Goal: Task Accomplishment & Management: Use online tool/utility

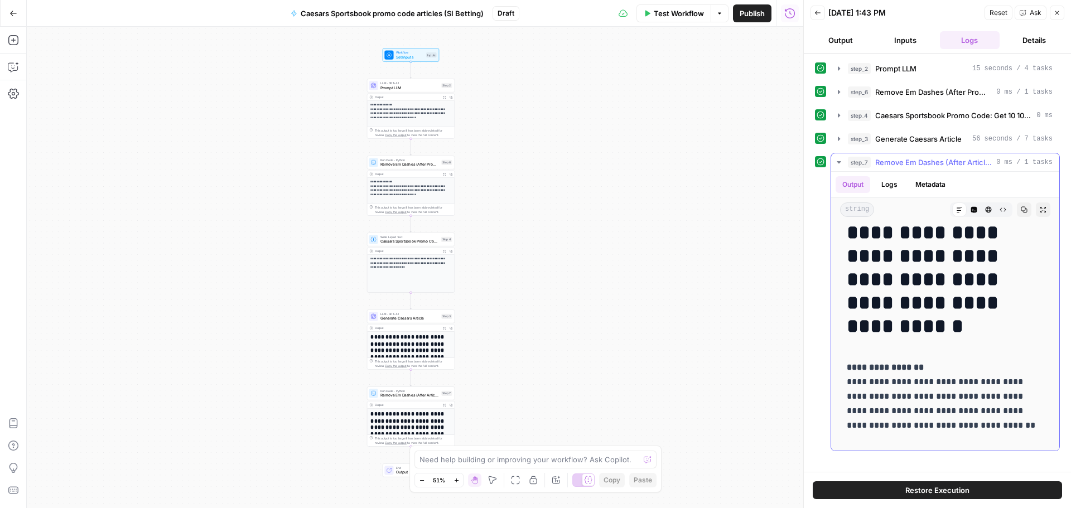
scroll to position [335, 0]
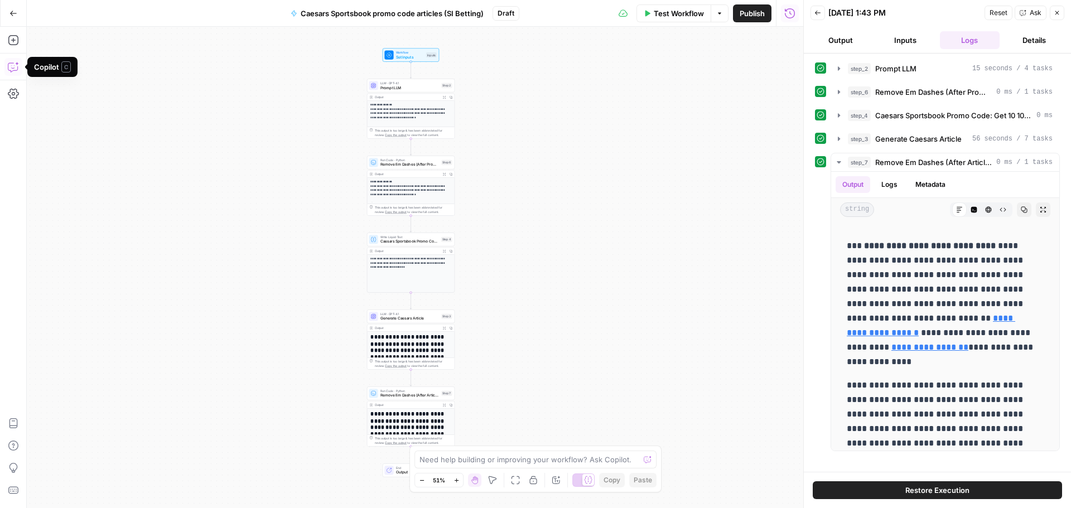
click at [12, 64] on icon "button" at bounding box center [13, 66] width 11 height 11
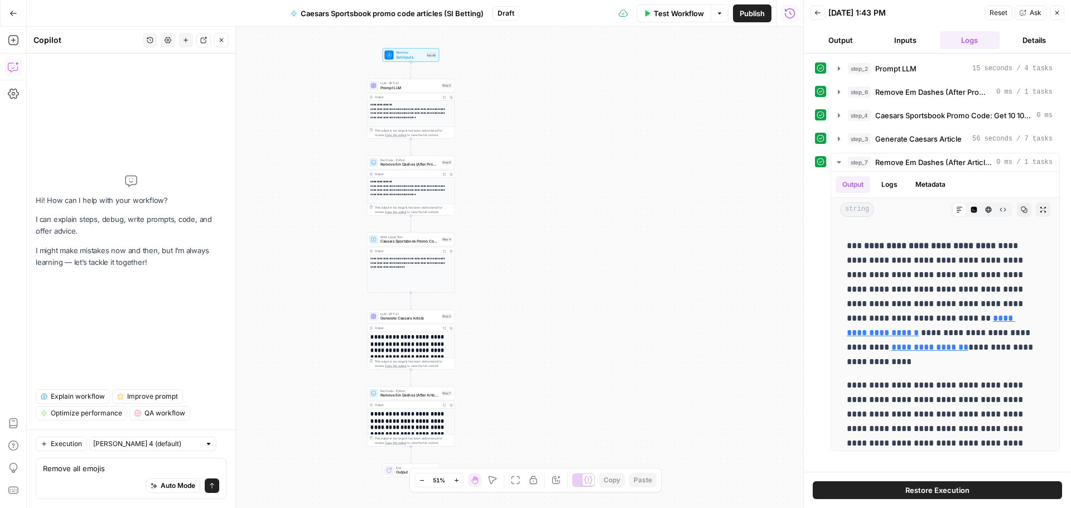
type textarea "Remove all emojis"
click at [219, 492] on div "Auto Mode Send" at bounding box center [131, 486] width 176 height 25
click at [216, 492] on button "Send" at bounding box center [212, 486] width 15 height 15
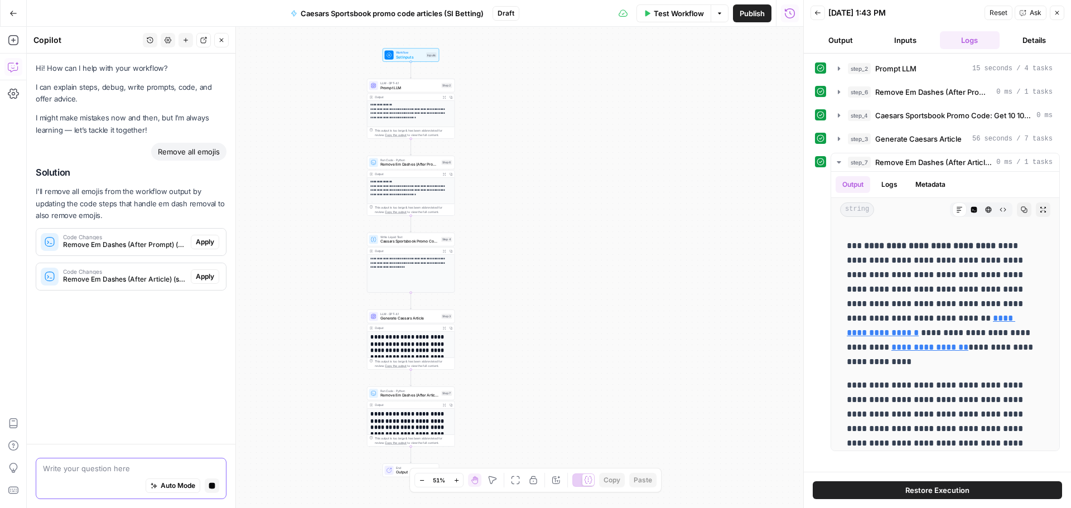
scroll to position [0, 0]
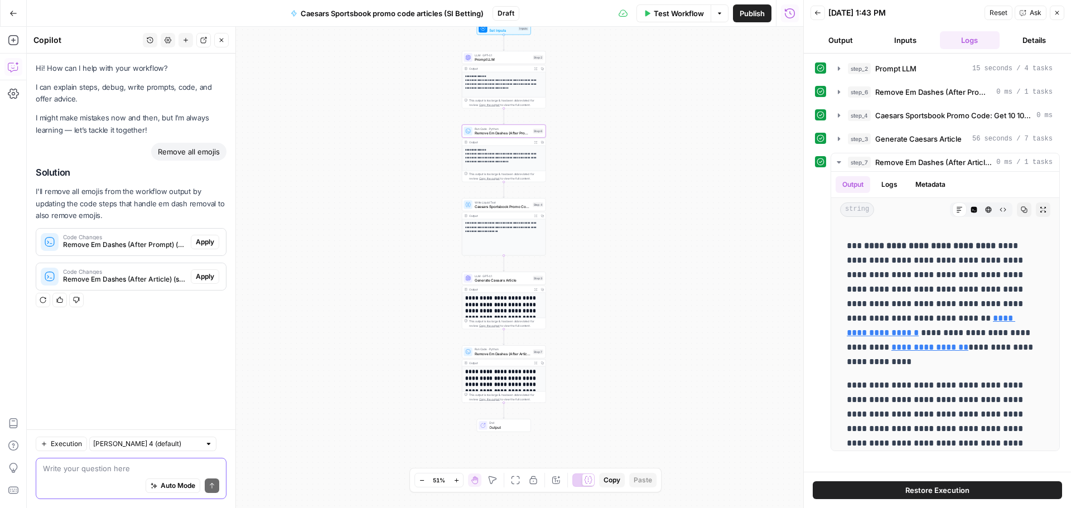
click at [200, 243] on span "Apply" at bounding box center [205, 242] width 18 height 10
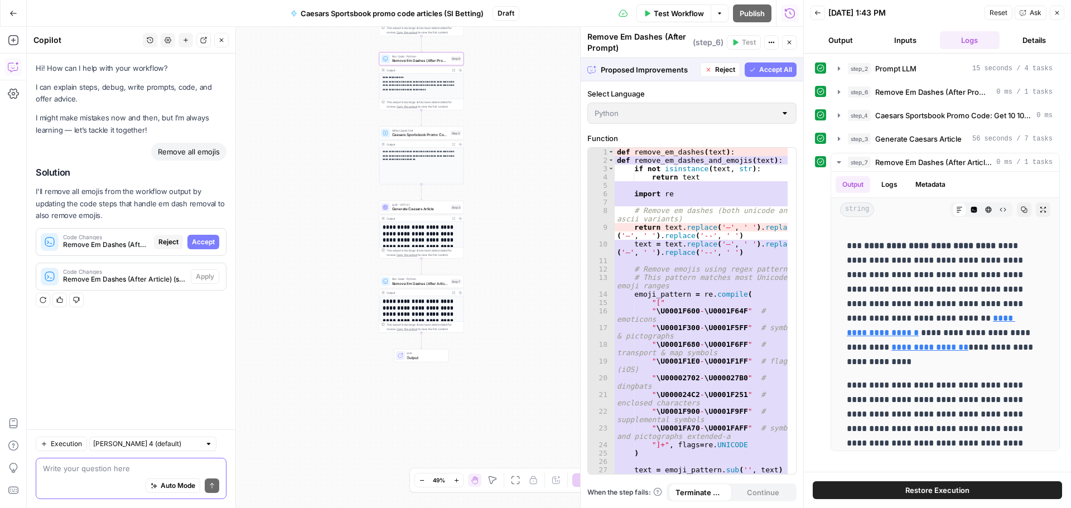
click at [206, 248] on button "Accept" at bounding box center [203, 242] width 32 height 15
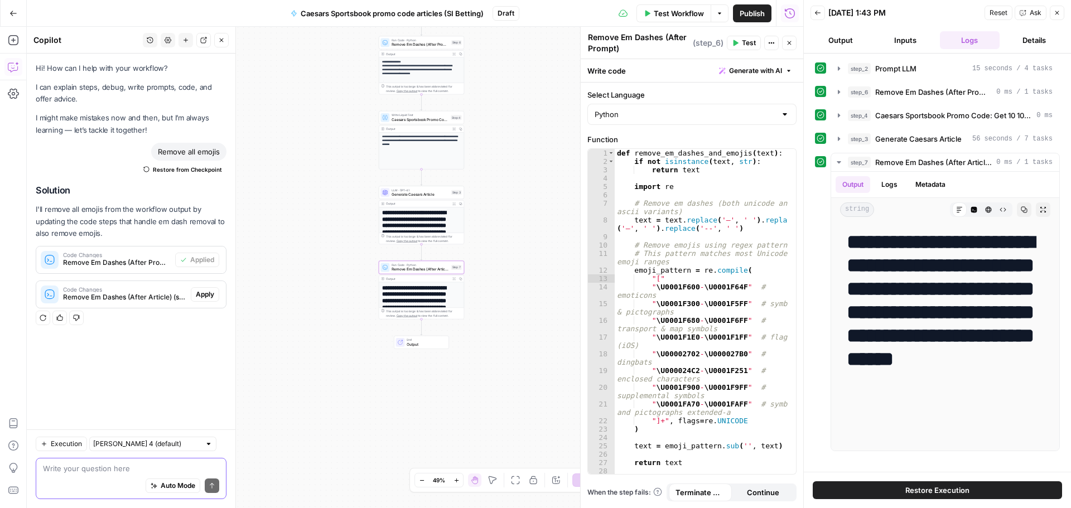
click at [203, 293] on span "Apply" at bounding box center [205, 295] width 18 height 10
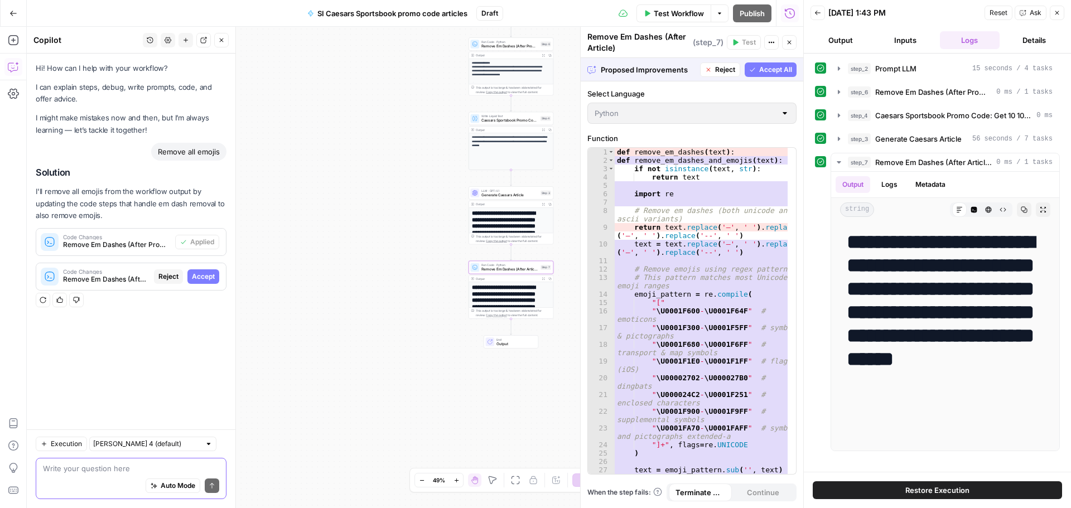
click at [204, 277] on span "Accept" at bounding box center [203, 277] width 23 height 10
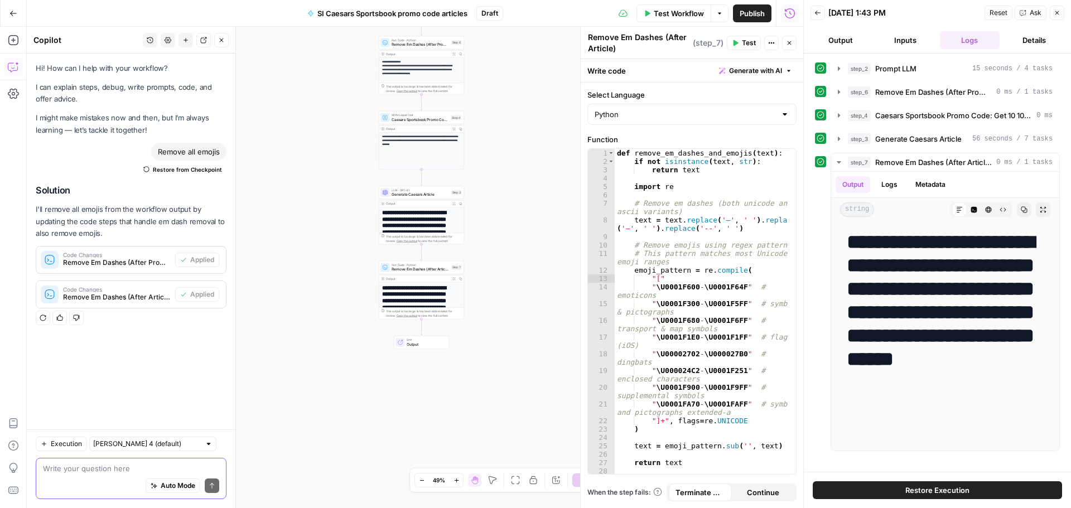
click at [54, 473] on textarea at bounding box center [131, 468] width 176 height 11
click at [54, 473] on textarea "Make sure you use title case in all meta titles and H1s. Use sentence case for …" at bounding box center [131, 463] width 176 height 22
type textarea "Make sure you use title case in all meta titles and H1s. Use sentence case for …"
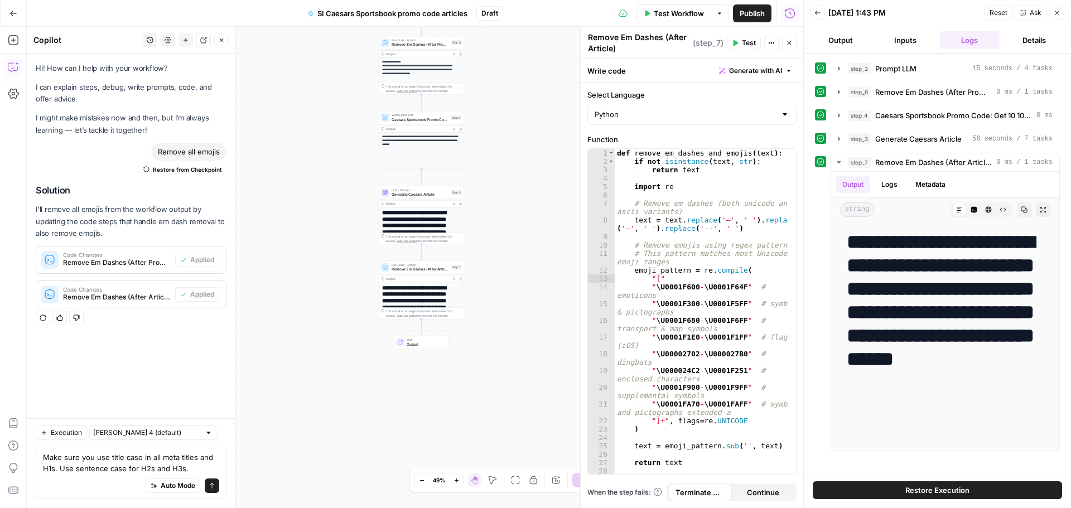
click at [215, 483] on icon "submit" at bounding box center [212, 486] width 7 height 7
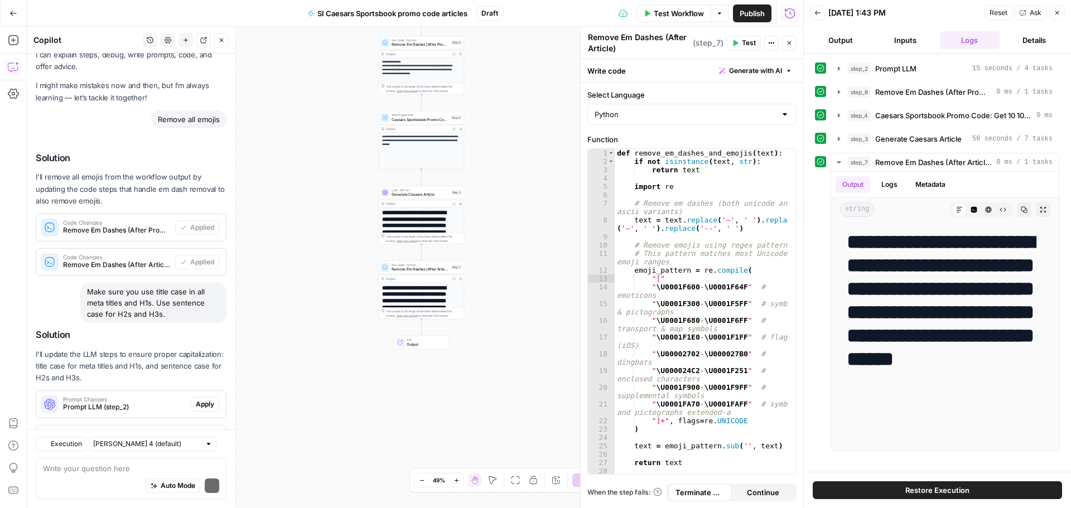
scroll to position [83, 0]
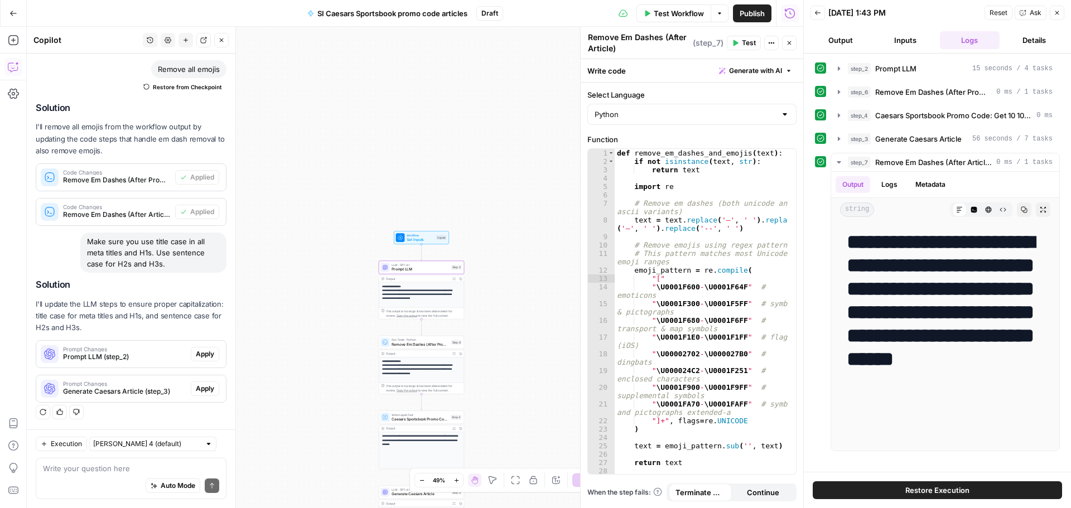
click at [197, 351] on span "Apply" at bounding box center [205, 354] width 18 height 10
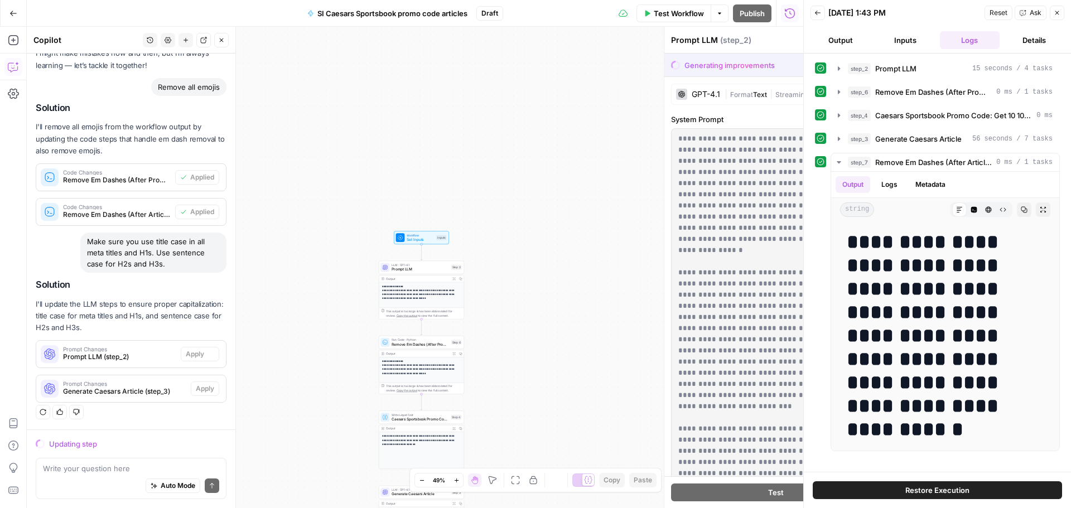
scroll to position [65, 0]
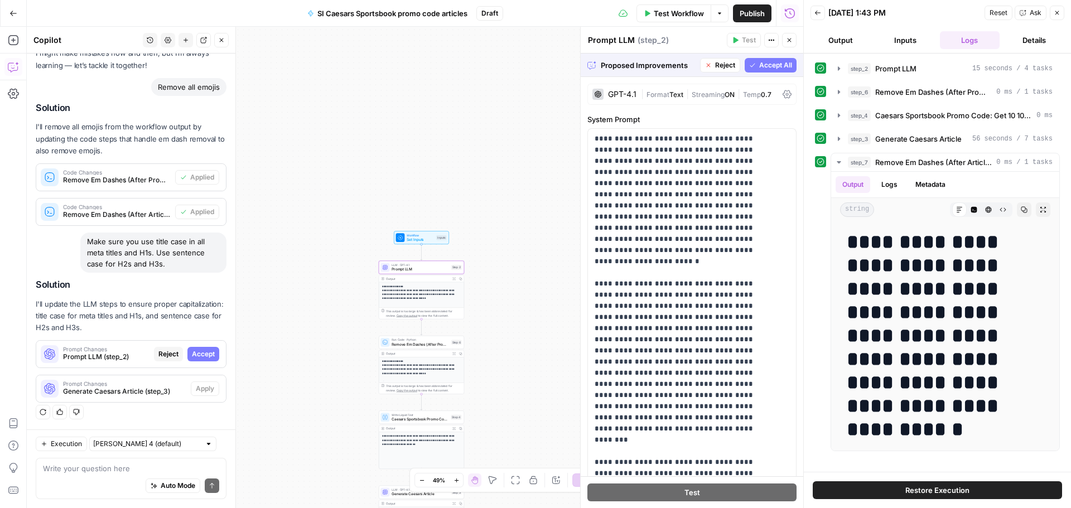
click at [192, 350] on span "Accept" at bounding box center [203, 354] width 23 height 10
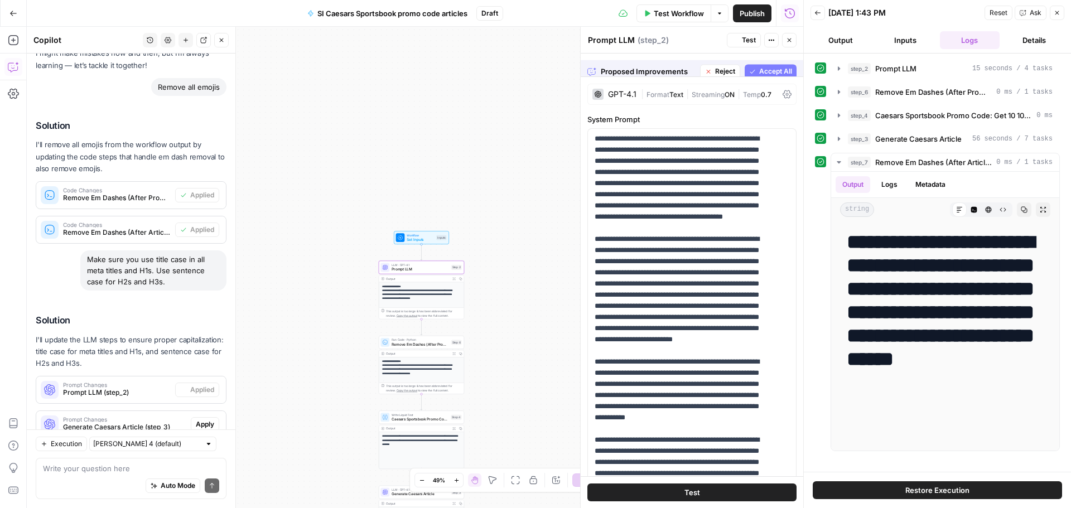
scroll to position [100, 0]
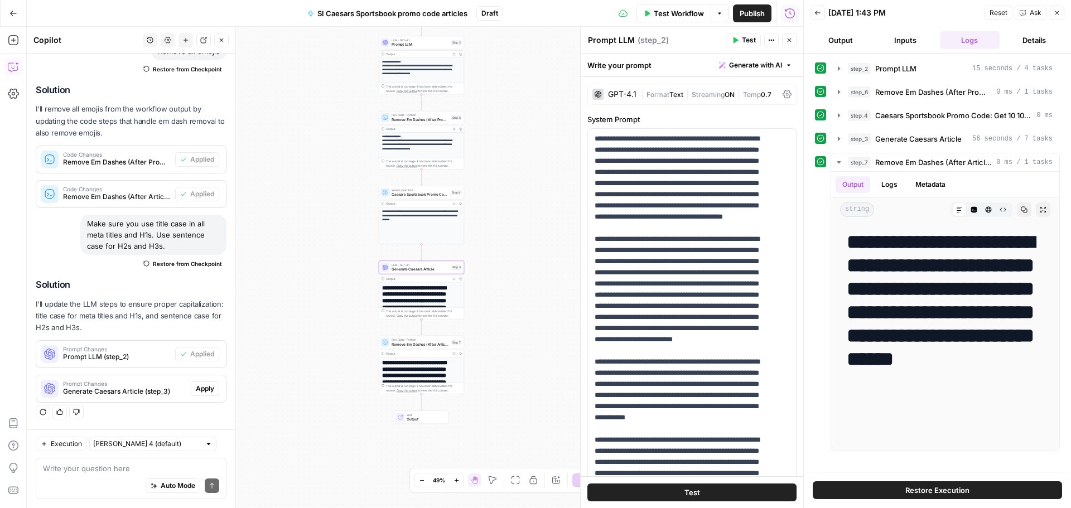
click at [196, 388] on span "Apply" at bounding box center [205, 389] width 18 height 10
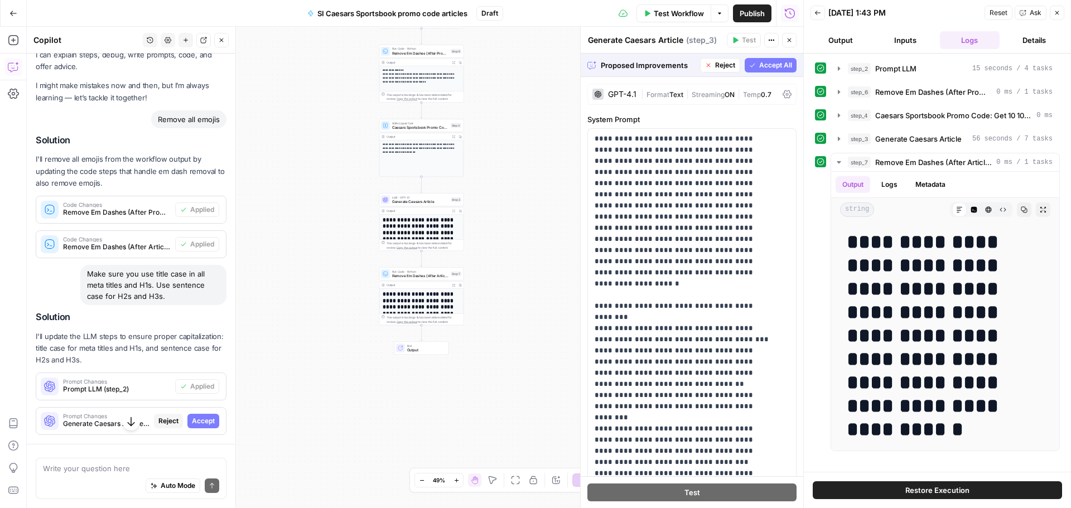
scroll to position [65, 0]
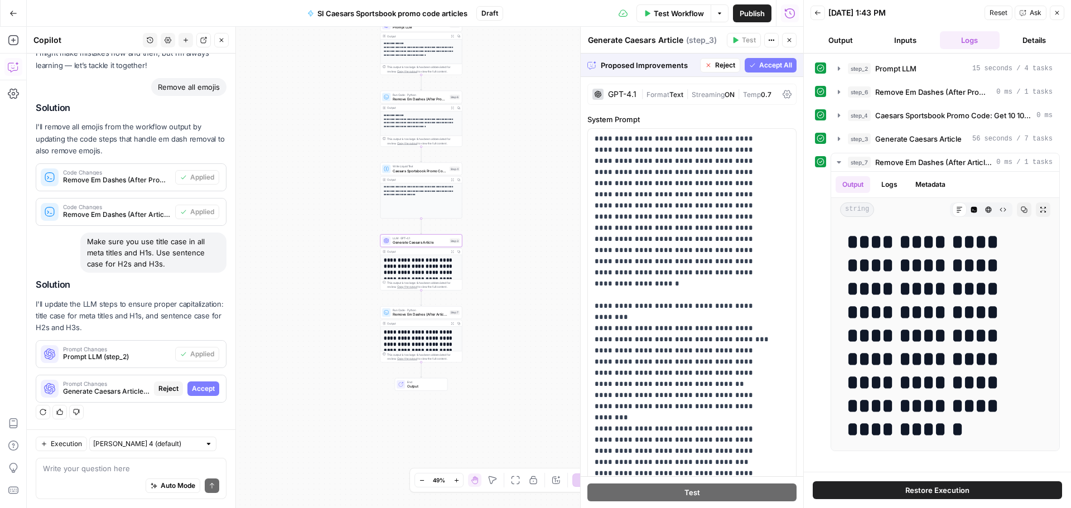
click at [192, 385] on span "Accept" at bounding box center [203, 389] width 23 height 10
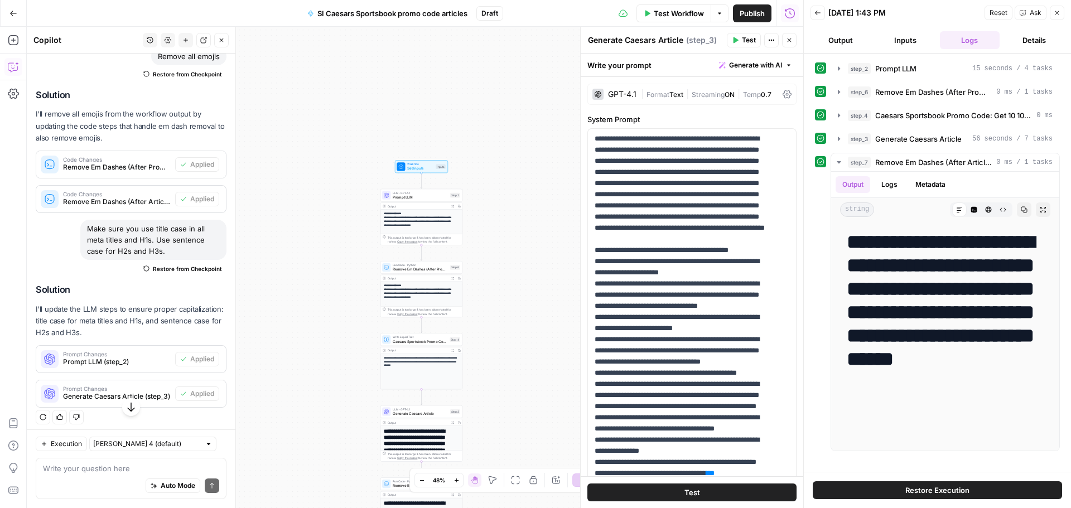
scroll to position [100, 0]
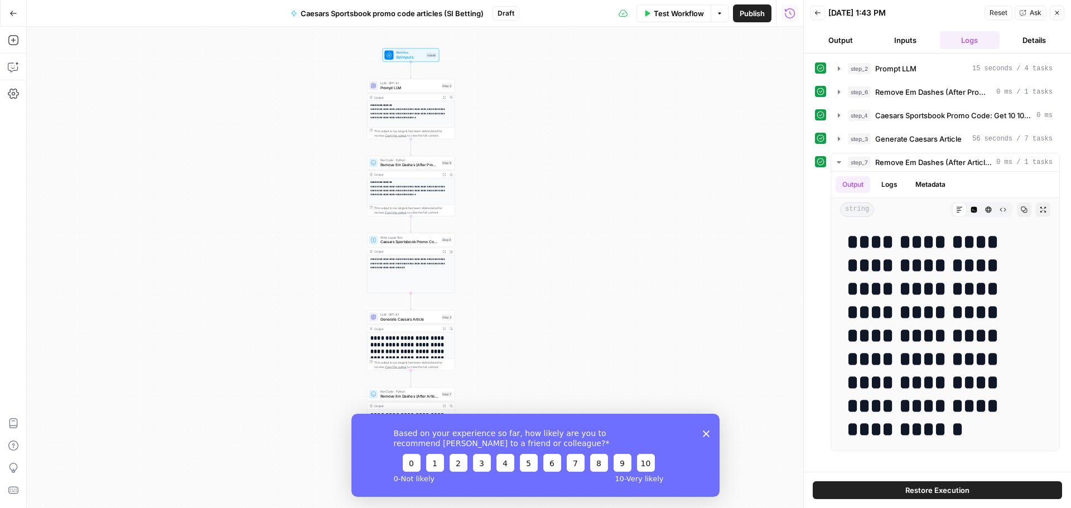
click at [11, 11] on icon "button" at bounding box center [13, 13] width 8 height 8
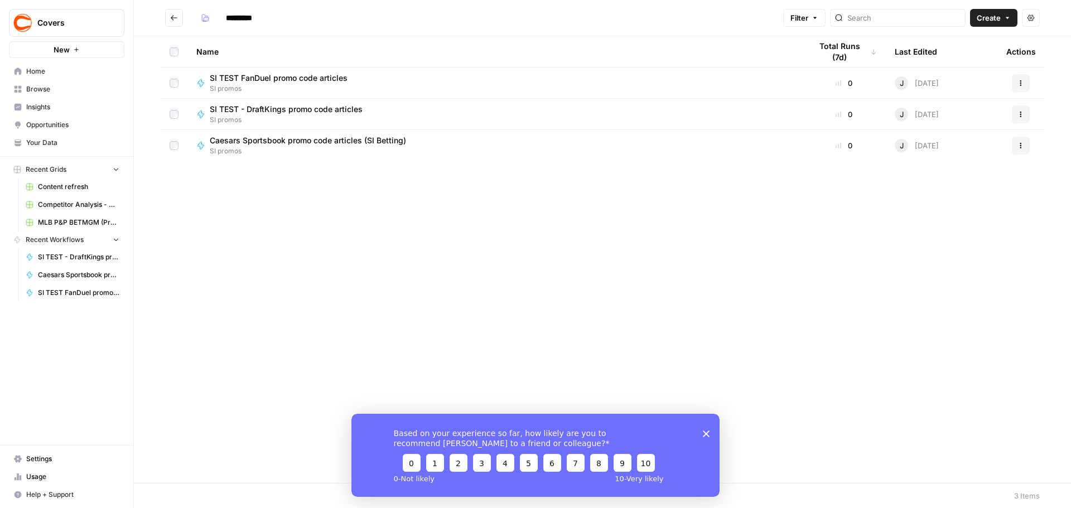
click at [33, 75] on span "Home" at bounding box center [72, 71] width 93 height 10
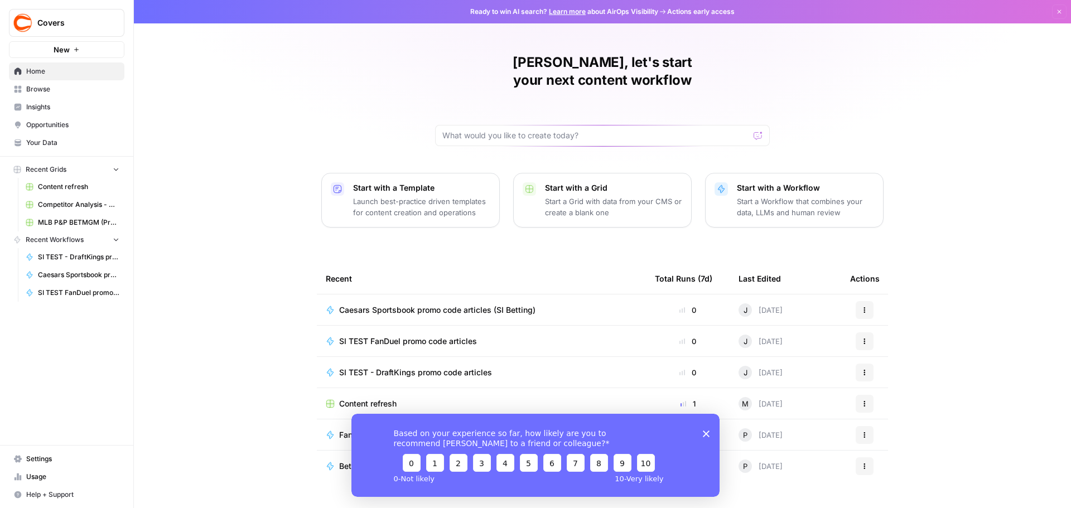
click at [33, 97] on link "Browse" at bounding box center [66, 89] width 115 height 18
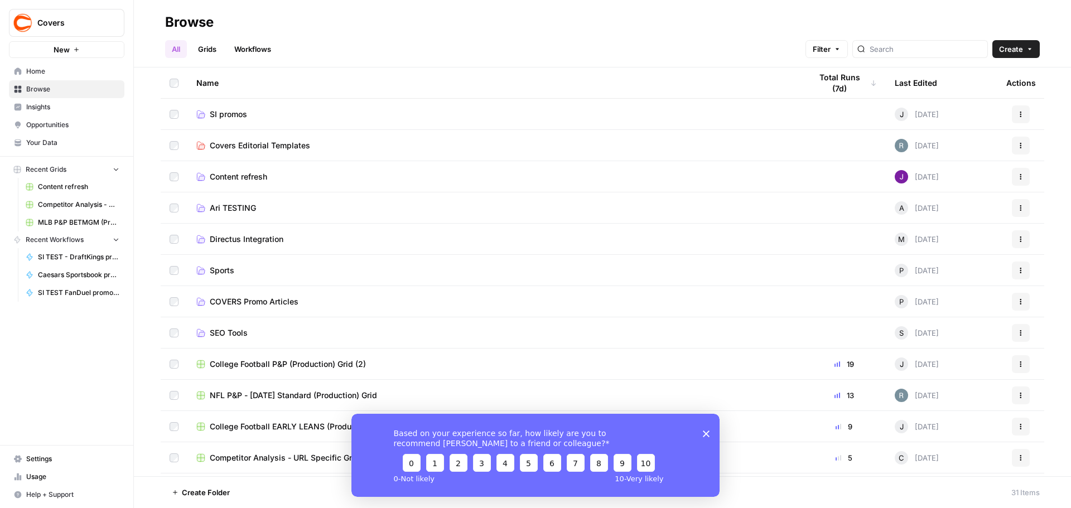
click at [258, 300] on span "COVERS Promo Articles" at bounding box center [254, 301] width 89 height 11
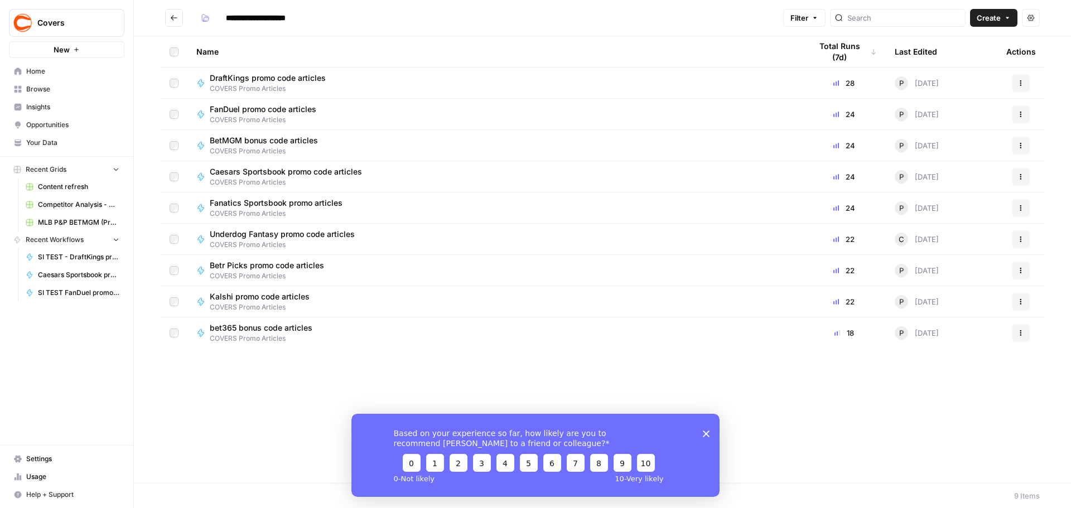
click at [1017, 146] on button "Actions" at bounding box center [1021, 146] width 18 height 18
click at [969, 245] on span "Duplicate" at bounding box center [971, 243] width 89 height 11
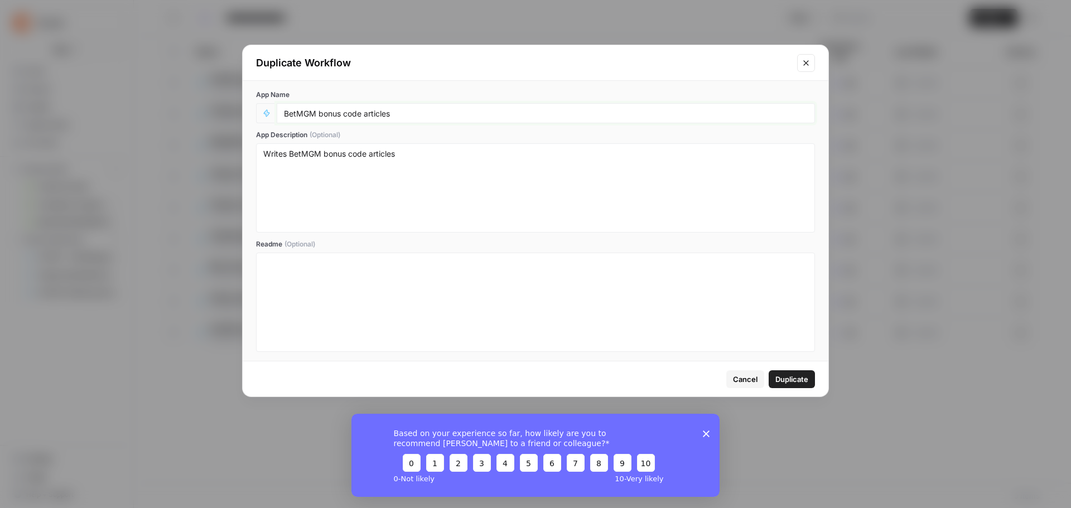
click at [423, 112] on input "BetMGM bonus code articles" at bounding box center [546, 113] width 524 height 10
click at [280, 117] on div "BetMGM bonus code articles" at bounding box center [546, 113] width 538 height 20
click at [281, 112] on div "BetMGM bonus code articles" at bounding box center [546, 113] width 538 height 20
click at [283, 110] on div "BetMGM bonus code articles" at bounding box center [546, 113] width 538 height 20
click at [286, 112] on input "BetMGM bonus code articles" at bounding box center [546, 113] width 524 height 10
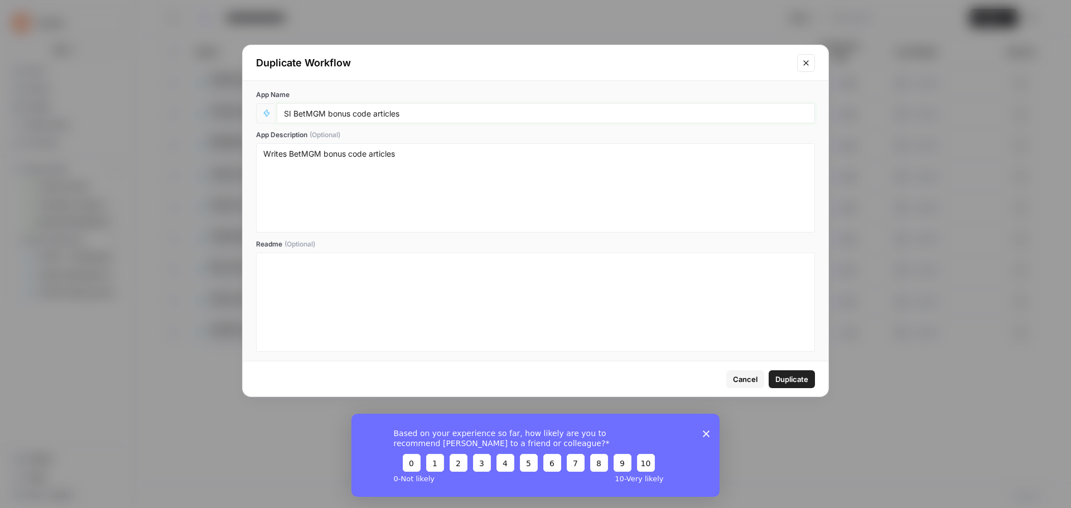
type input "SI BetMGM bonus code articles"
click at [783, 377] on span "Duplicate" at bounding box center [791, 379] width 33 height 11
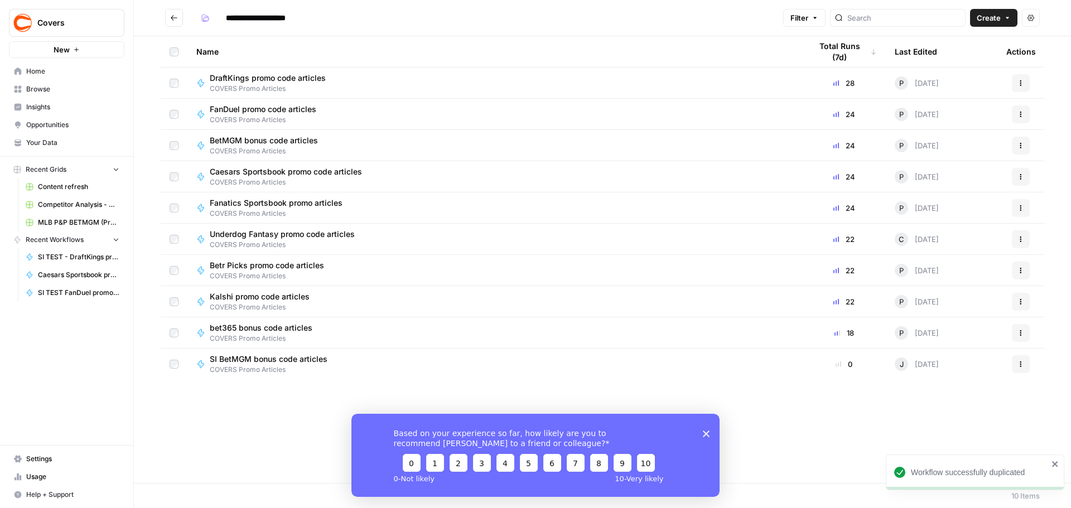
click at [1020, 363] on icon "button" at bounding box center [1021, 362] width 2 height 2
click at [975, 430] on span "Move To" at bounding box center [971, 431] width 89 height 11
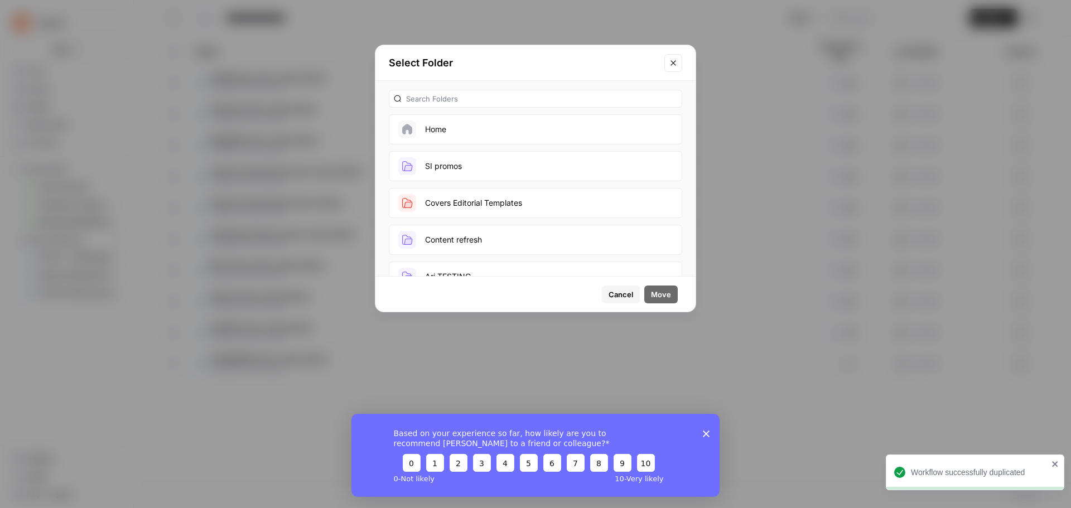
click at [442, 172] on button "SI promos" at bounding box center [535, 166] width 293 height 30
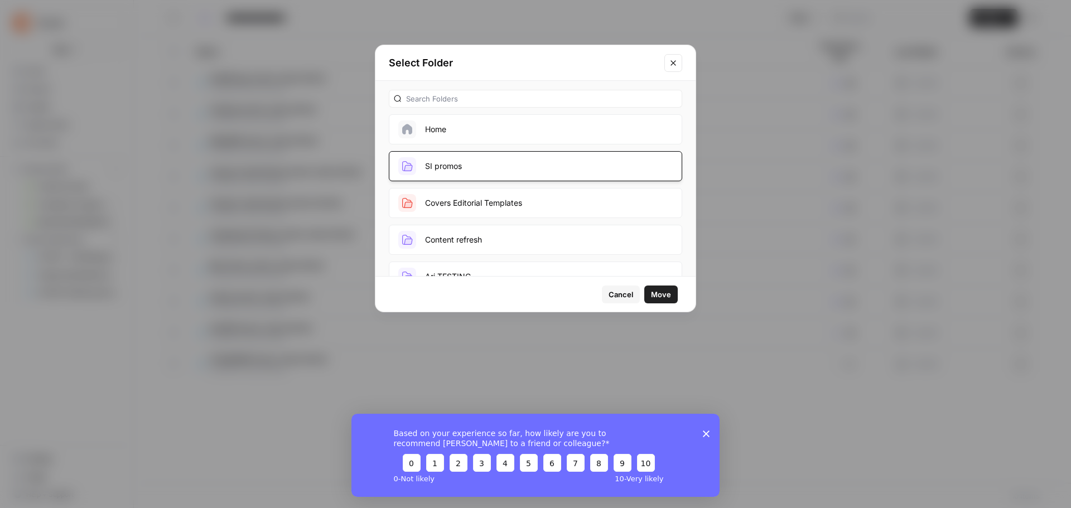
click at [651, 294] on span "Move" at bounding box center [661, 294] width 20 height 11
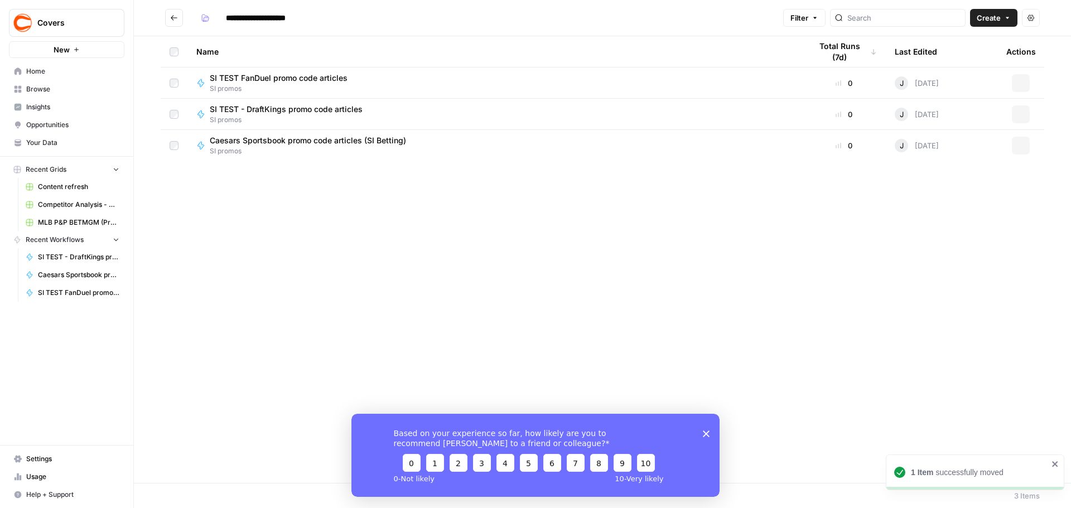
type input "*********"
click at [35, 73] on span "Home" at bounding box center [72, 71] width 93 height 10
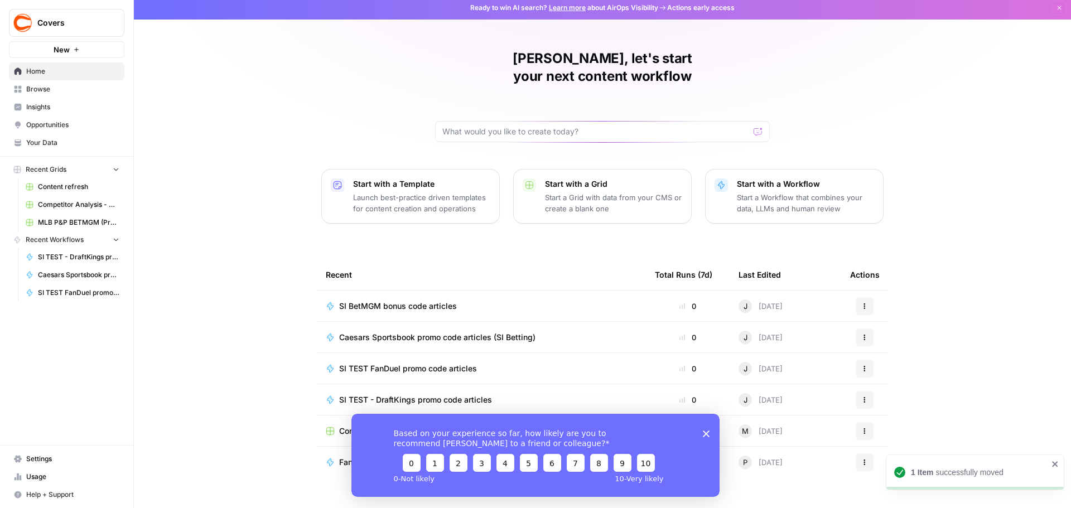
scroll to position [5, 0]
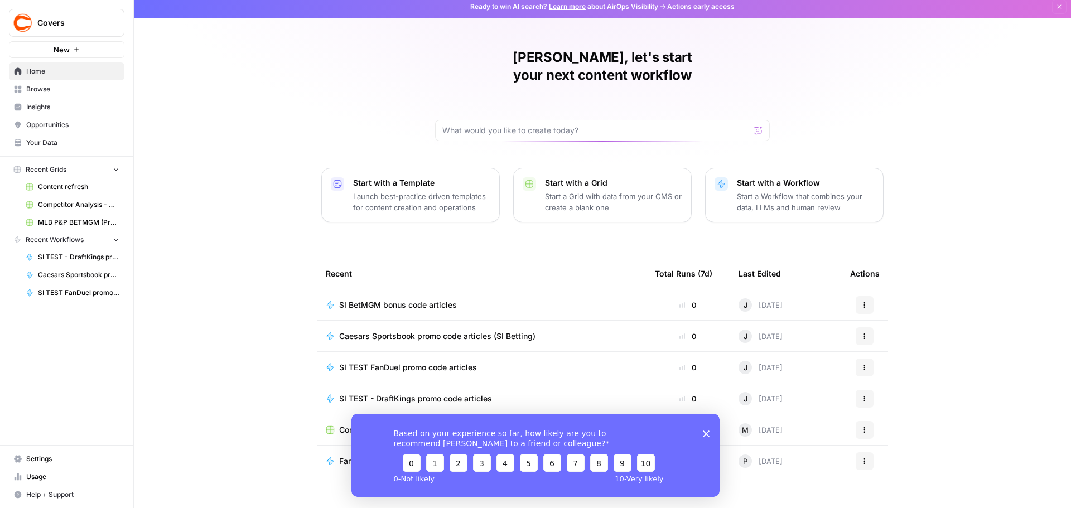
click at [66, 83] on link "Browse" at bounding box center [66, 89] width 115 height 18
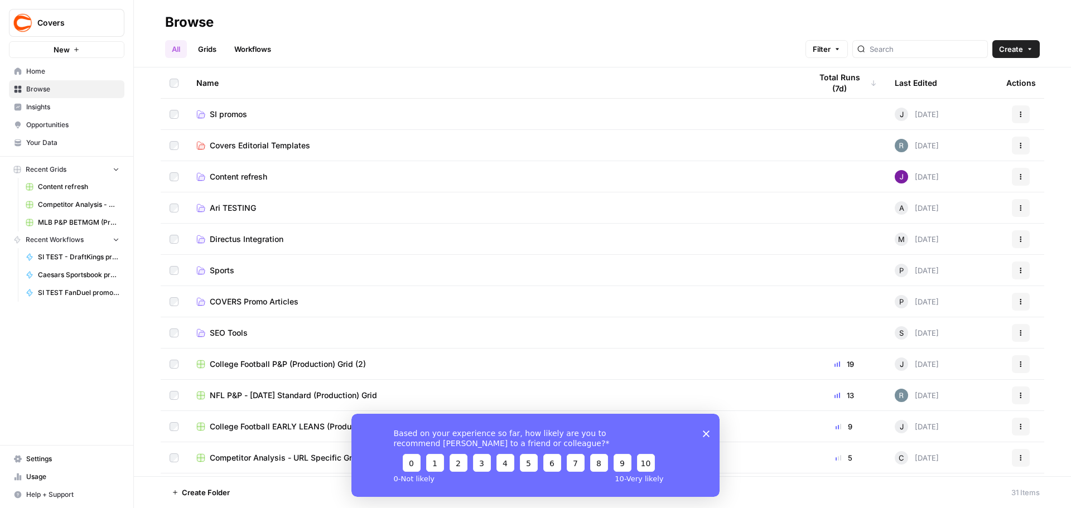
click at [286, 300] on span "COVERS Promo Articles" at bounding box center [254, 301] width 89 height 11
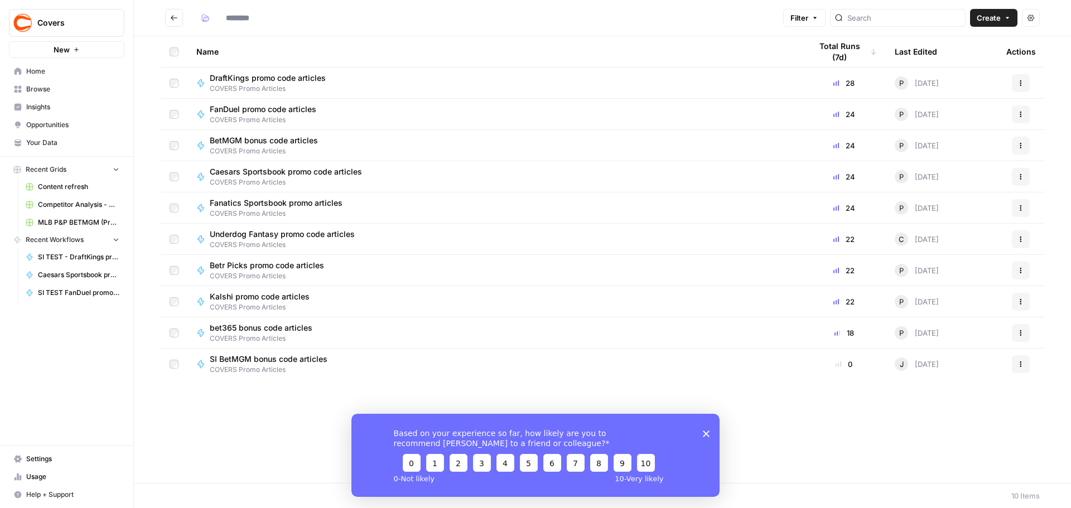
type input "**********"
click at [1020, 207] on icon "button" at bounding box center [1021, 208] width 7 height 7
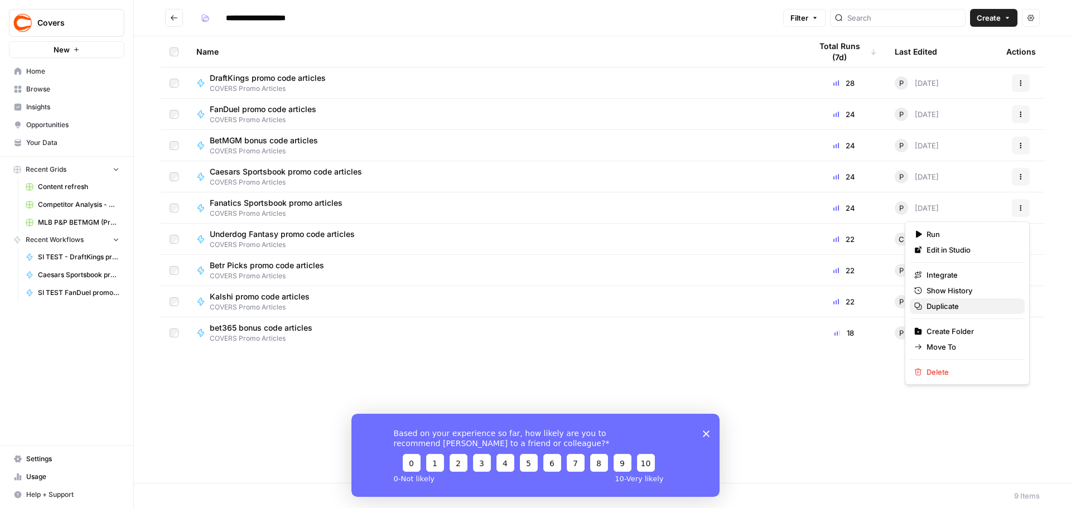
click at [970, 310] on span "Duplicate" at bounding box center [971, 306] width 89 height 11
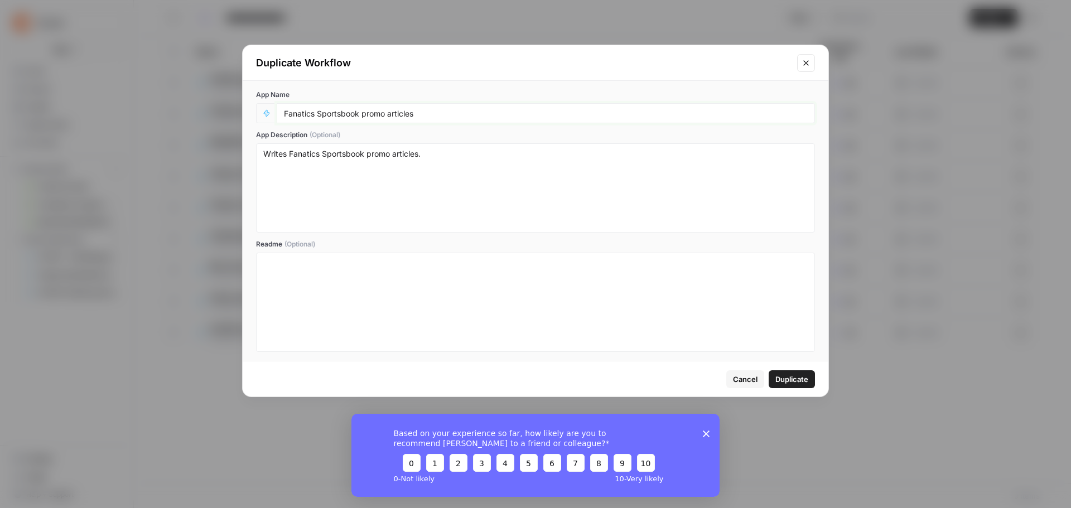
click at [288, 112] on input "Fanatics Sportsbook promo articles" at bounding box center [546, 113] width 524 height 10
type input "SI Fanatics Sportsbook promo articles"
click at [788, 374] on span "Duplicate" at bounding box center [791, 379] width 33 height 11
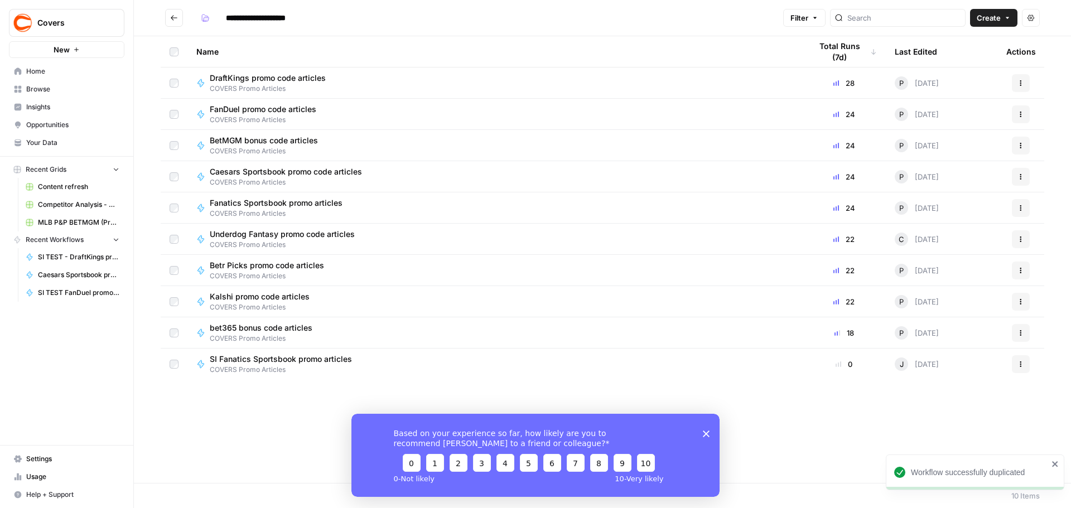
click at [1017, 364] on span "Actions" at bounding box center [1017, 364] width 1 height 1
click at [966, 429] on span "Move To" at bounding box center [971, 431] width 89 height 11
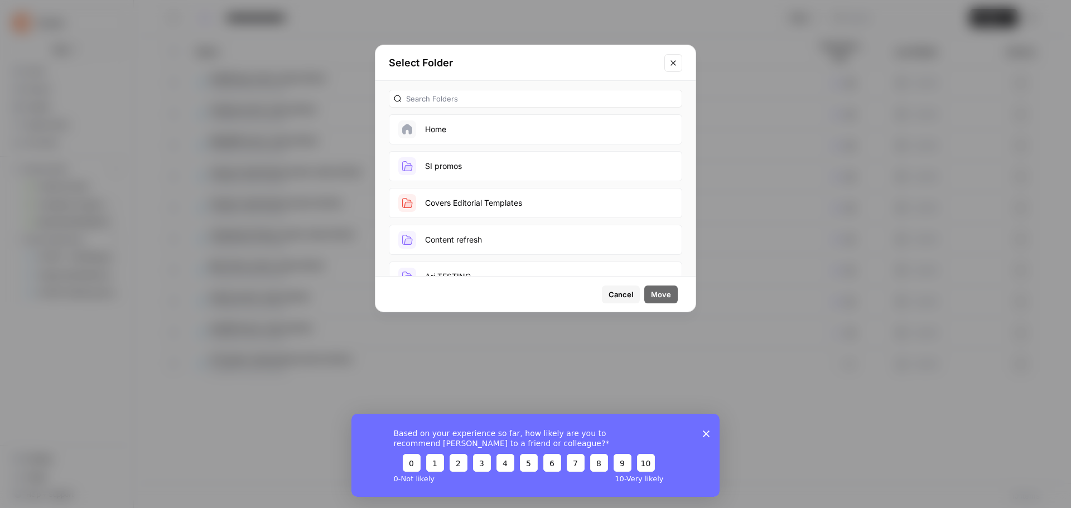
click at [481, 170] on button "SI promos" at bounding box center [535, 166] width 293 height 30
click at [665, 297] on span "Move" at bounding box center [661, 294] width 20 height 11
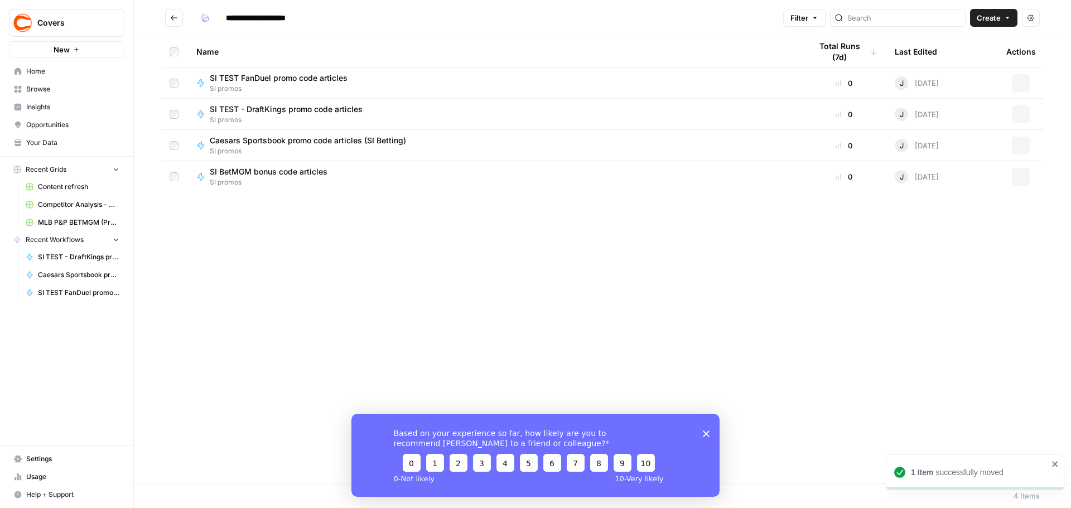
type input "*********"
click at [1019, 81] on icon "button" at bounding box center [1021, 83] width 7 height 7
click at [340, 76] on span "SI TEST FanDuel promo code articles" at bounding box center [279, 78] width 138 height 11
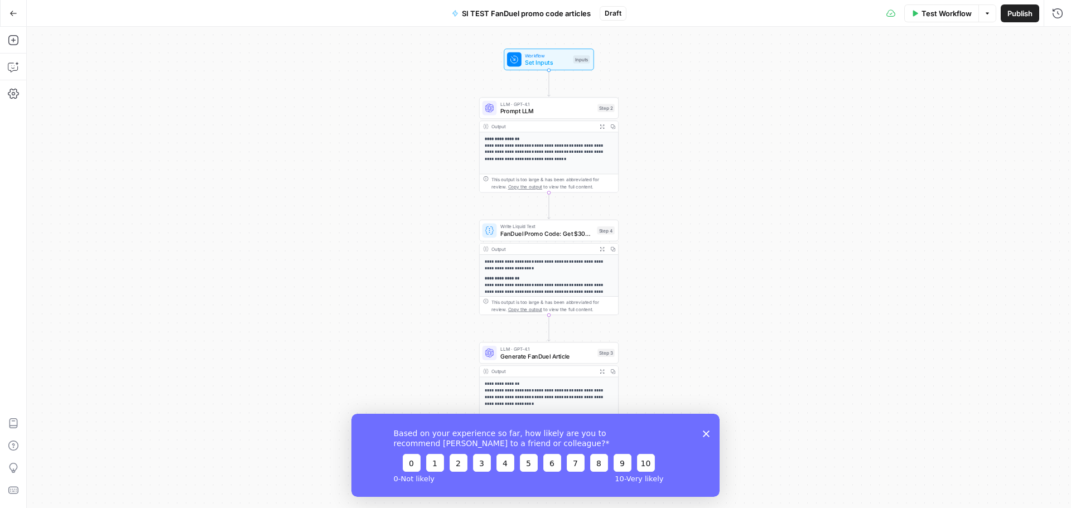
click at [559, 17] on span "SI TEST FanDuel promo code articles" at bounding box center [526, 13] width 129 height 11
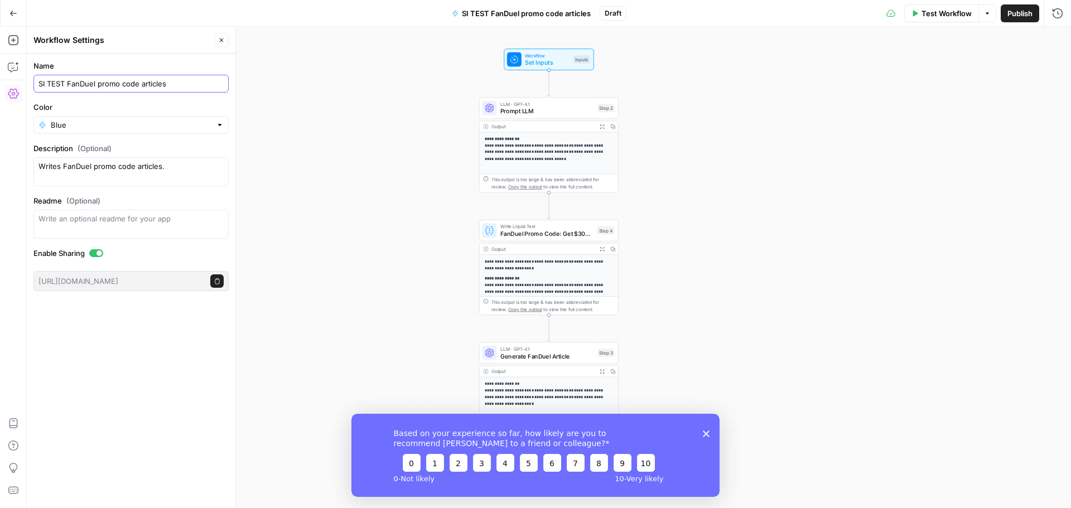
drag, startPoint x: 68, startPoint y: 86, endPoint x: 50, endPoint y: 90, distance: 18.2
click at [50, 90] on div "SI TEST FanDuel promo code articles" at bounding box center [130, 84] width 195 height 18
type input "SI FanDuel promo code articles"
click at [354, 110] on div "**********" at bounding box center [549, 267] width 1044 height 481
click at [224, 40] on icon "button" at bounding box center [221, 40] width 7 height 7
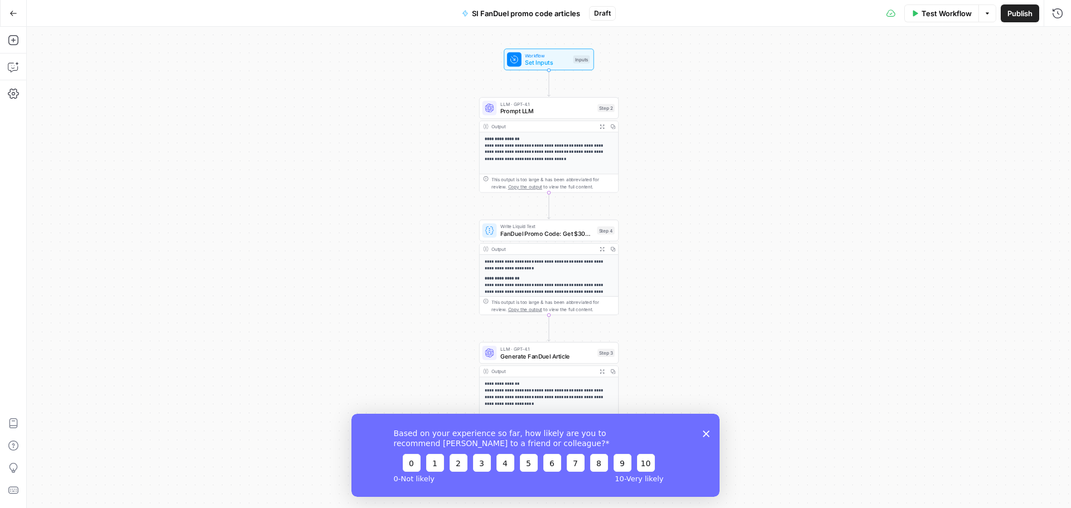
click at [12, 16] on icon "button" at bounding box center [13, 13] width 8 height 8
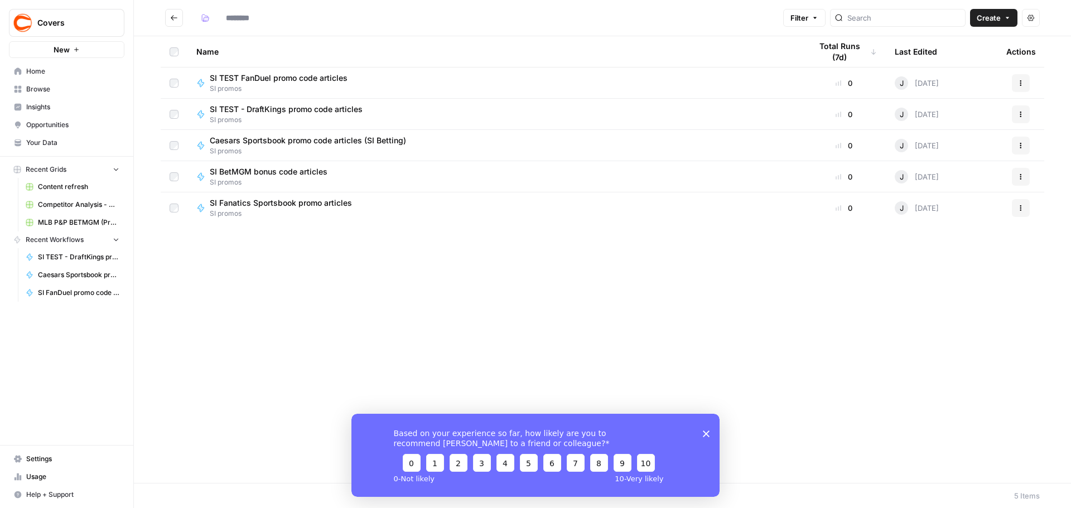
type input "*********"
click at [263, 109] on span "SI TEST - DraftKings promo code articles" at bounding box center [286, 109] width 153 height 11
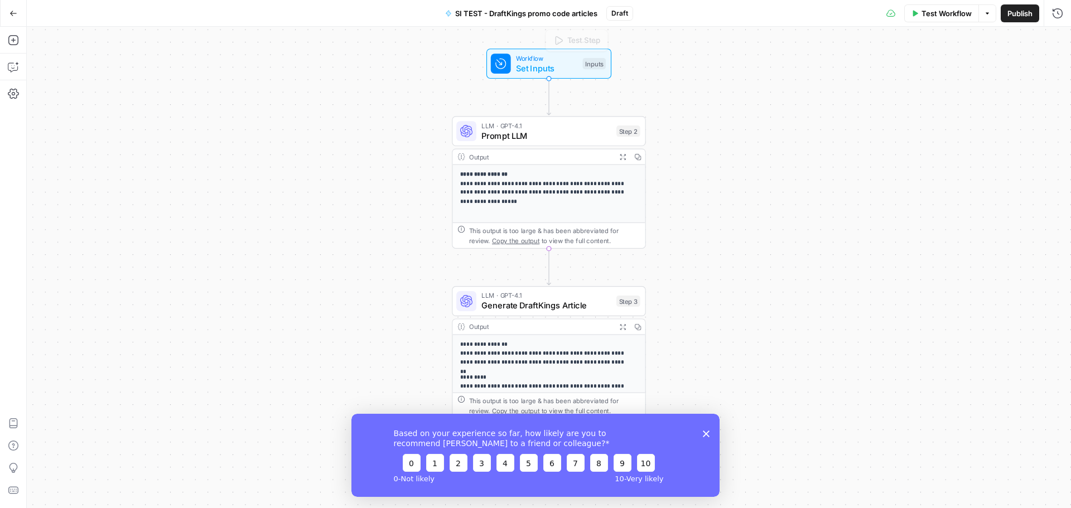
click at [513, 16] on span "SI TEST - DraftKings promo code articles" at bounding box center [526, 13] width 142 height 11
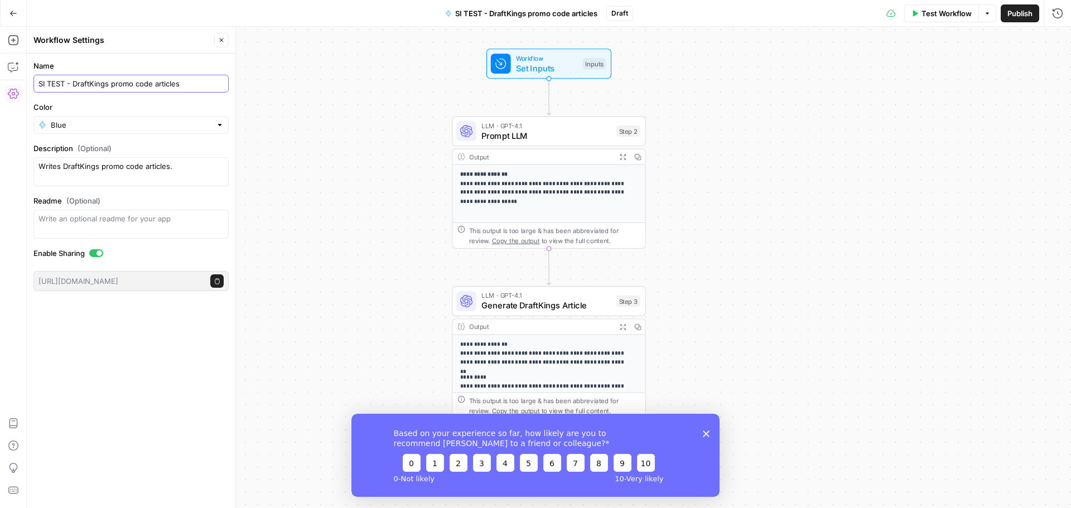
click at [66, 85] on input "SI TEST - DraftKings promo code articles" at bounding box center [130, 83] width 185 height 11
type input "SI DraftKings promo code articles"
click at [224, 41] on icon "button" at bounding box center [221, 40] width 7 height 7
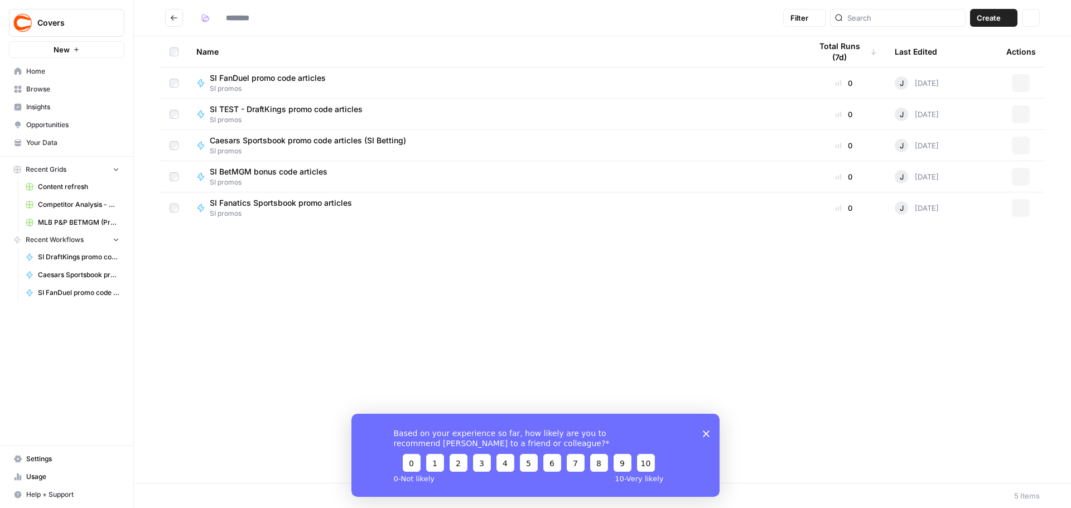
type input "*********"
click at [310, 141] on span "Caesars Sportsbook promo code articles (SI Betting)" at bounding box center [308, 140] width 196 height 11
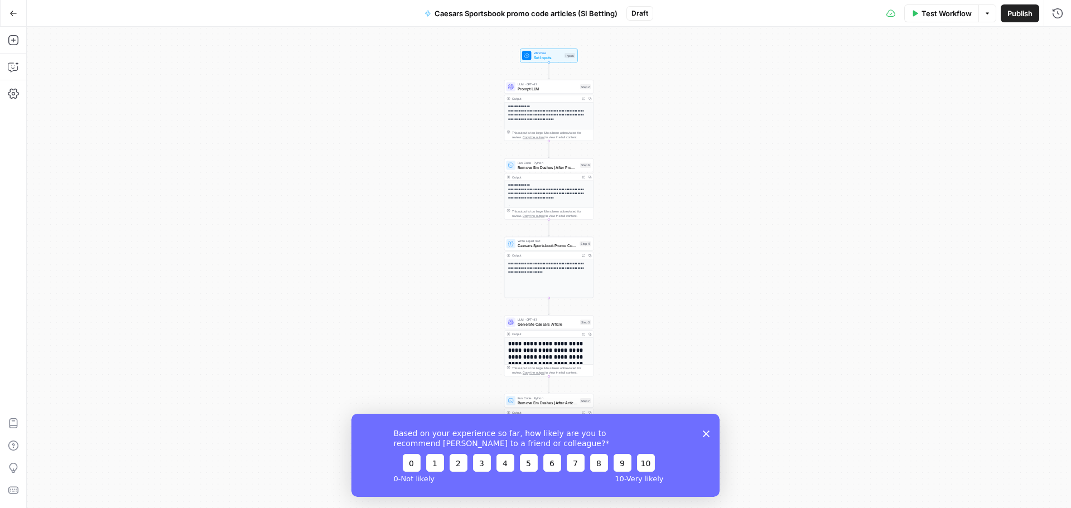
click at [566, 15] on span "Caesars Sportsbook promo code articles (SI Betting)" at bounding box center [526, 13] width 183 height 11
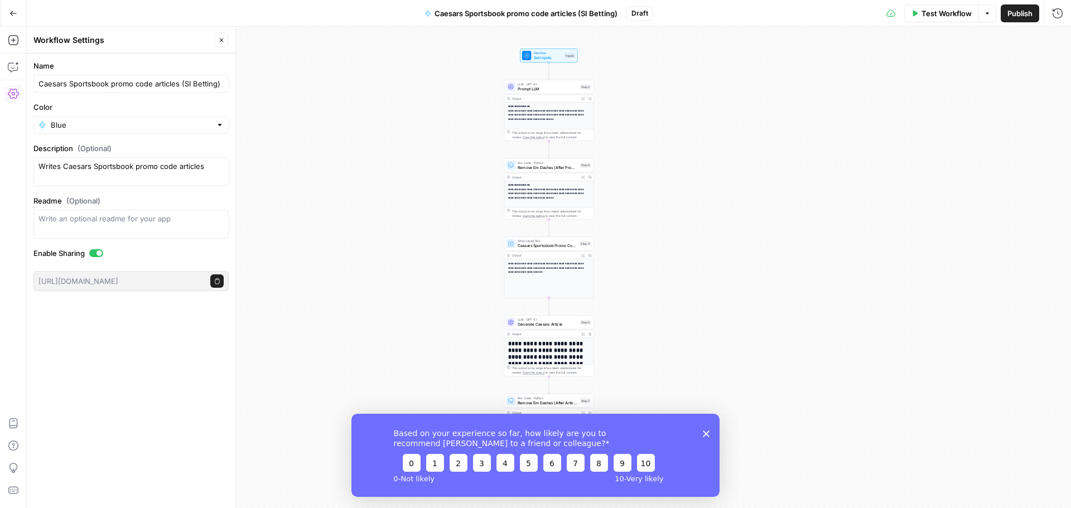
click at [36, 87] on div "Caesars Sportsbook promo code articles (SI Betting)" at bounding box center [130, 84] width 195 height 18
click at [46, 84] on input "Caesars Sportsbook promo code articles (SI Betting)" at bounding box center [130, 83] width 185 height 11
drag, startPoint x: 189, startPoint y: 85, endPoint x: 288, endPoint y: 98, distance: 99.6
click at [288, 98] on body "**********" at bounding box center [535, 254] width 1071 height 508
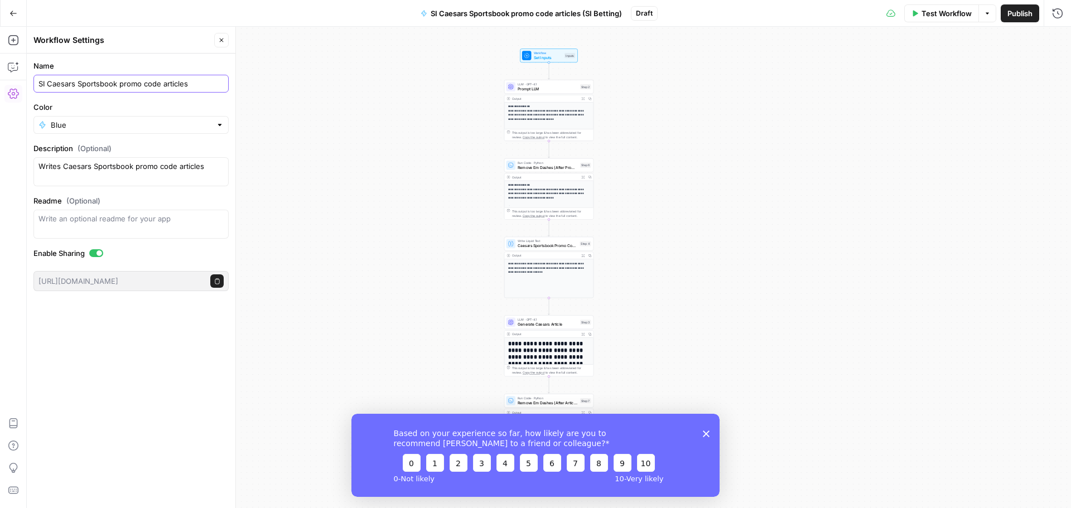
scroll to position [0, 0]
type input "SI Caesars Sportsbook promo code articles"
click at [224, 42] on icon "button" at bounding box center [221, 40] width 7 height 7
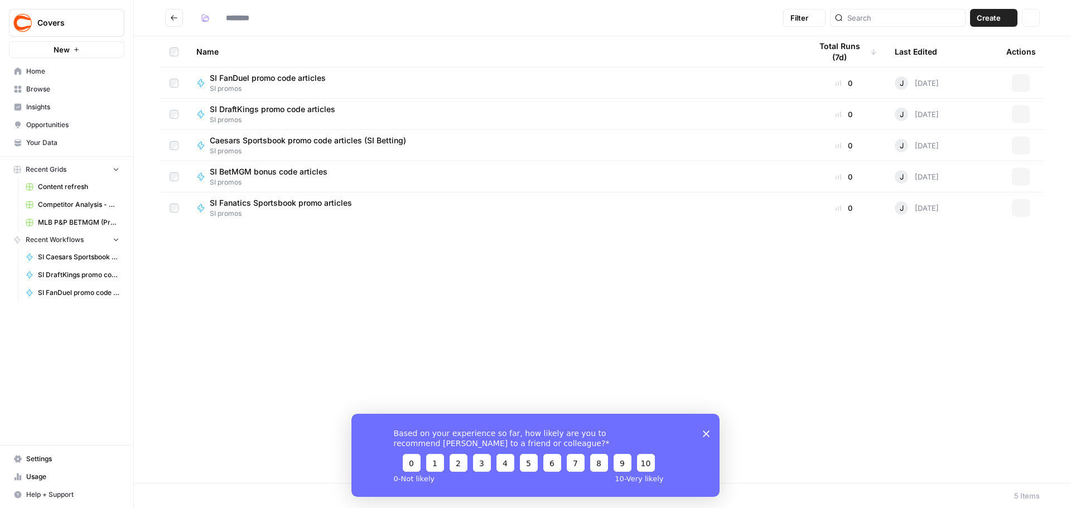
type input "*********"
click at [273, 81] on span "SI FanDuel promo code articles" at bounding box center [268, 78] width 116 height 11
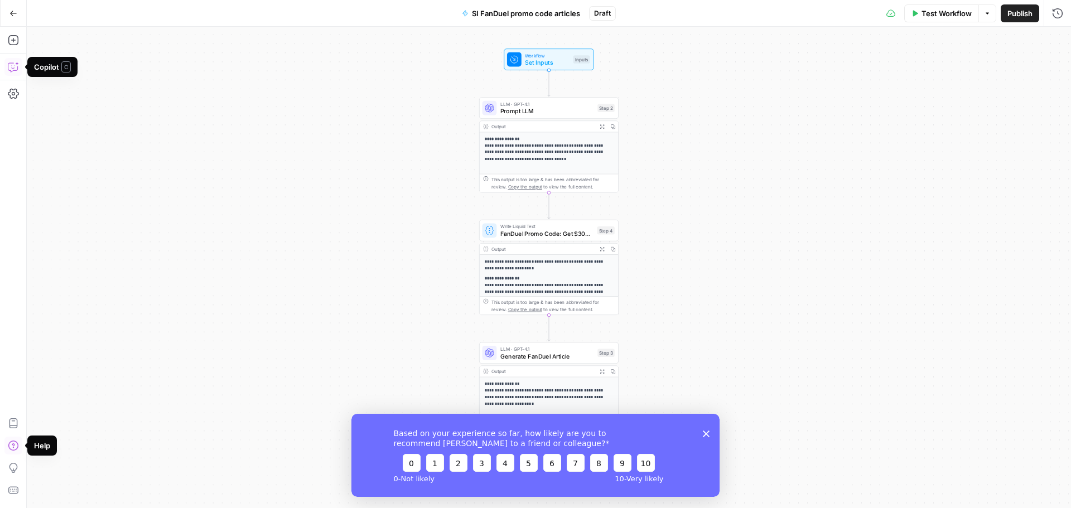
click at [15, 60] on button "Copilot" at bounding box center [13, 67] width 18 height 18
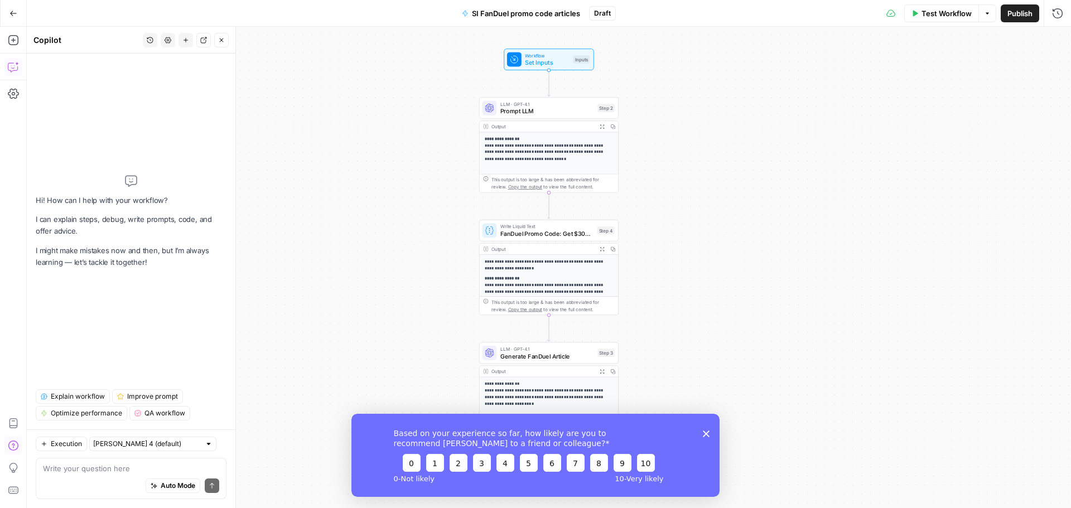
click at [78, 466] on textarea at bounding box center [131, 468] width 176 height 11
type textarea "Remove all emojis"
click at [206, 487] on button "Send" at bounding box center [212, 486] width 15 height 15
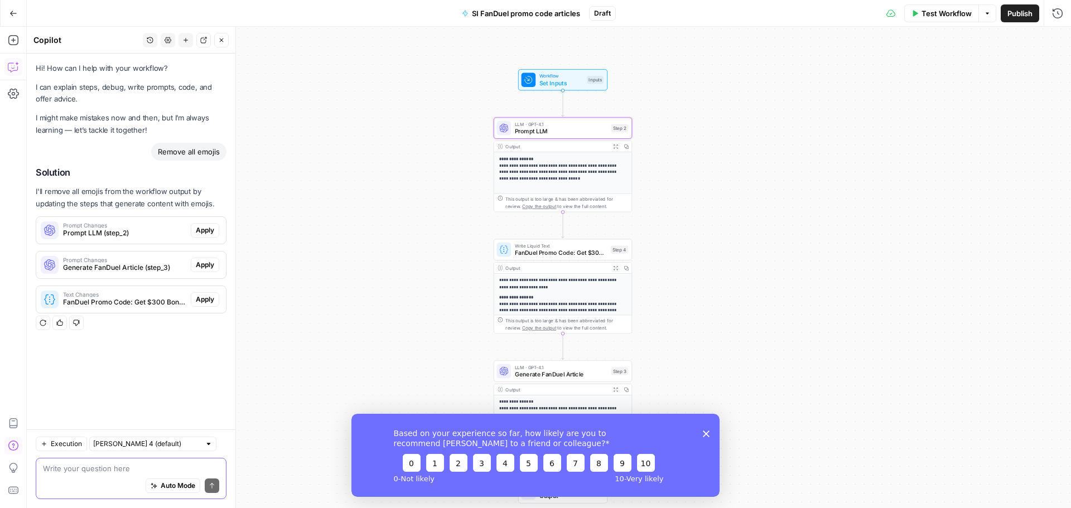
click at [207, 222] on div "Prompt Changes Prompt LLM (step_2) Apply" at bounding box center [131, 230] width 190 height 18
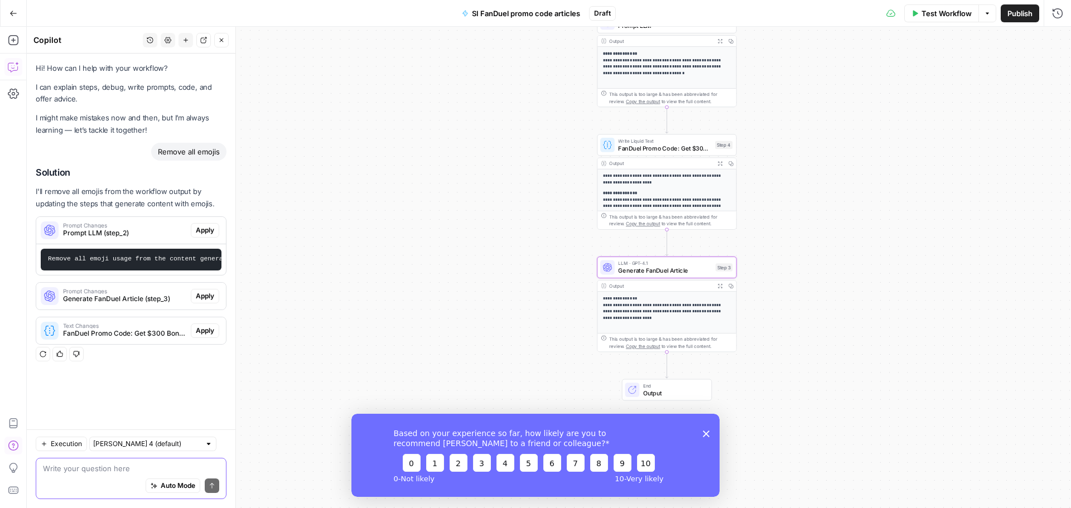
click at [202, 301] on span "Apply" at bounding box center [205, 296] width 18 height 10
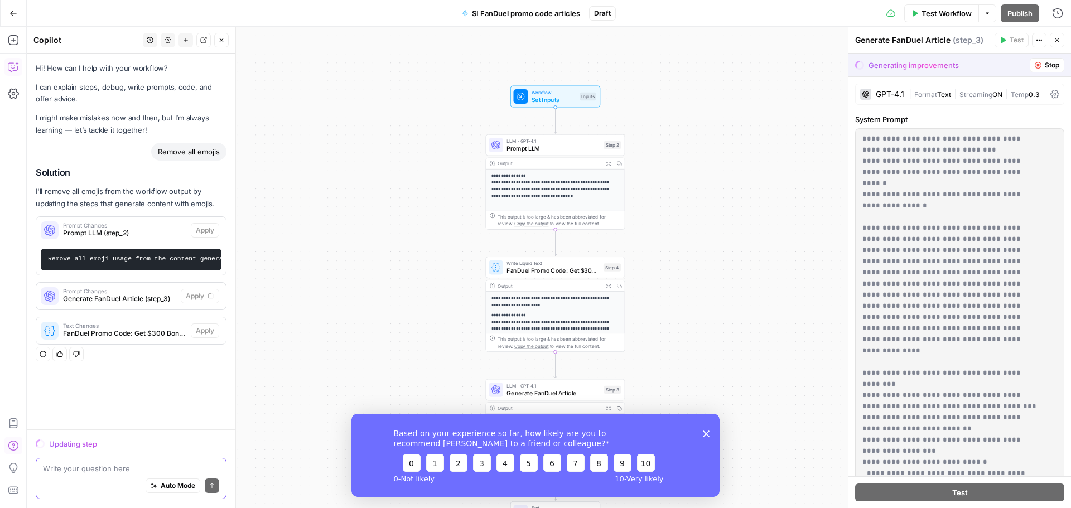
click at [80, 475] on div "Auto Mode Send" at bounding box center [131, 486] width 176 height 25
paste textarea "Make sure you use title case in all meta titles and H1s. Use sentence case for …"
type textarea "Make sure you use title case in all meta titles and H1s. Use sentence case for …"
click at [212, 484] on icon "submit" at bounding box center [212, 486] width 4 height 6
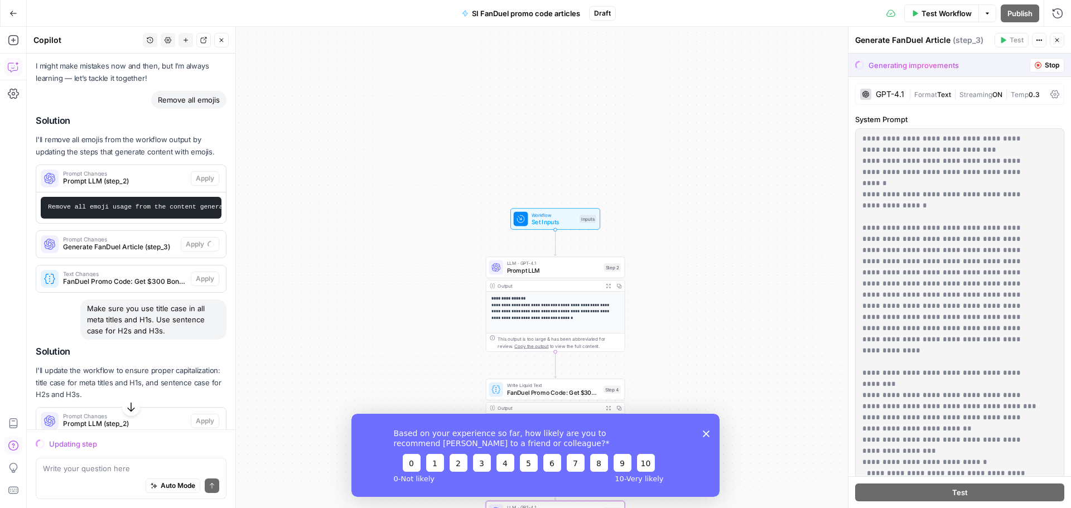
scroll to position [162, 0]
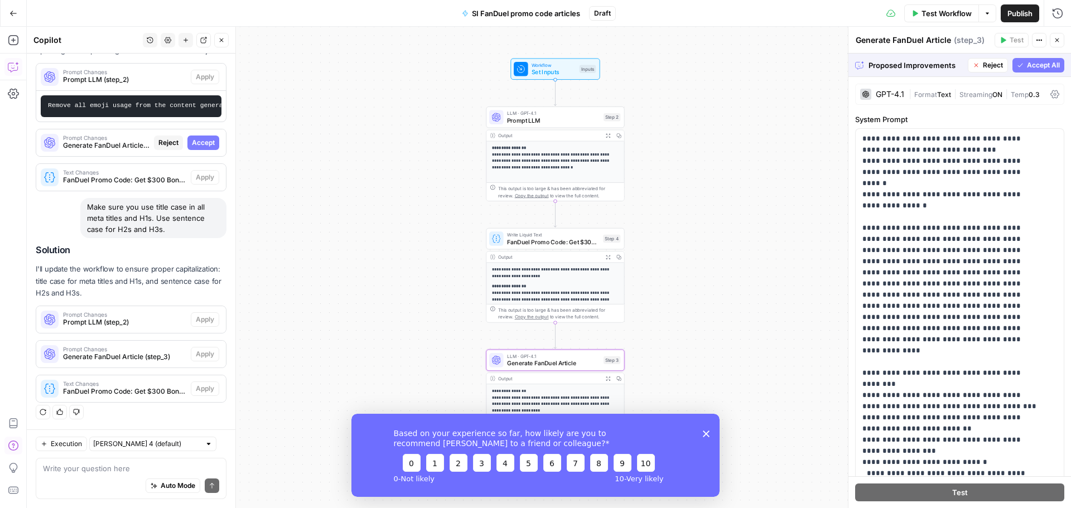
click at [196, 143] on span "Accept" at bounding box center [203, 143] width 23 height 10
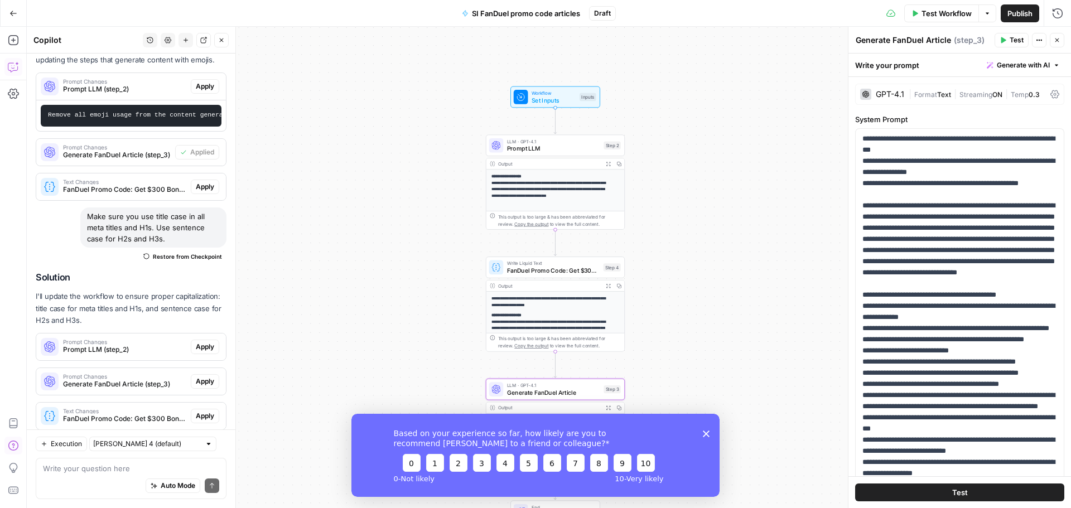
scroll to position [173, 0]
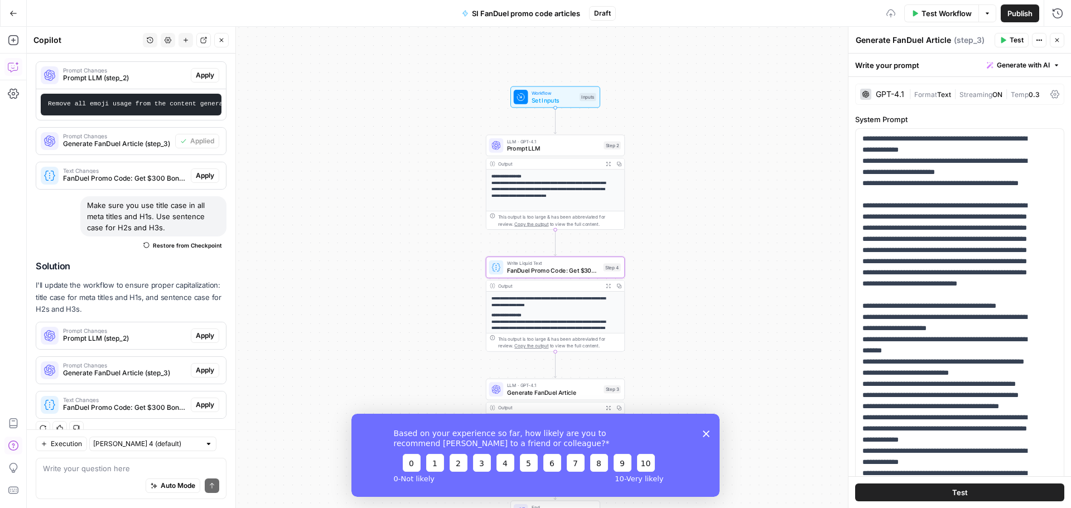
click at [200, 181] on span "Apply" at bounding box center [205, 176] width 18 height 10
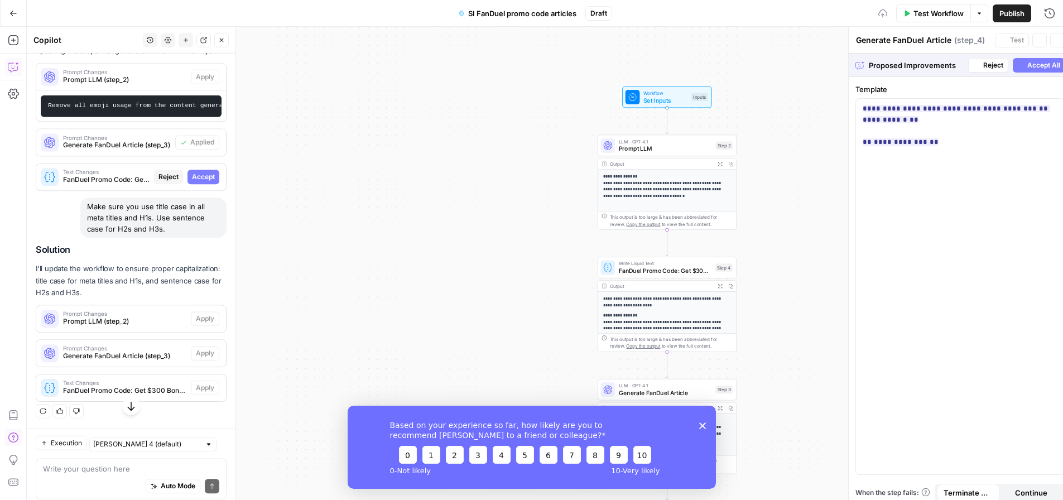
type textarea "FanDuel Promo Code: Get $300 Bonus for {{ event_title }}"
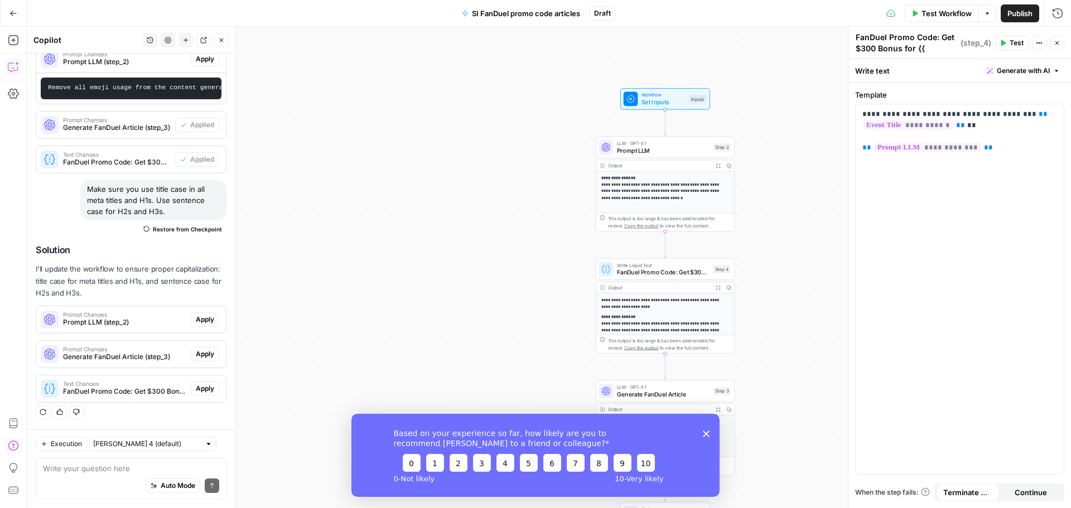
scroll to position [0, 0]
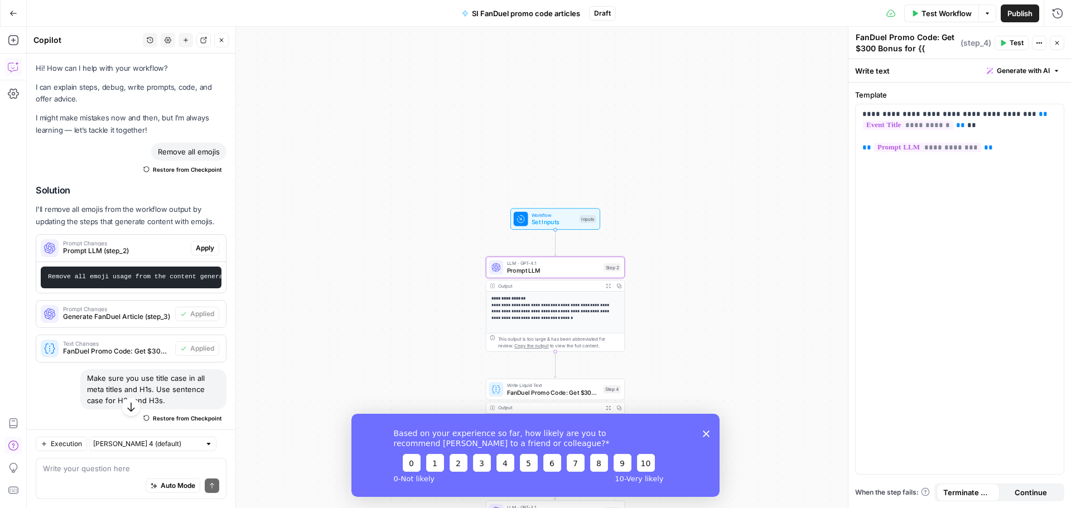
click at [196, 246] on span "Apply" at bounding box center [205, 248] width 18 height 10
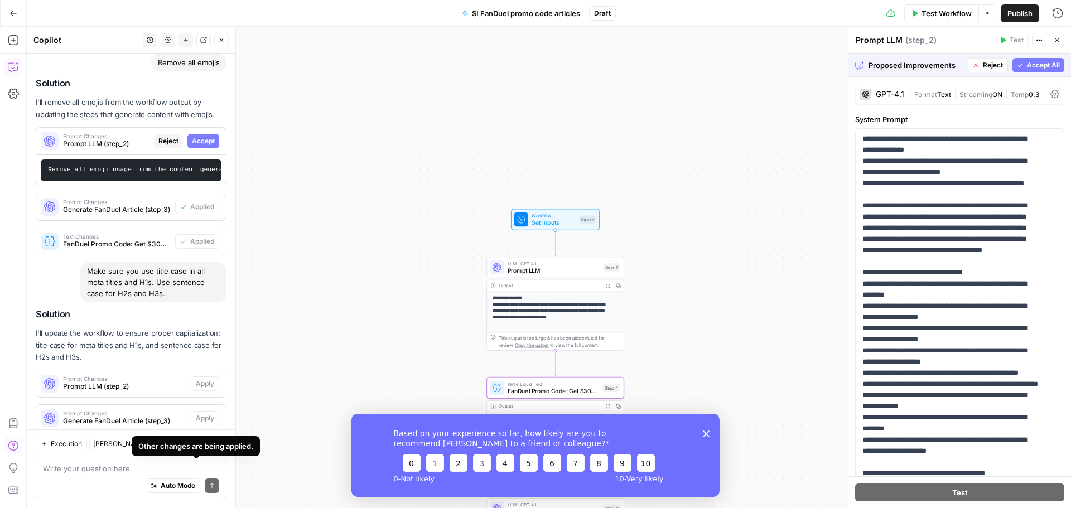
scroll to position [9, 0]
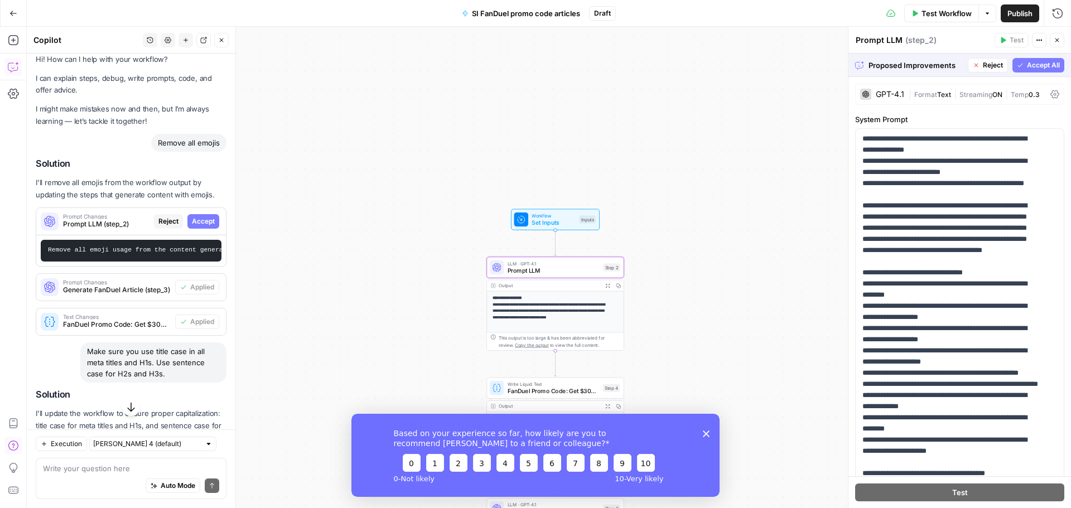
click at [196, 218] on span "Accept" at bounding box center [203, 221] width 23 height 10
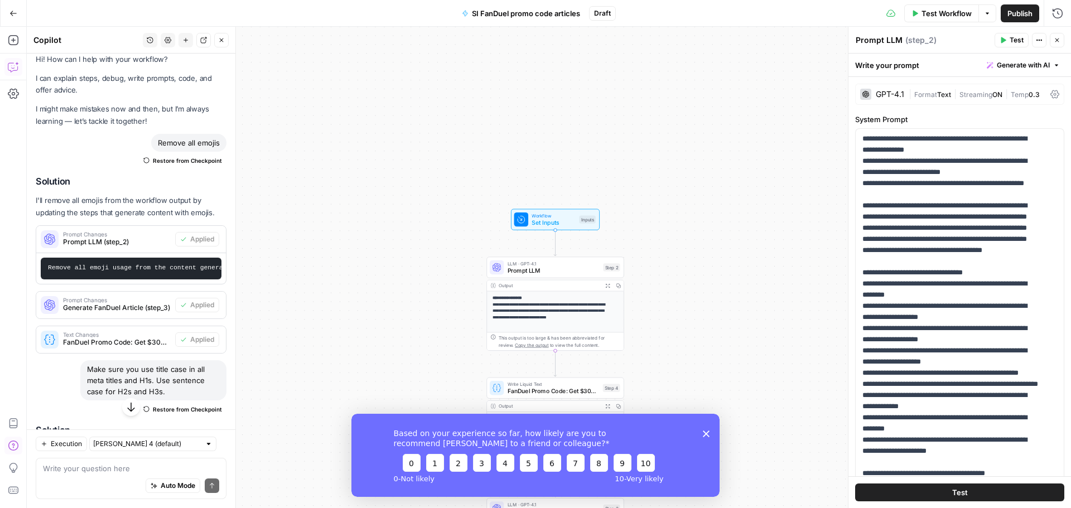
scroll to position [197, 0]
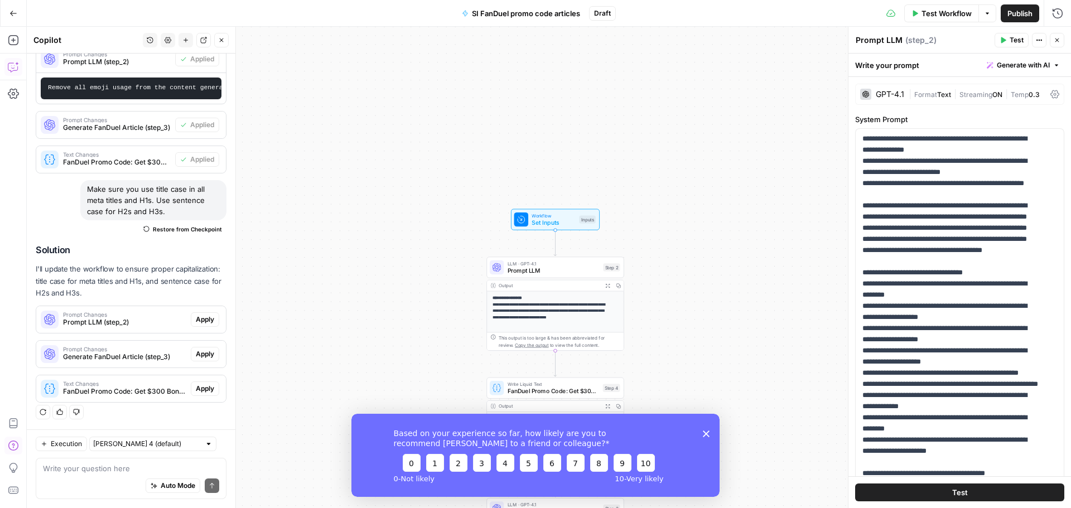
click at [201, 316] on span "Apply" at bounding box center [205, 320] width 18 height 10
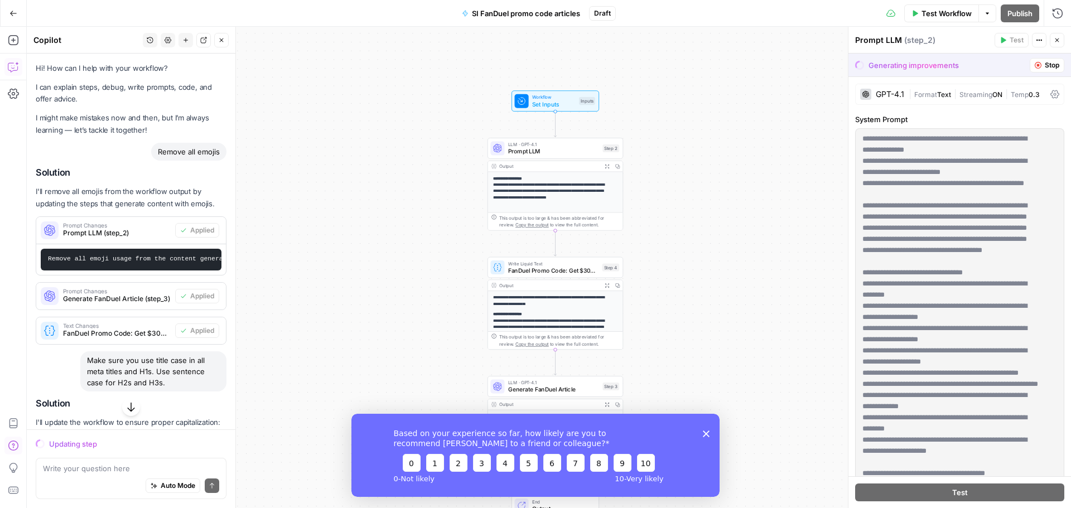
scroll to position [162, 0]
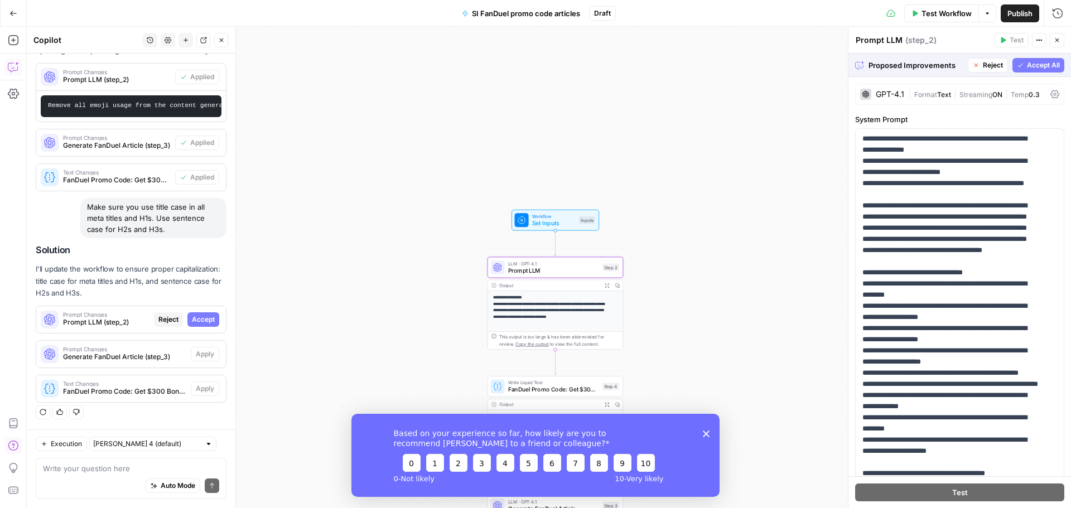
click at [204, 317] on span "Accept" at bounding box center [203, 320] width 23 height 10
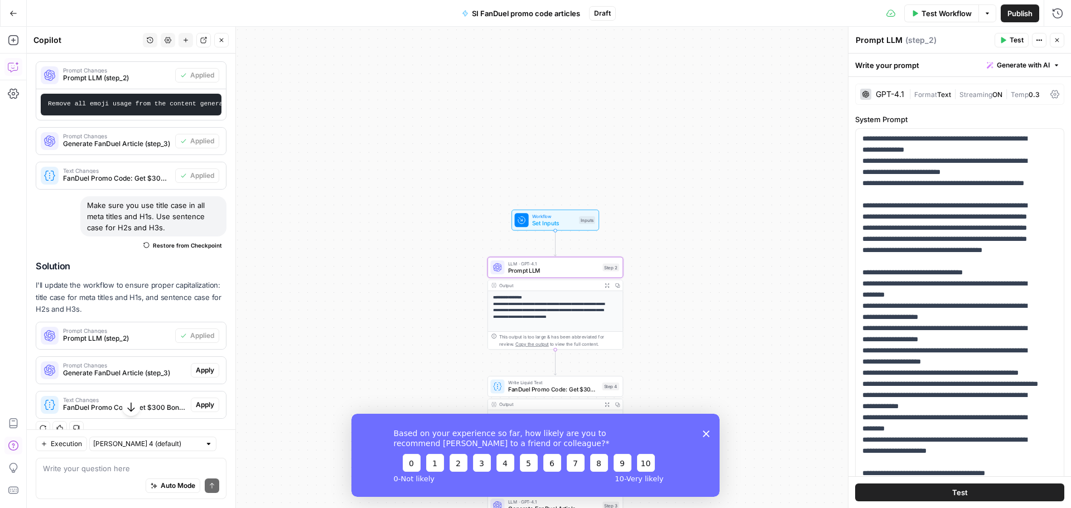
scroll to position [197, 0]
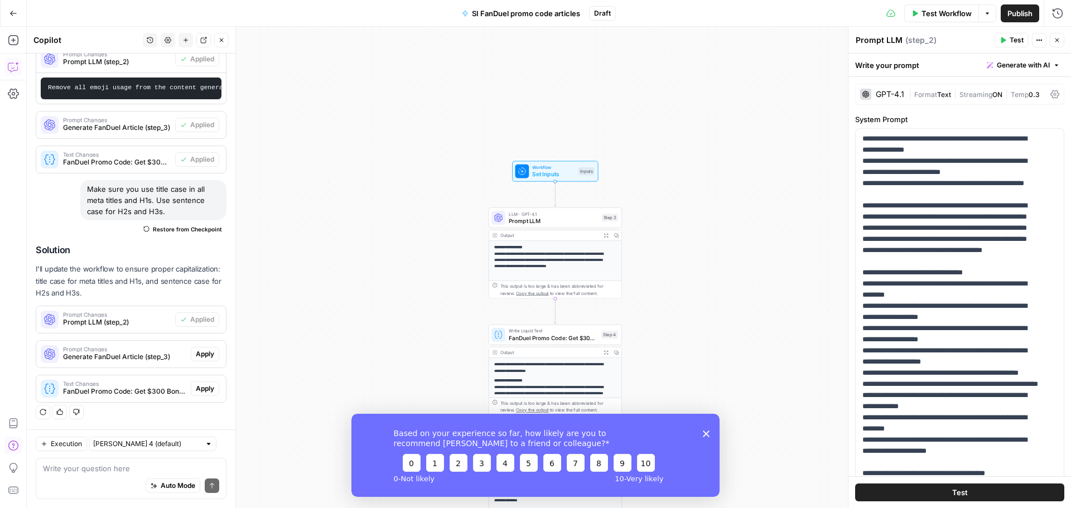
click at [196, 352] on span "Apply" at bounding box center [205, 354] width 18 height 10
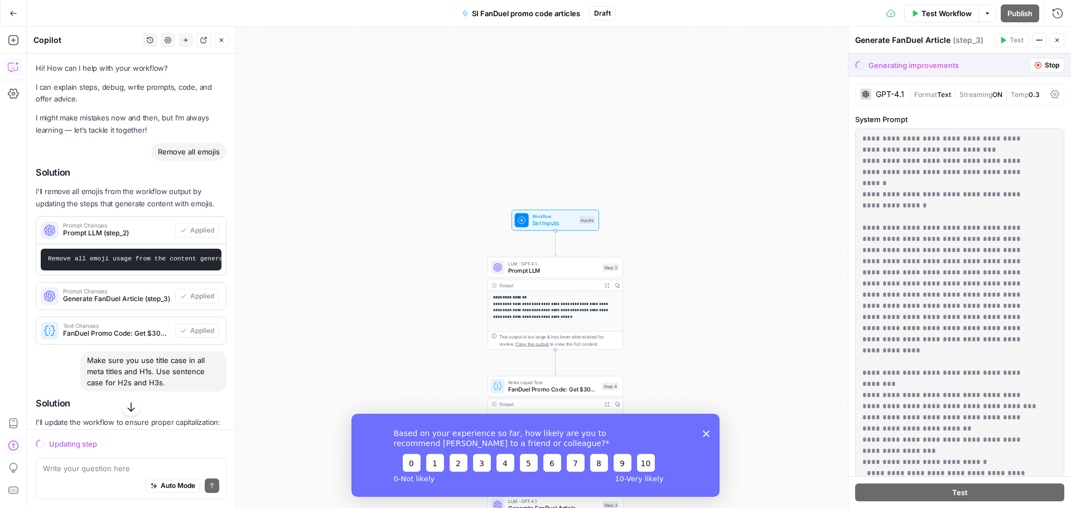
scroll to position [162, 0]
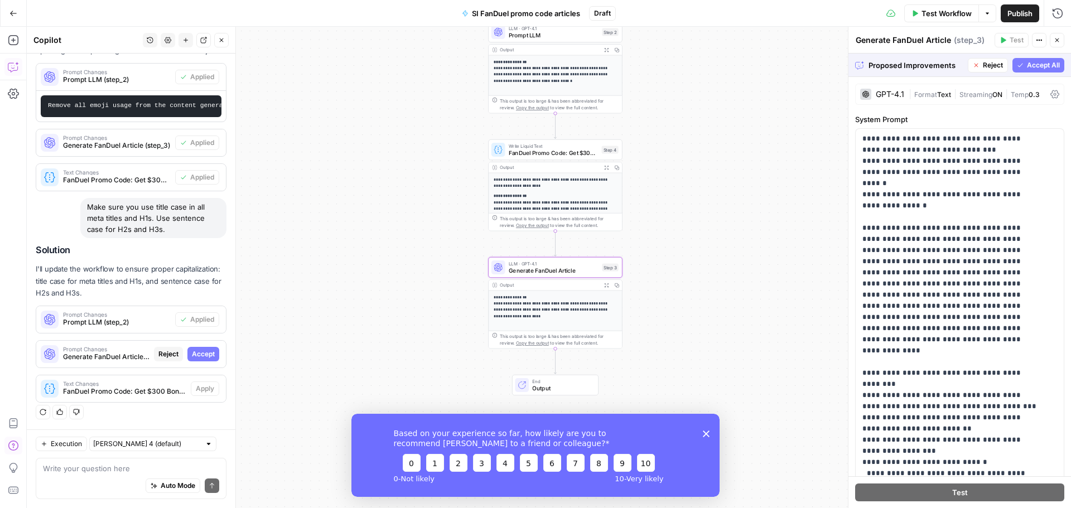
click at [197, 356] on span "Accept" at bounding box center [203, 354] width 23 height 10
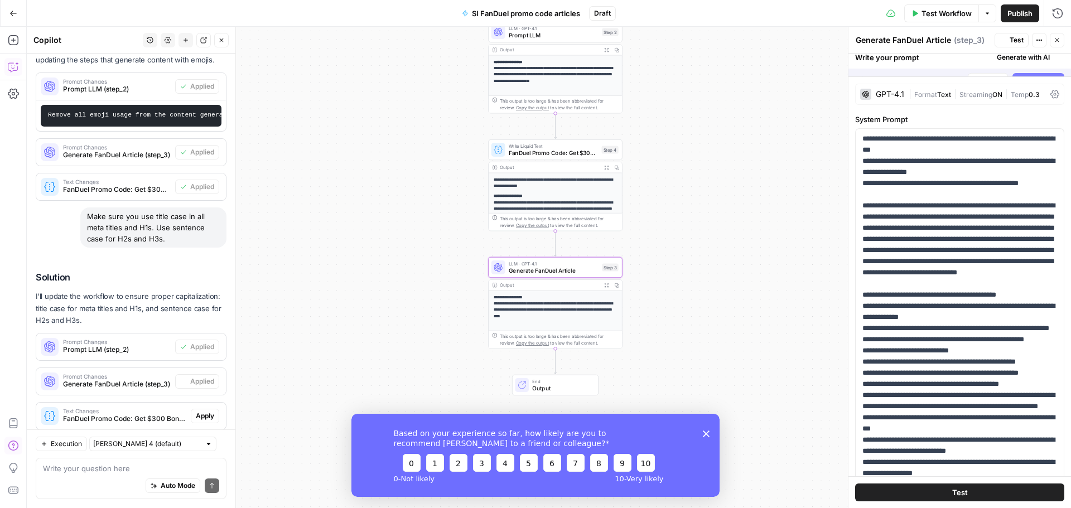
scroll to position [197, 0]
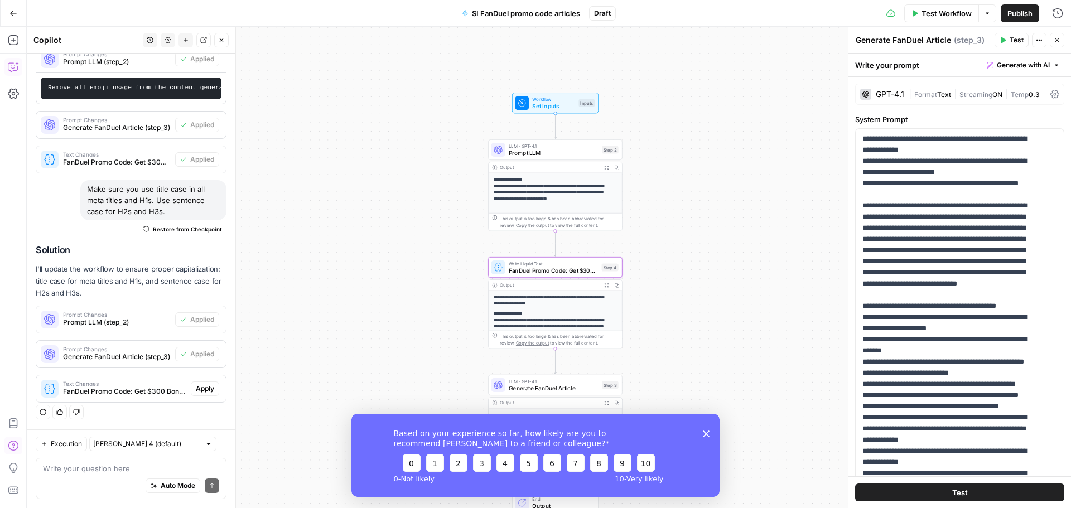
click at [195, 397] on div "Text Changes FanDuel Promo Code: Get $300 Bonus for {{ event_title }} (step_4) …" at bounding box center [131, 389] width 190 height 18
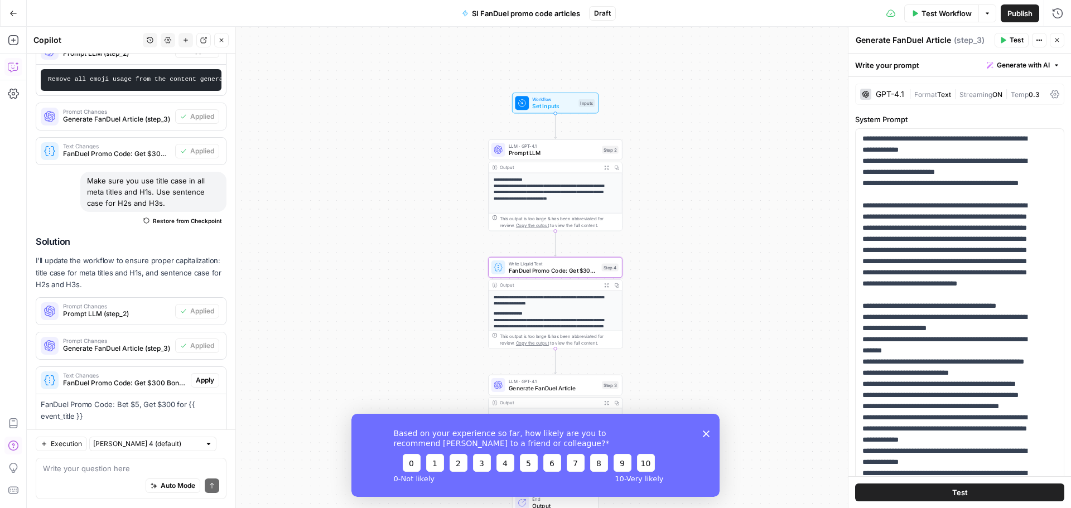
click at [196, 385] on span "Apply" at bounding box center [205, 380] width 18 height 10
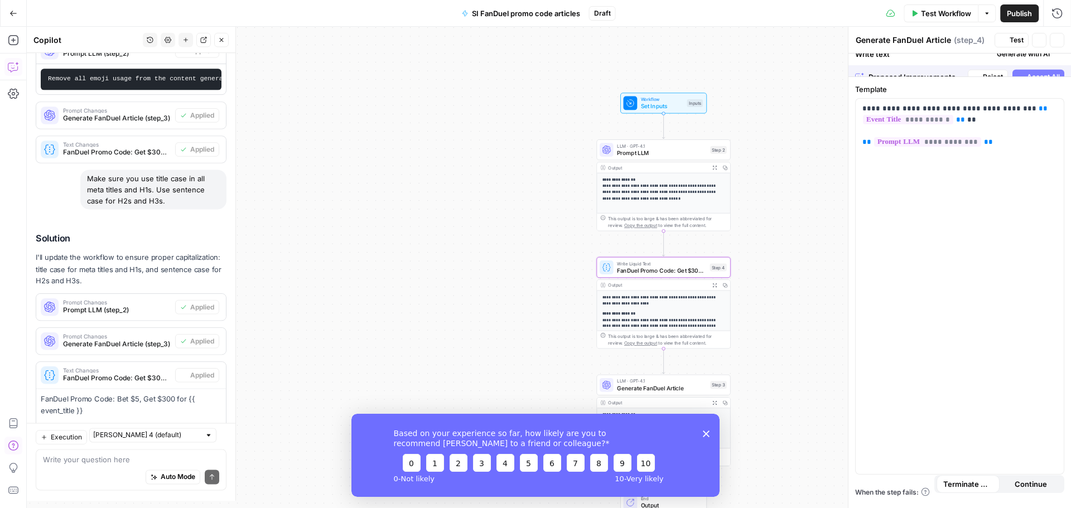
type textarea "FanDuel Promo Code: Get $300 Bonus for {{ event_title }}"
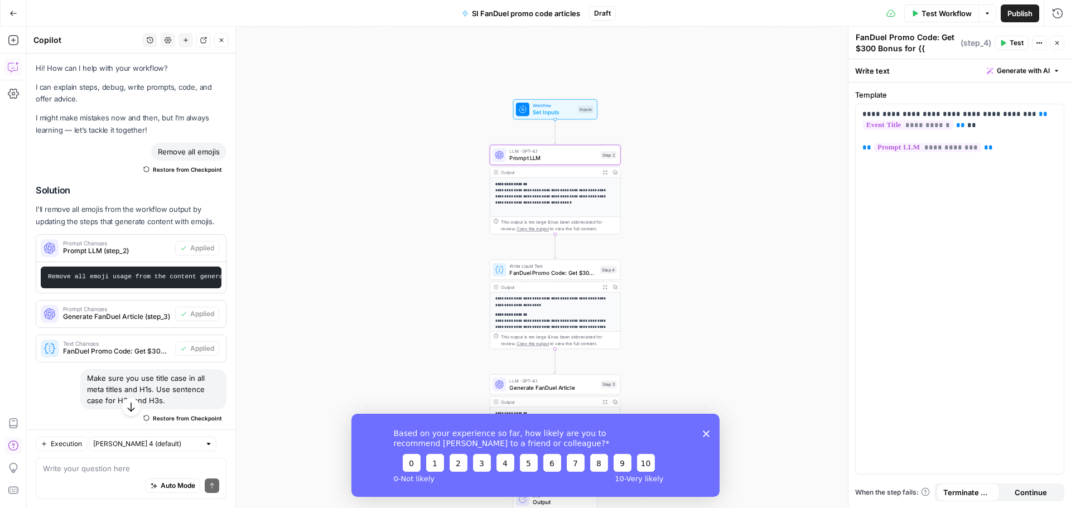
scroll to position [249, 0]
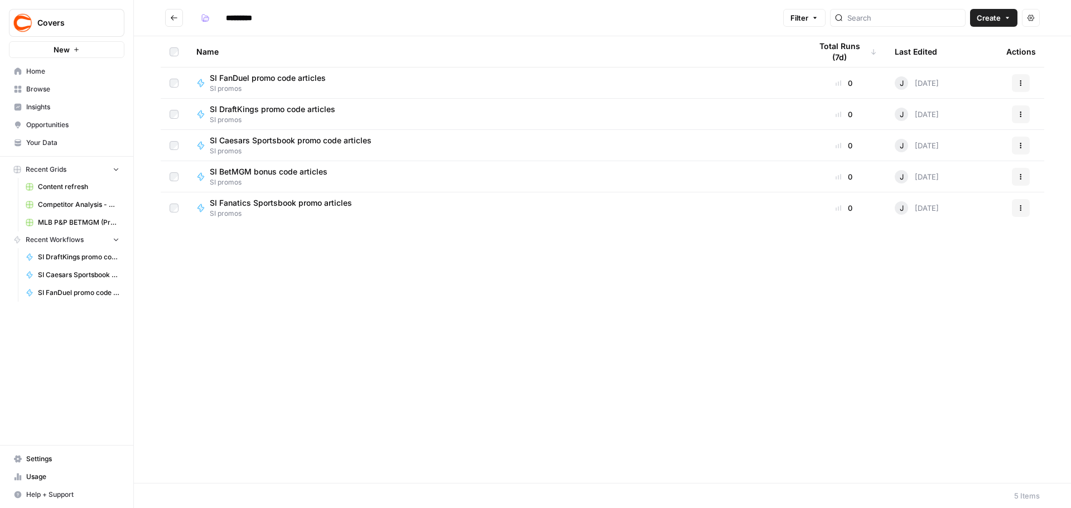
click at [237, 104] on span "SI DraftKings promo code articles" at bounding box center [273, 109] width 126 height 11
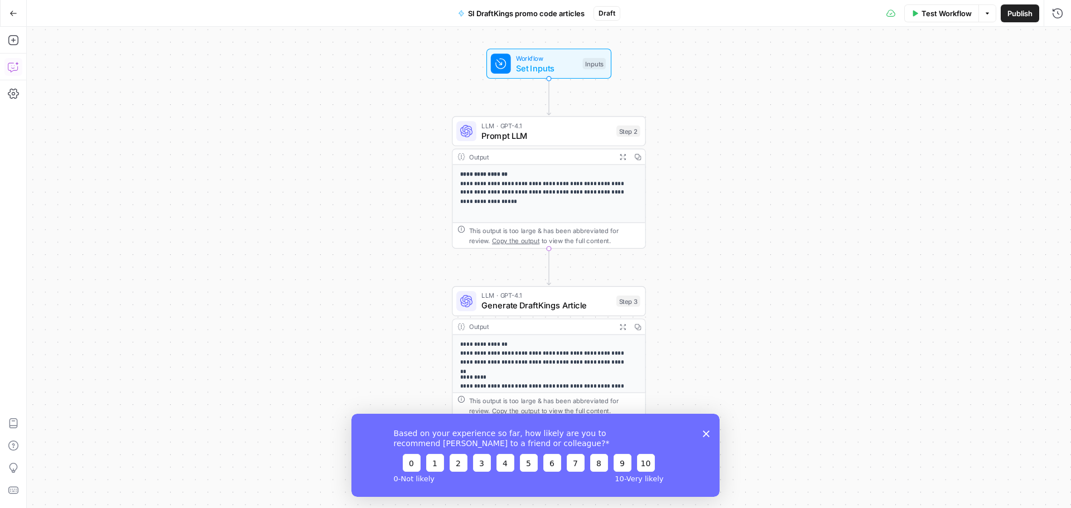
click at [11, 62] on icon "button" at bounding box center [13, 66] width 11 height 11
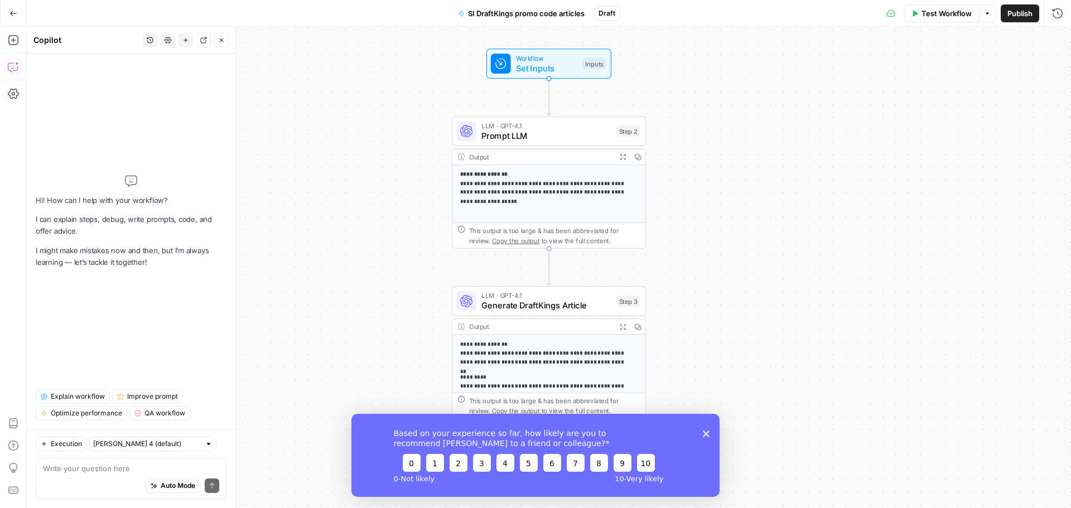
click at [76, 477] on div "Auto Mode Send" at bounding box center [131, 486] width 176 height 25
type textarea "r"
type textarea "Remove all emojis."
click at [211, 486] on icon "submit" at bounding box center [212, 486] width 7 height 7
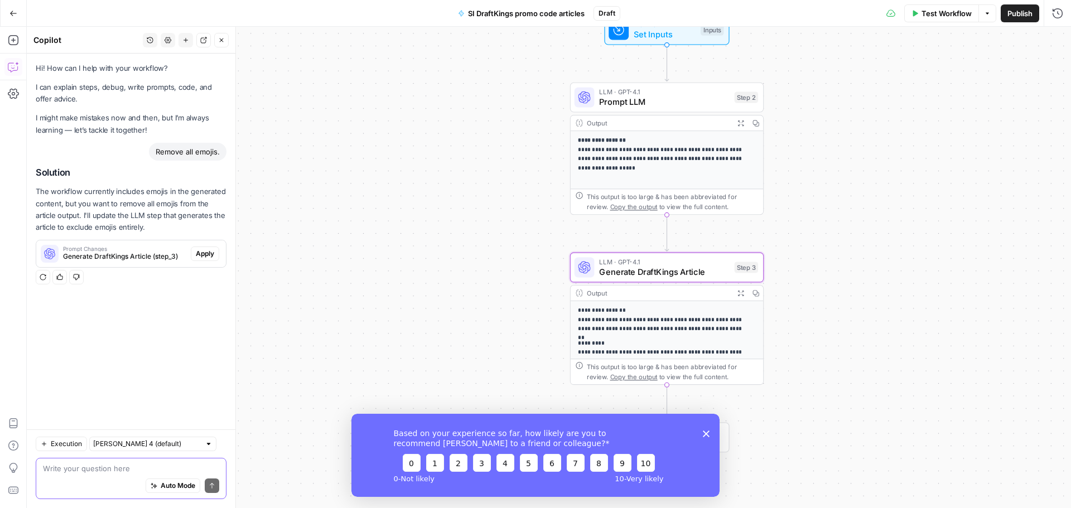
click at [218, 254] on button "Apply" at bounding box center [205, 254] width 28 height 15
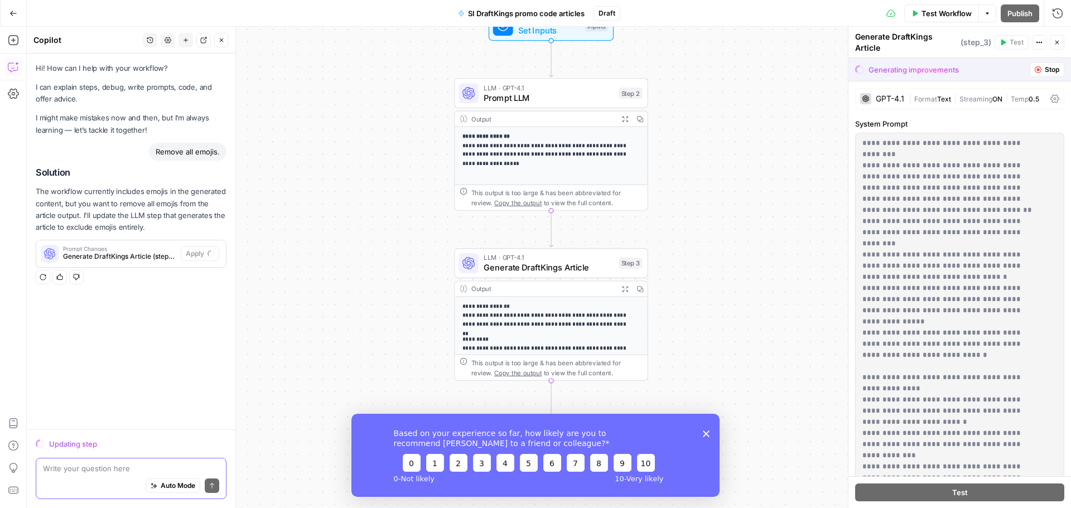
click at [102, 472] on textarea at bounding box center [131, 468] width 176 height 11
paste textarea "Make sure you use title case in all meta titles and H1s. Use sentence case for …"
type textarea "Make sure you use title case in all meta titles and H1s. Use sentence case for …"
click at [211, 486] on icon "submit" at bounding box center [212, 486] width 7 height 7
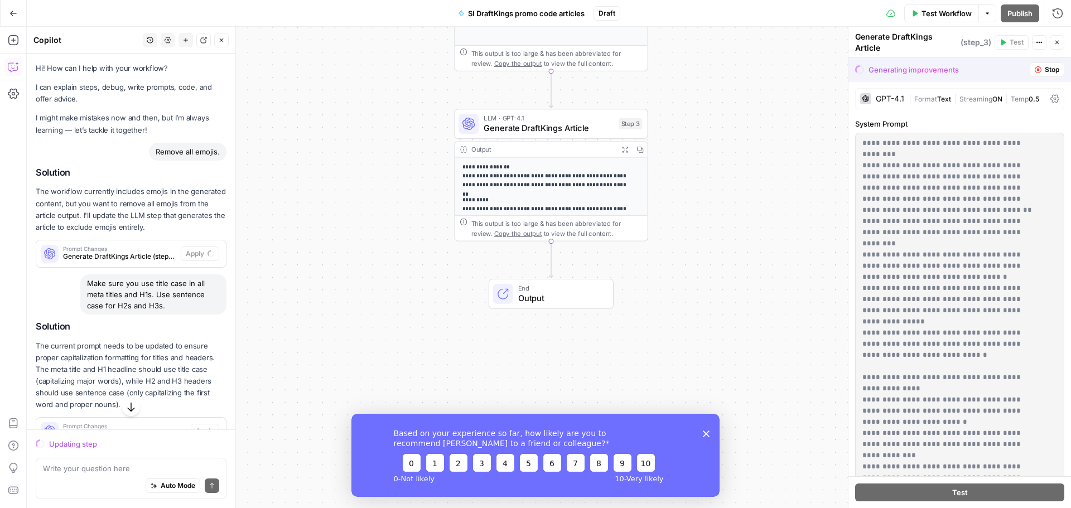
scroll to position [42, 0]
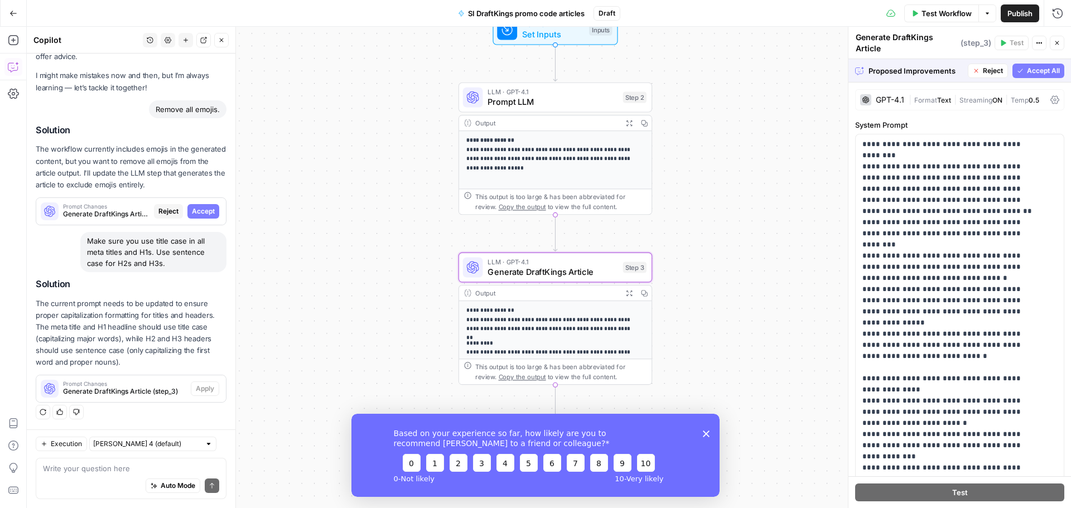
click at [200, 213] on span "Accept" at bounding box center [203, 211] width 23 height 10
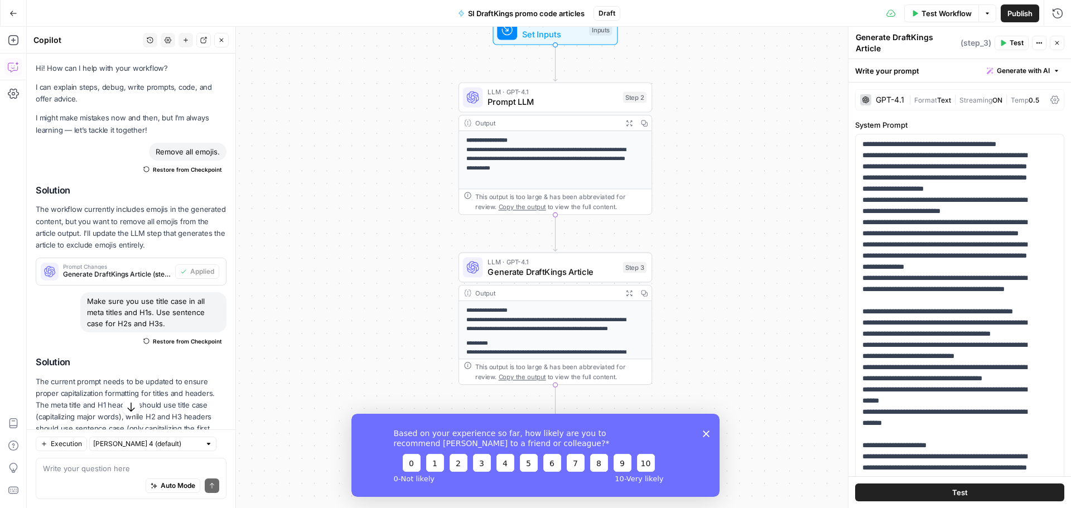
scroll to position [78, 0]
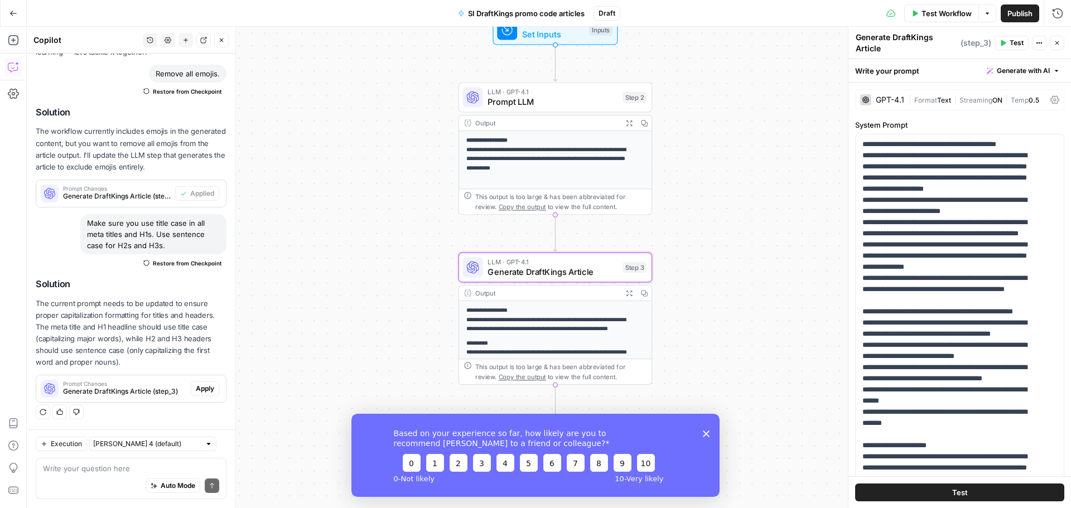
click at [199, 387] on span "Apply" at bounding box center [205, 389] width 18 height 10
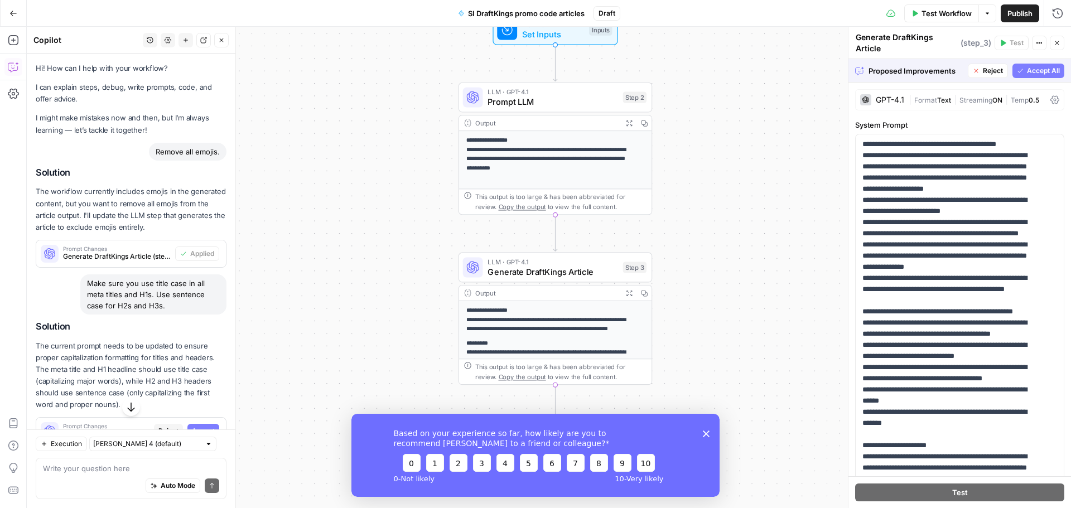
scroll to position [42, 0]
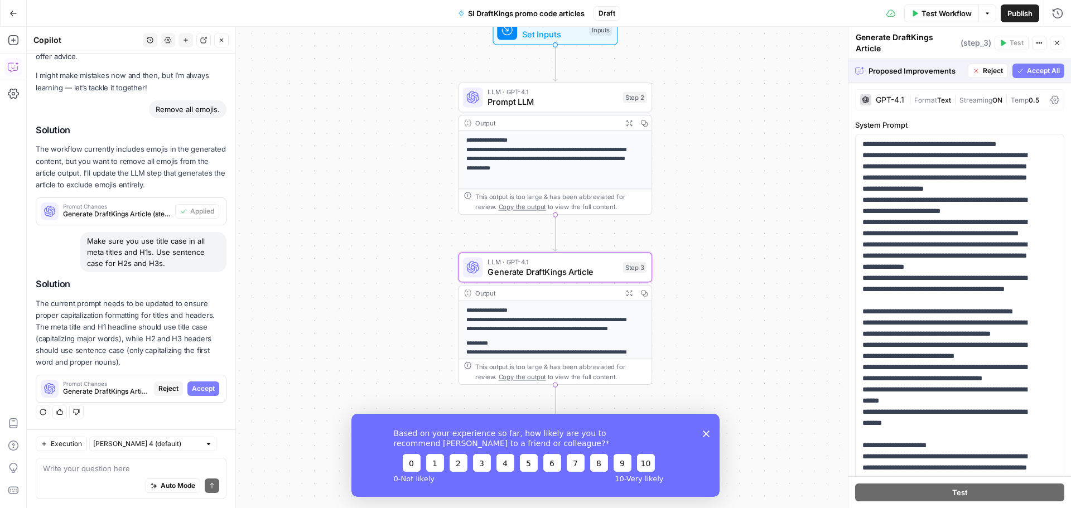
click at [197, 397] on div "Prompt Changes Generate DraftKings Article (step_3) Reject Accept" at bounding box center [131, 389] width 190 height 18
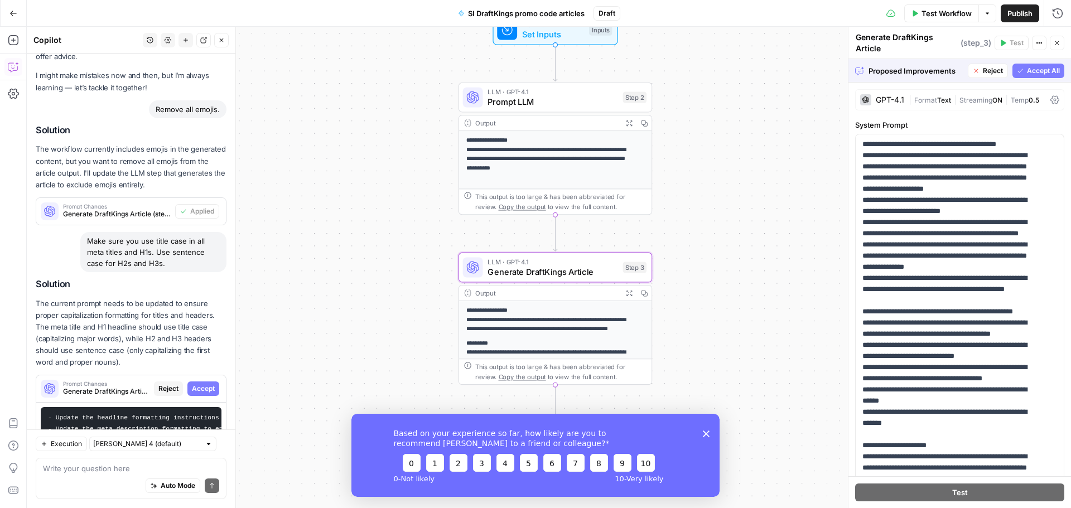
click at [197, 391] on span "Accept" at bounding box center [203, 389] width 23 height 10
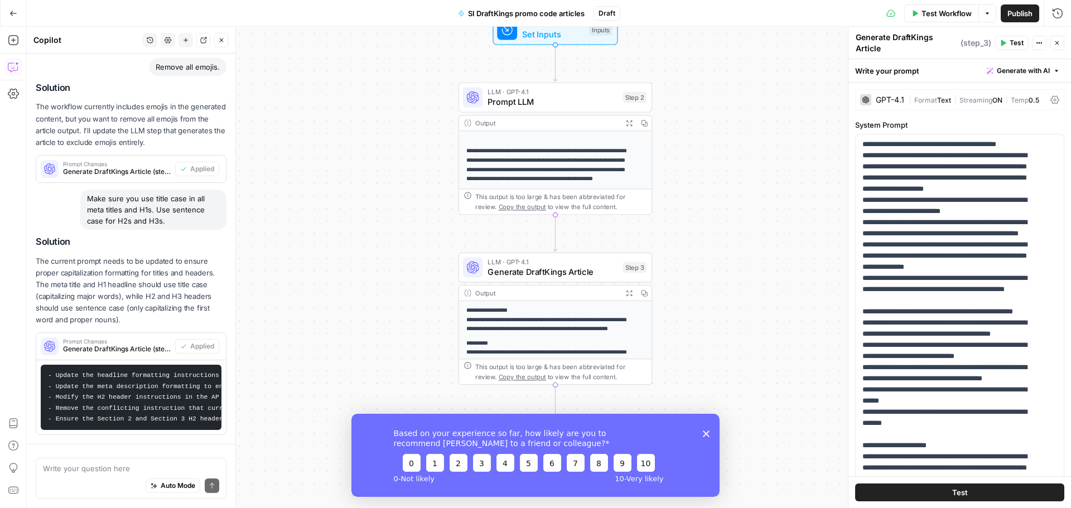
scroll to position [161, 0]
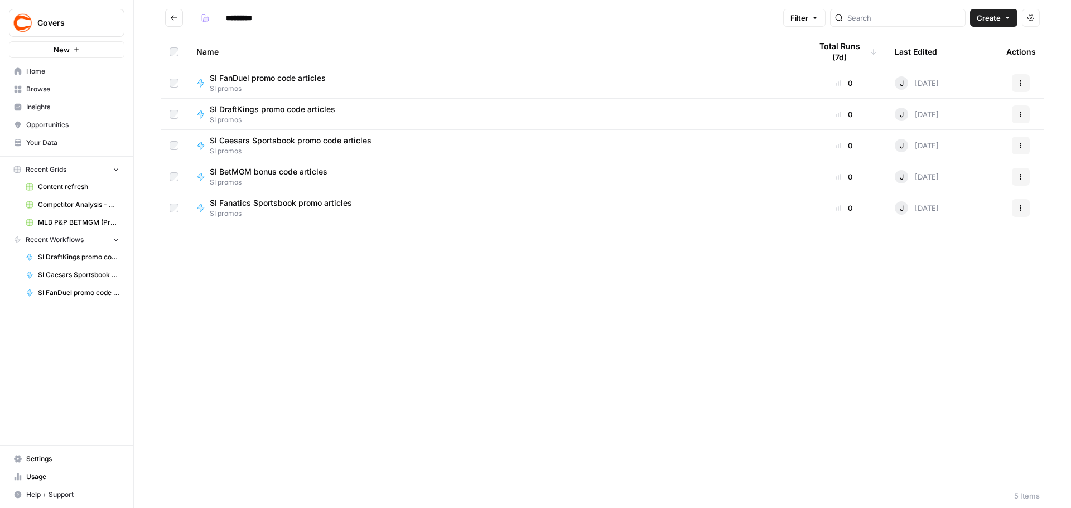
click at [233, 171] on span "SI BetMGM bonus code articles" at bounding box center [269, 171] width 118 height 11
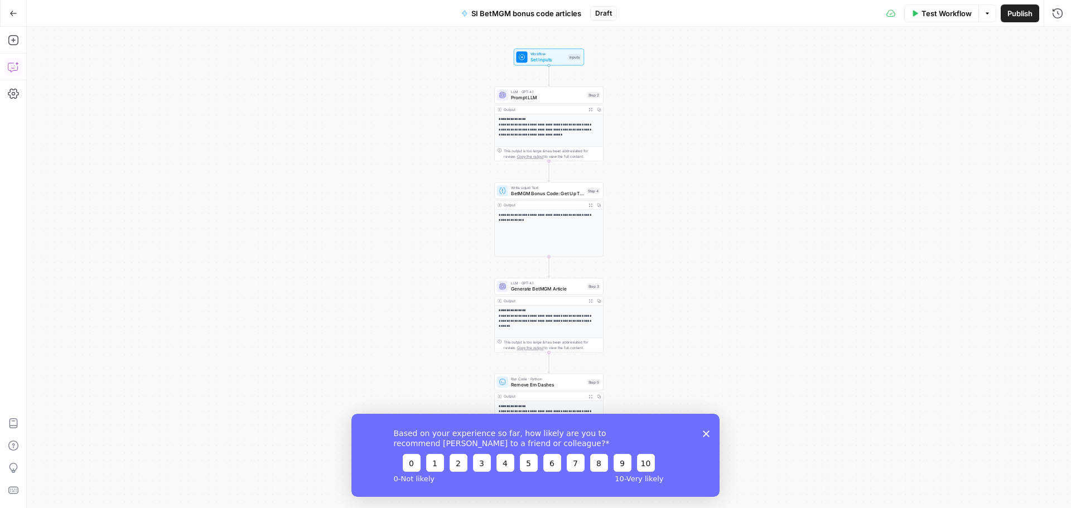
click at [13, 68] on icon "button" at bounding box center [13, 66] width 11 height 11
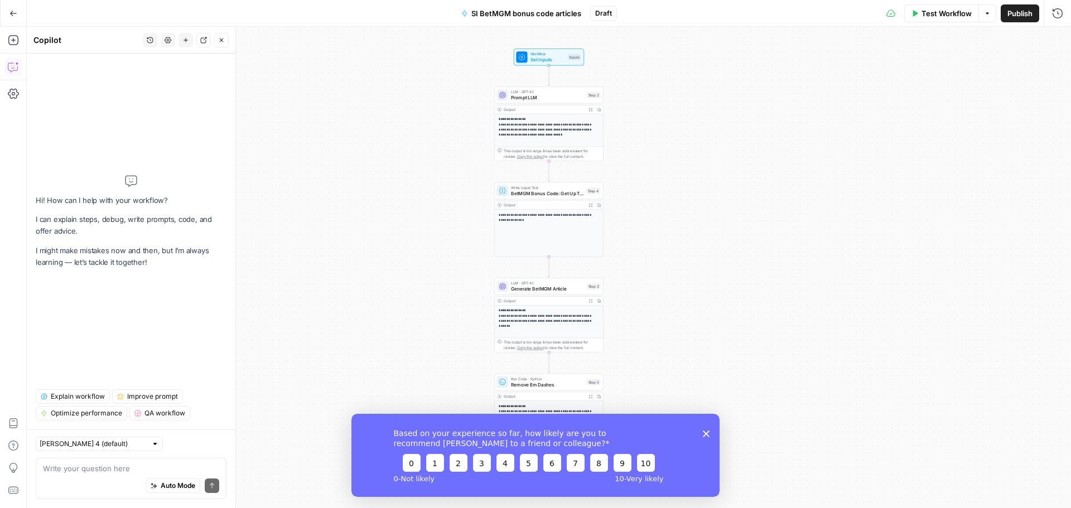
click at [85, 481] on div "Auto Mode Send" at bounding box center [131, 486] width 176 height 25
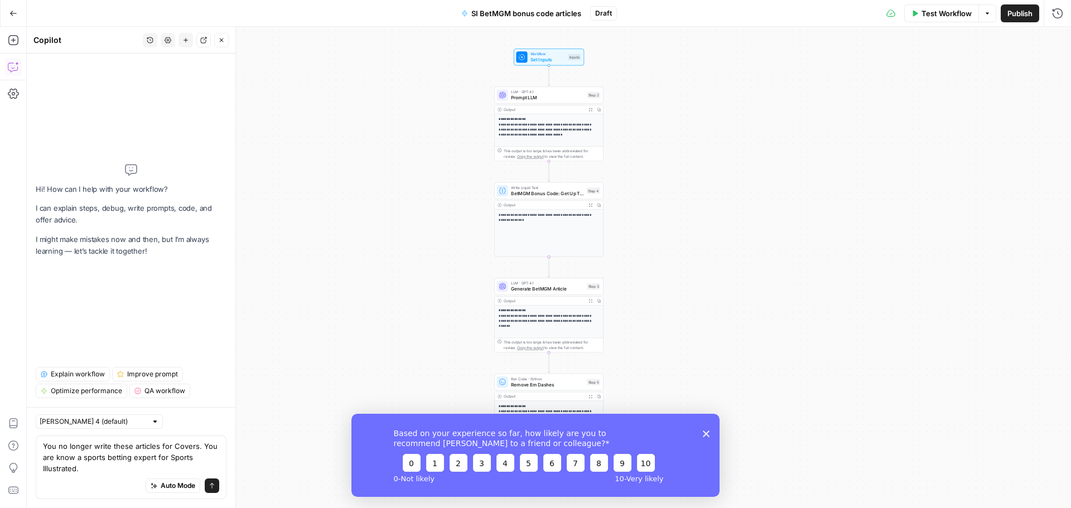
click at [92, 483] on div "Auto Mode Send" at bounding box center [131, 486] width 176 height 25
click at [84, 475] on div "Auto Mode Send" at bounding box center [131, 486] width 176 height 25
click at [95, 452] on textarea "You no longer write these articles for Covers. You are know a sports betting ex…" at bounding box center [131, 457] width 176 height 33
click at [97, 455] on textarea "You no longer write these articles for Covers. You are know a sports betting ex…" at bounding box center [131, 457] width 176 height 33
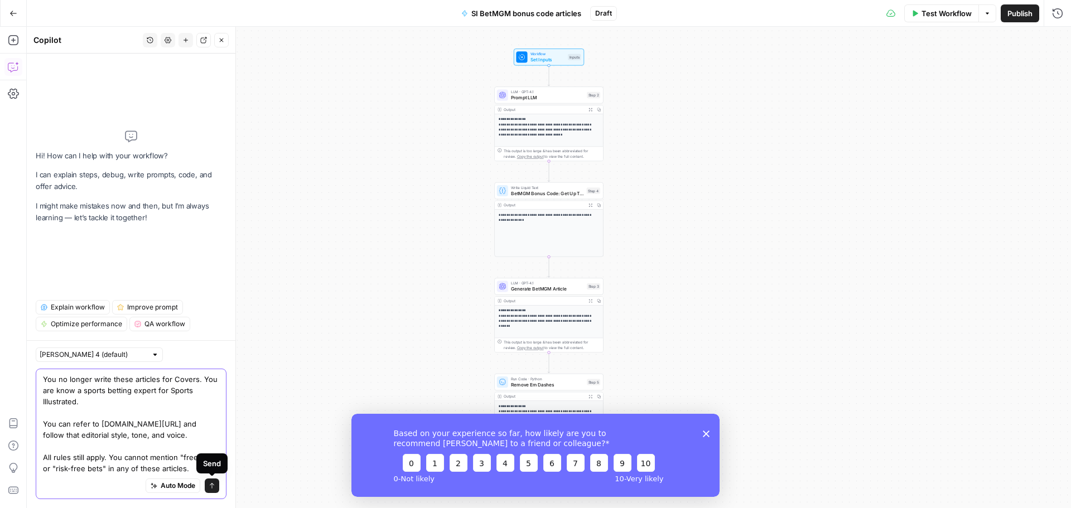
type textarea "You no longer write these articles for Covers. You are know a sports betting ex…"
click at [207, 486] on button "Send" at bounding box center [212, 486] width 15 height 15
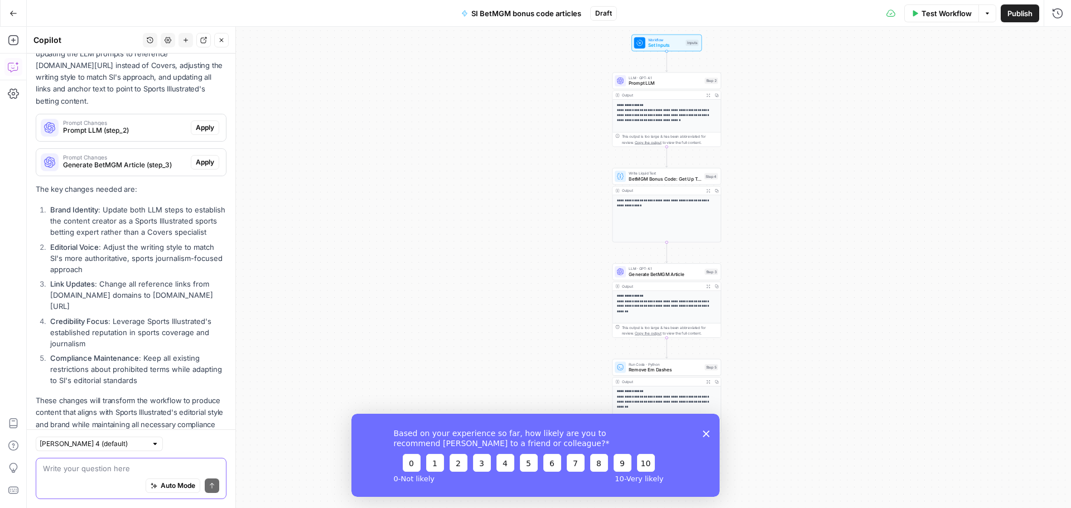
scroll to position [334, 0]
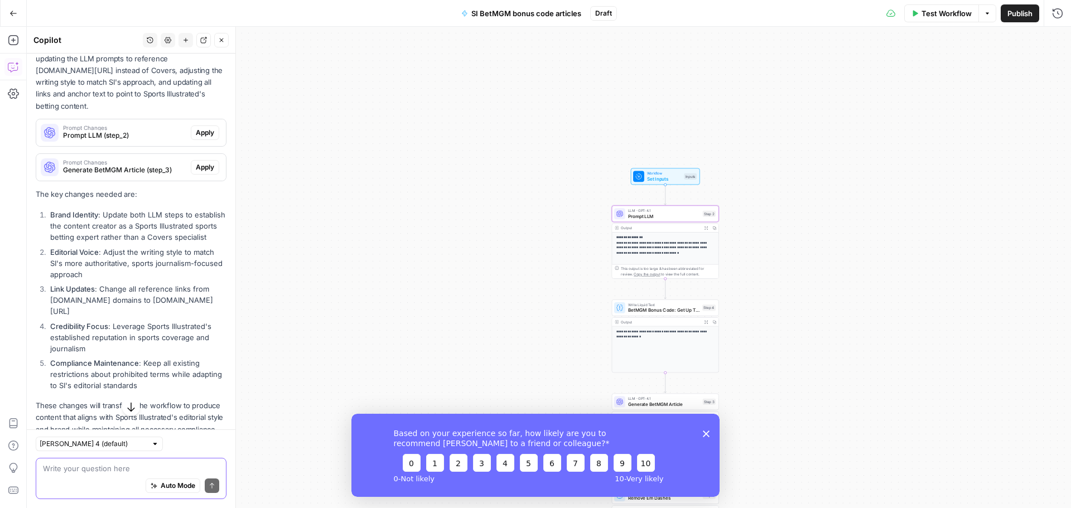
click at [203, 140] on button "Apply" at bounding box center [205, 133] width 28 height 15
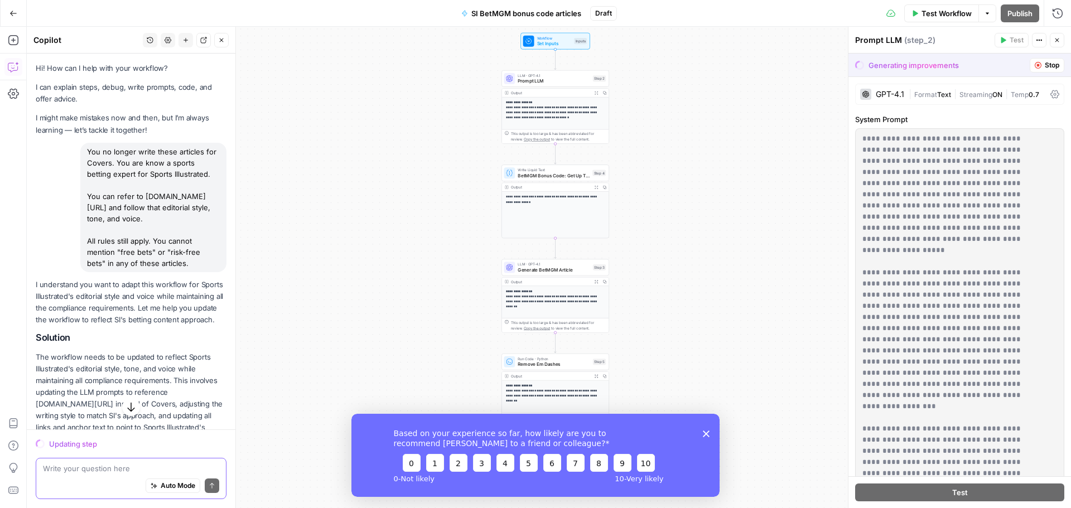
scroll to position [389, 0]
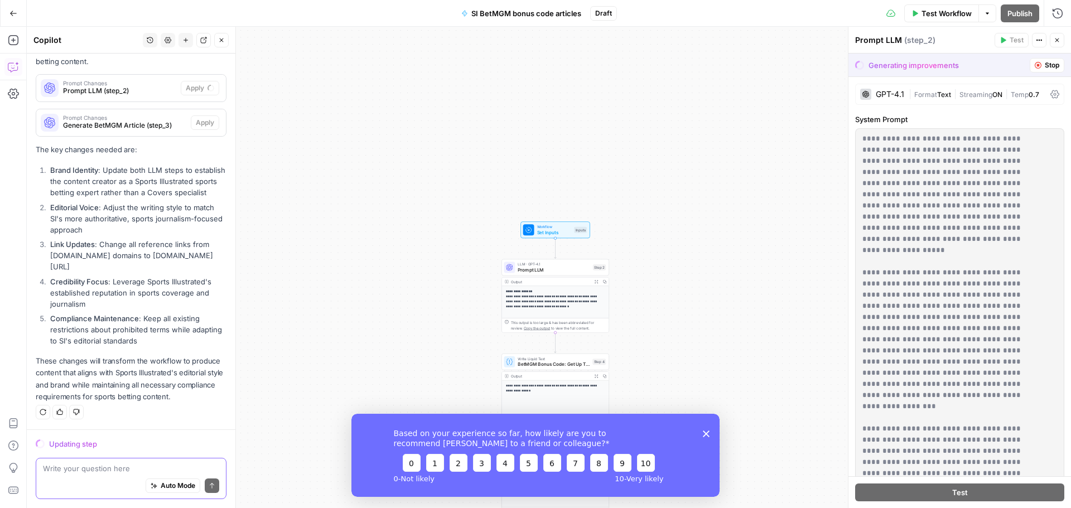
click at [71, 479] on div "Auto Mode Send" at bounding box center [131, 486] width 176 height 25
paste textarea "Make sure you use title case in all meta titles and H1s. Use sentence case for …"
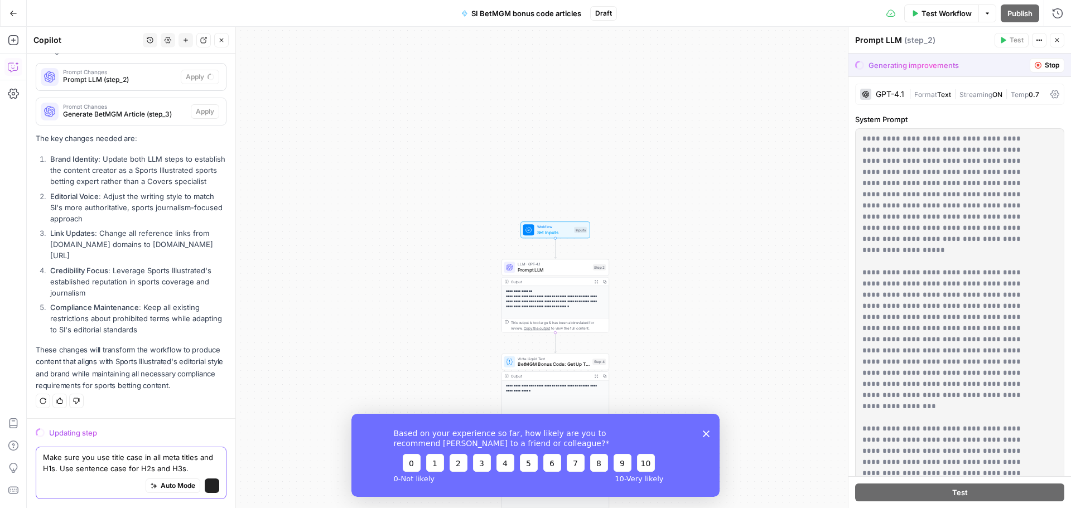
scroll to position [401, 0]
type textarea "Make sure you use title case in all meta titles and H1s. Use sentence case for …"
click at [205, 484] on button "Send" at bounding box center [212, 486] width 15 height 15
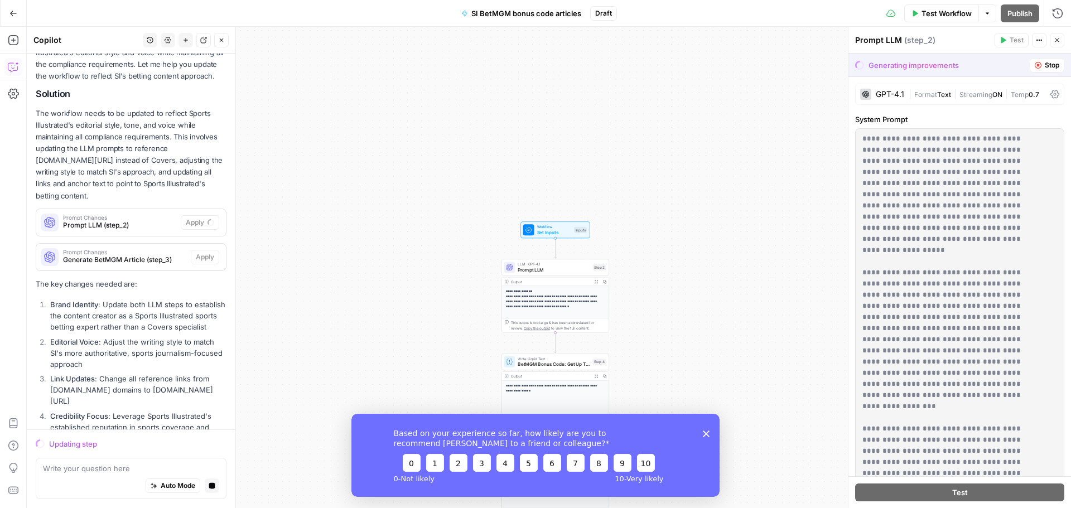
scroll to position [157, 0]
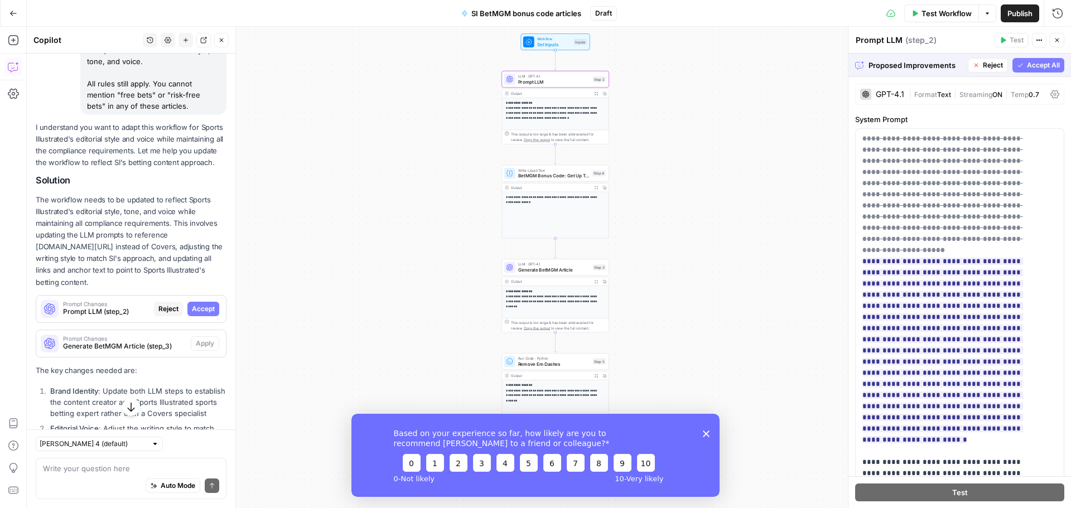
click at [198, 314] on span "Accept" at bounding box center [203, 309] width 23 height 10
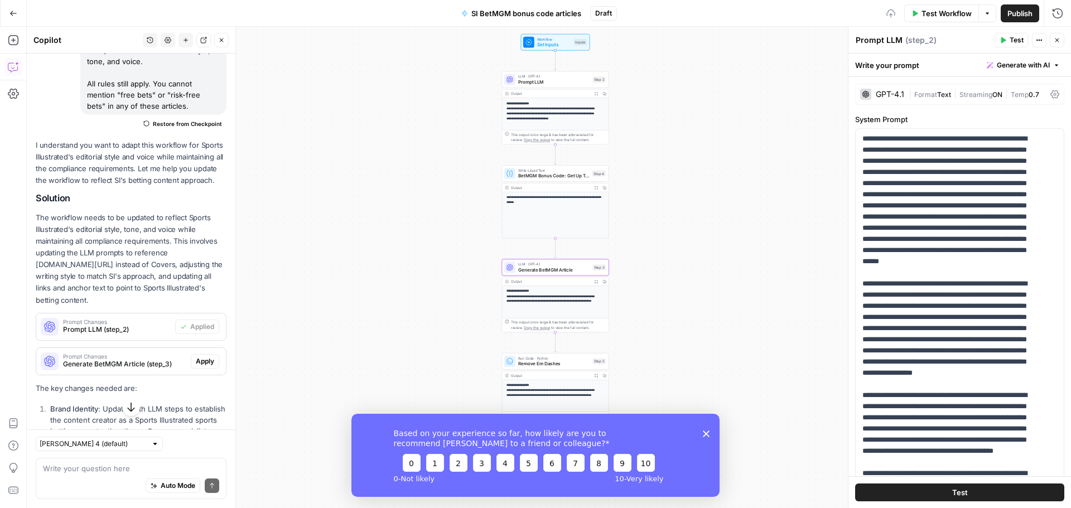
click at [196, 367] on span "Apply" at bounding box center [205, 361] width 18 height 10
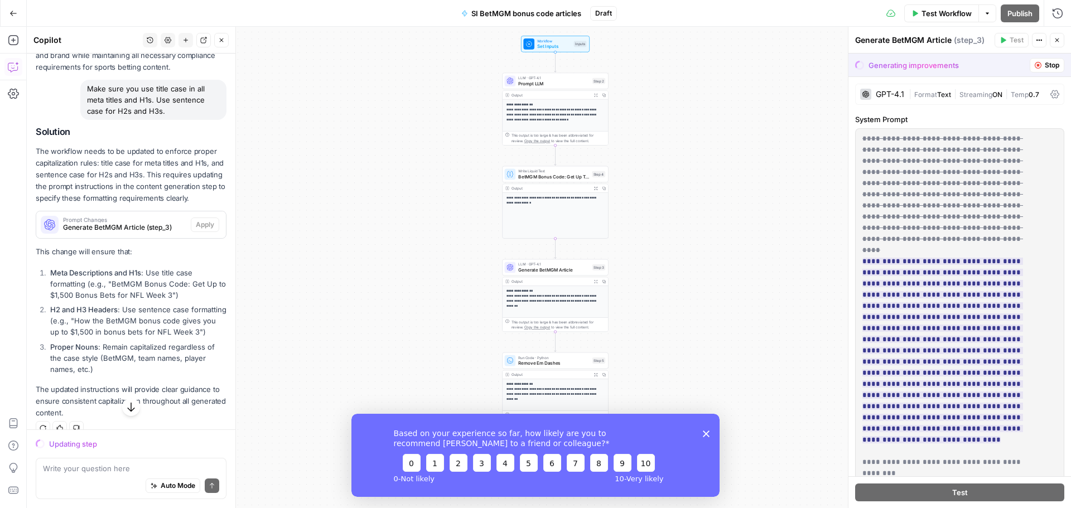
scroll to position [758, 0]
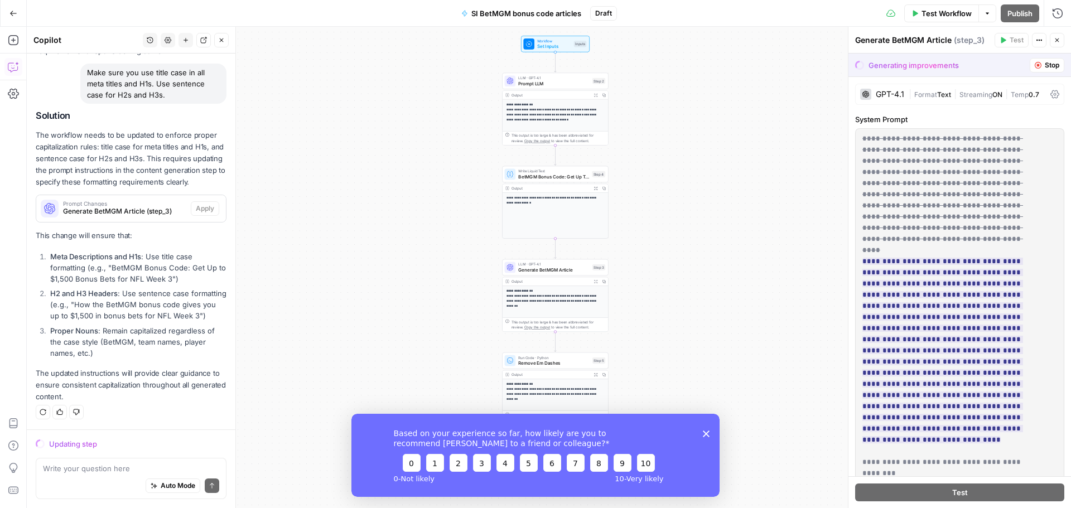
click at [60, 475] on div "Auto Mode Send" at bounding box center [131, 486] width 176 height 25
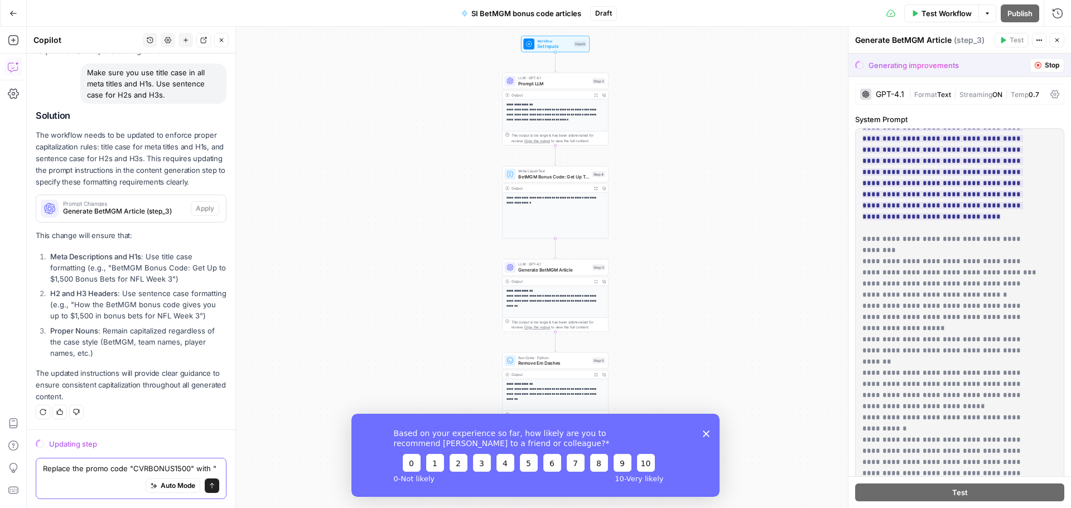
scroll to position [769, 0]
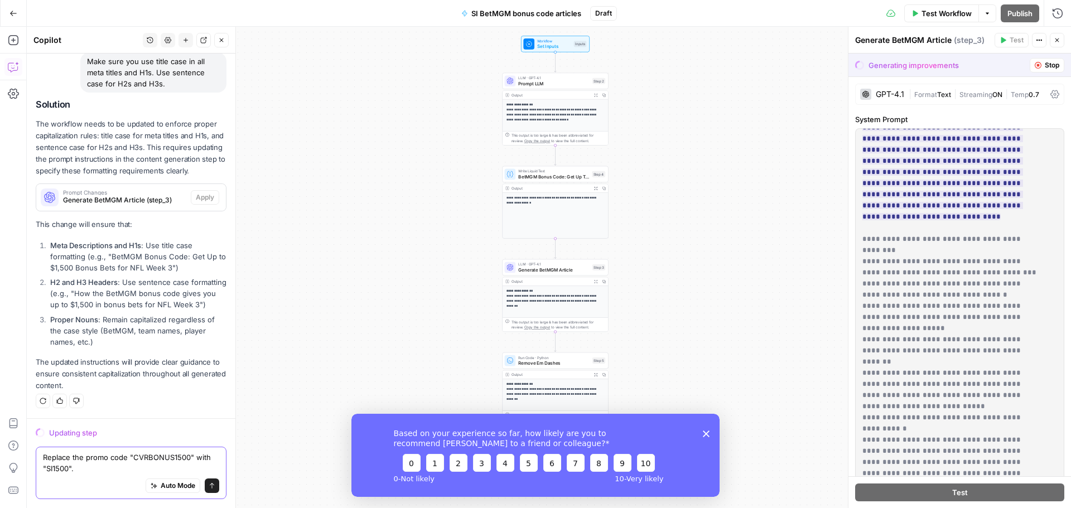
type textarea "Replace the promo code "CVRBONUS1500" with "SI1500"."
click at [209, 487] on icon "submit" at bounding box center [212, 486] width 7 height 7
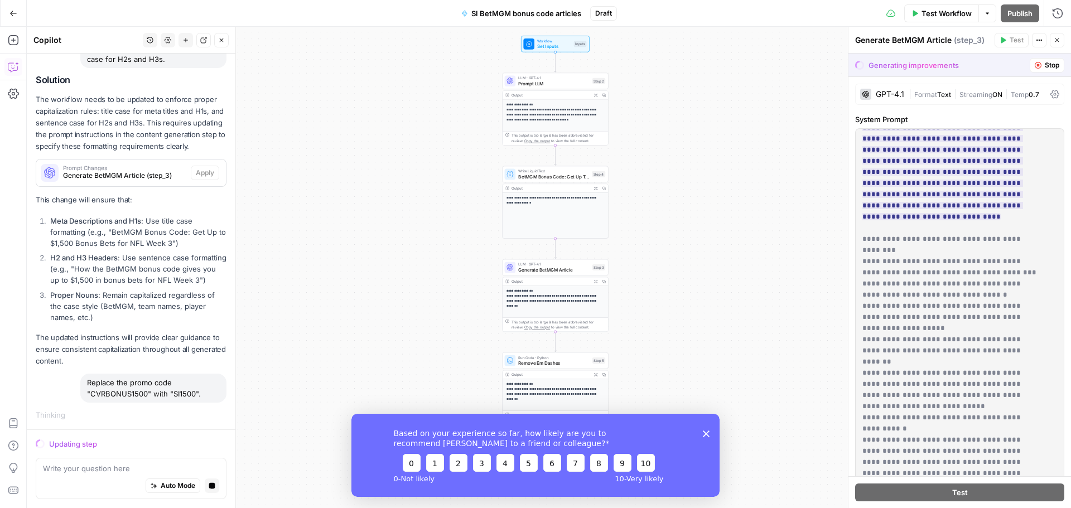
scroll to position [794, 0]
click at [84, 470] on textarea at bounding box center [131, 468] width 176 height 11
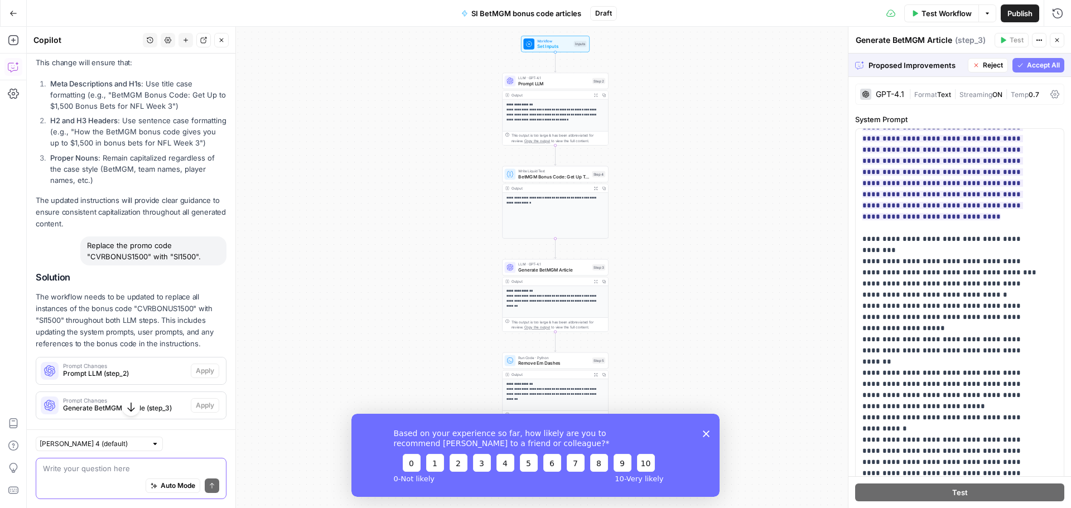
scroll to position [1120, 0]
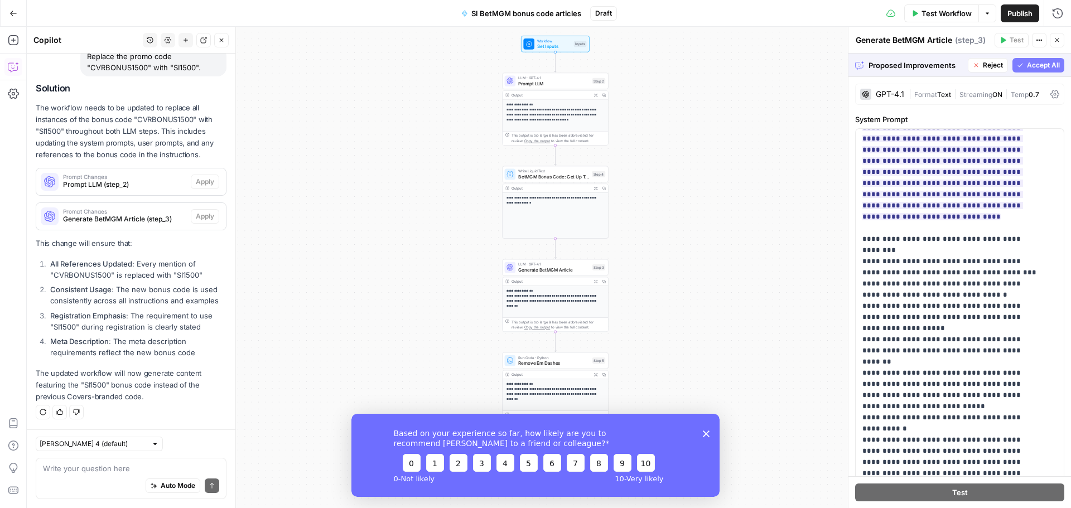
click at [73, 475] on div "Auto Mode Send" at bounding box center [131, 486] width 176 height 25
type textarea "R"
paste textarea "[URL][DOMAIN_NAME]"
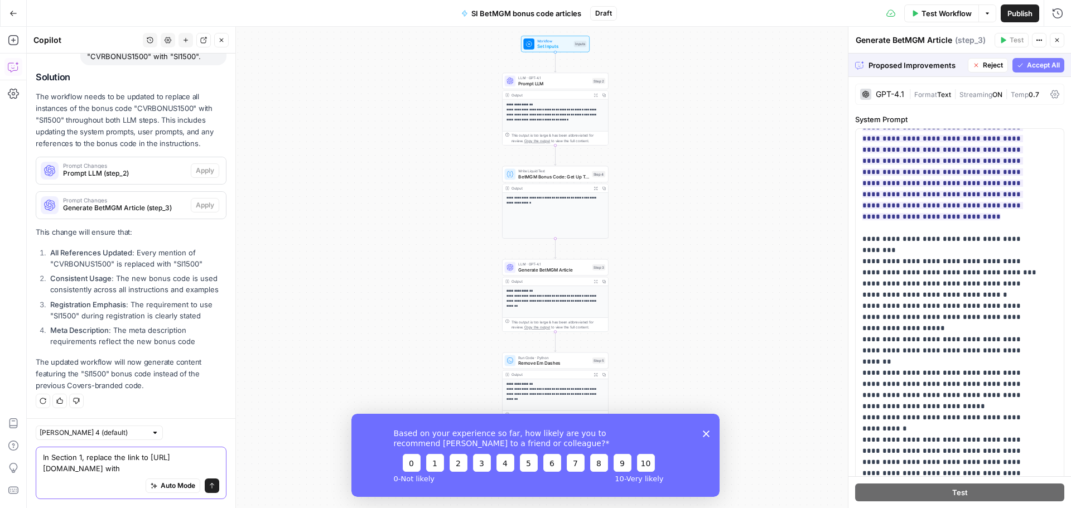
paste textarea "[URL][DOMAIN_NAME]"
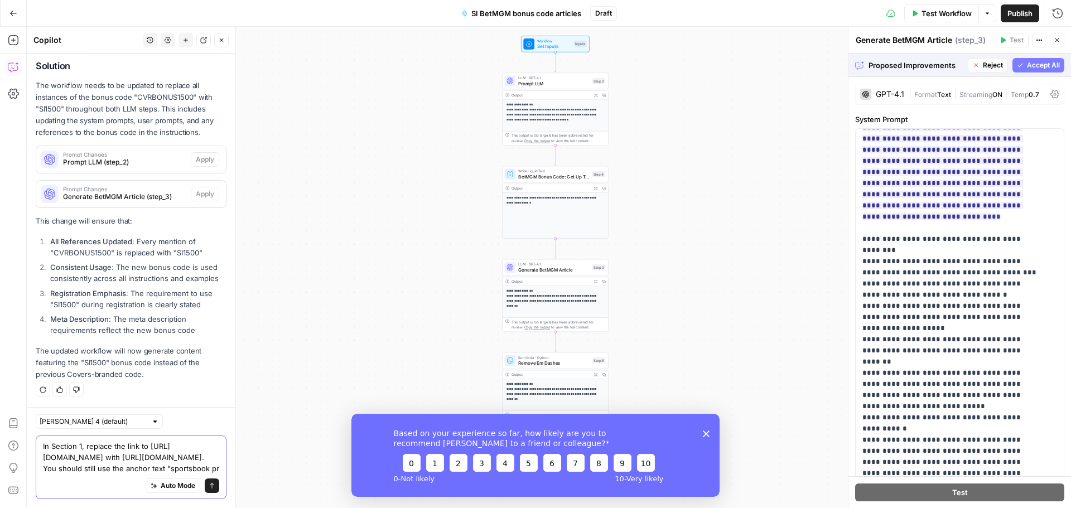
scroll to position [1165, 0]
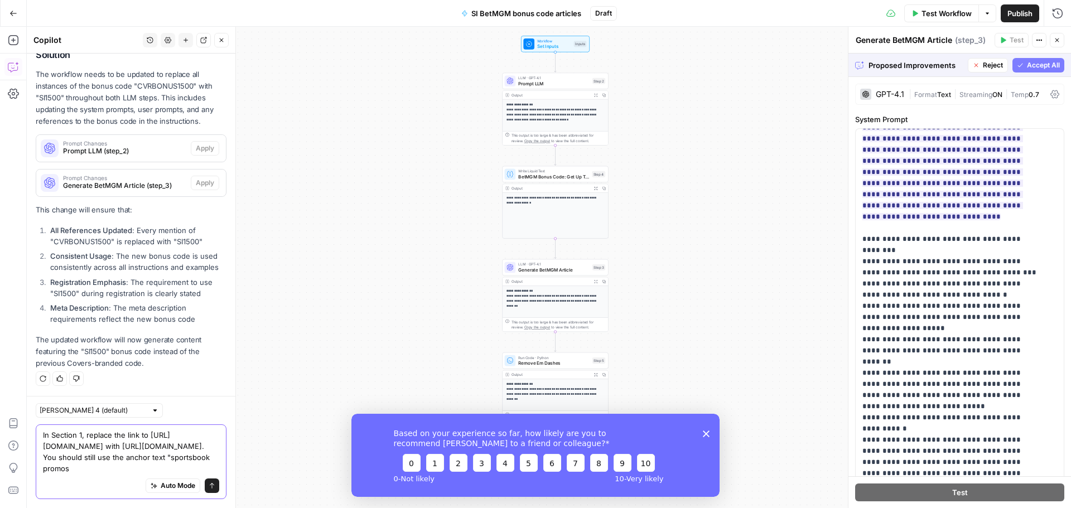
type textarea "In Section 1, replace the link to [URL][DOMAIN_NAME] with [URL][DOMAIN_NAME]. Y…"
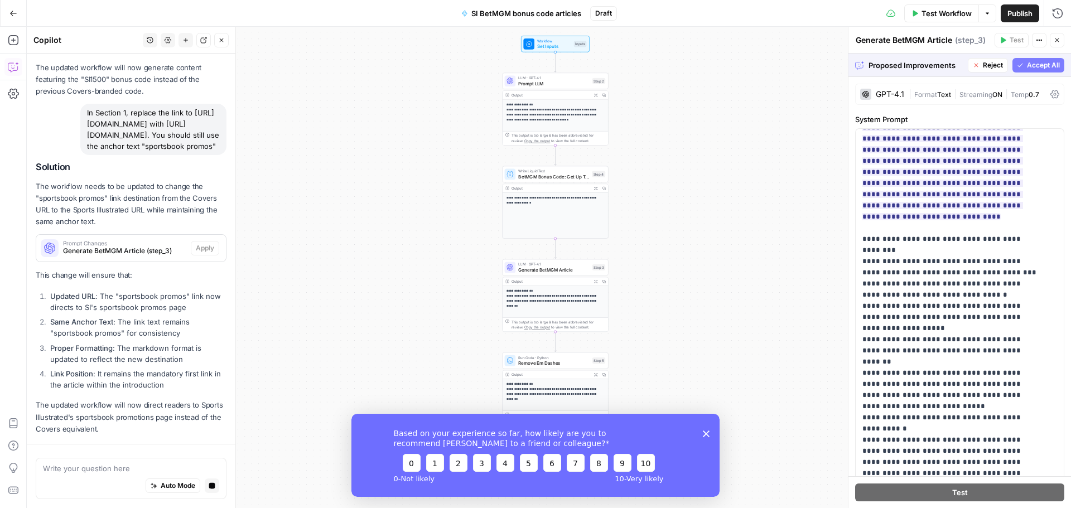
scroll to position [1481, 0]
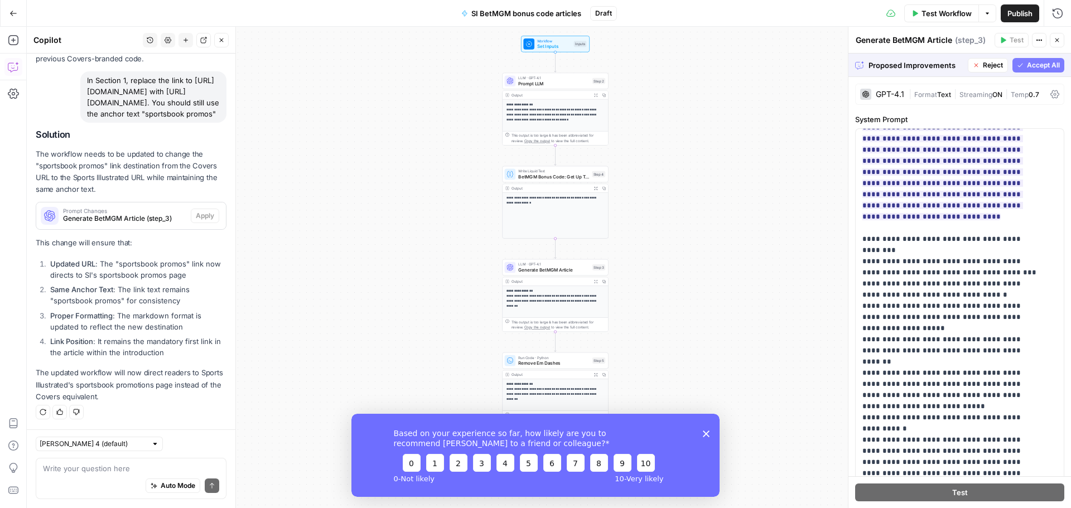
click at [704, 433] on icon "Close survey" at bounding box center [706, 433] width 7 height 7
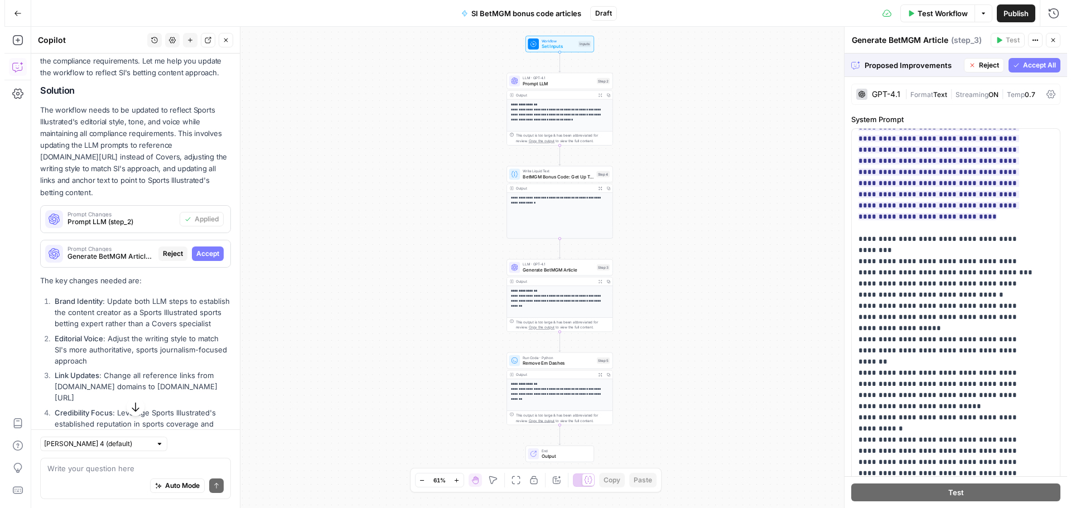
scroll to position [197, 0]
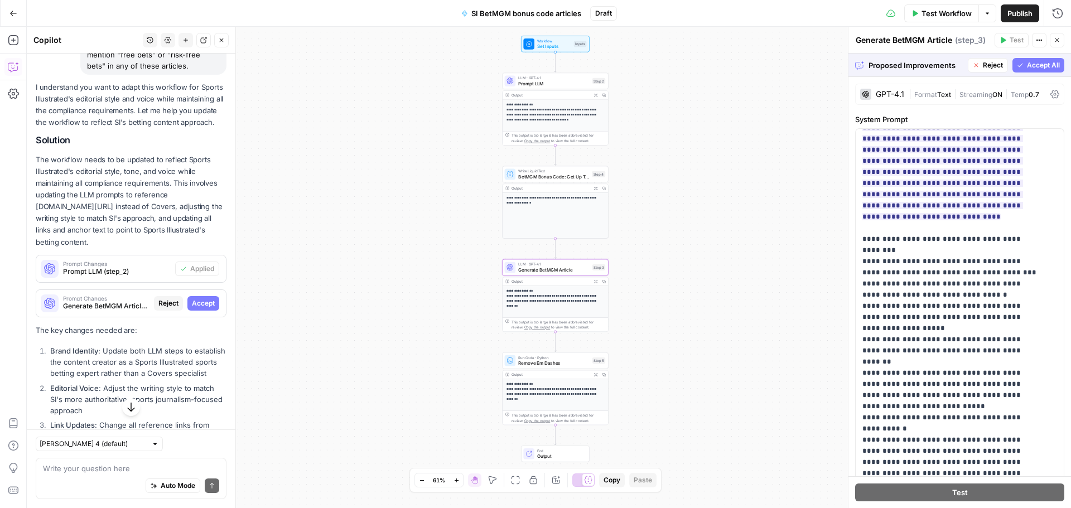
click at [190, 308] on button "Accept" at bounding box center [203, 303] width 32 height 15
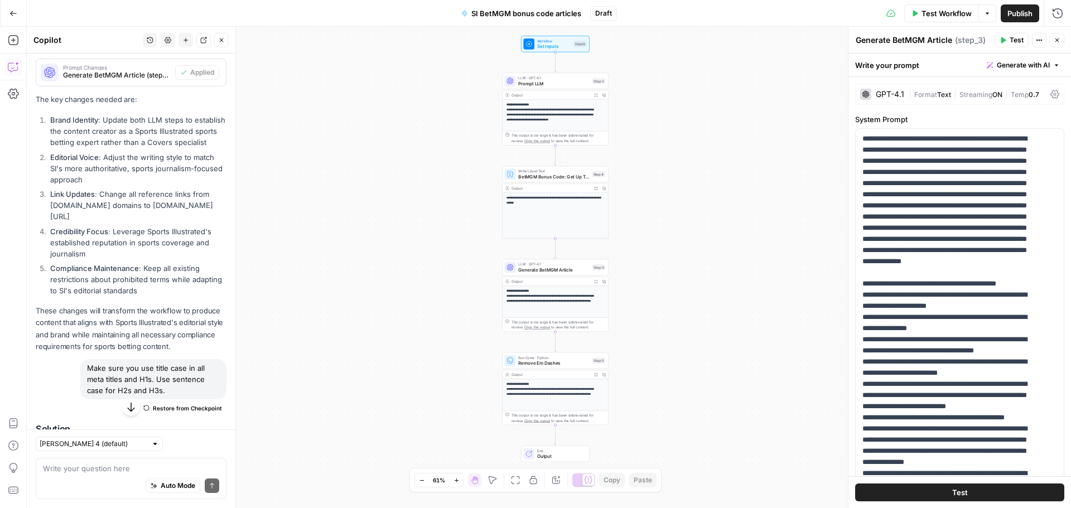
scroll to position [614, 0]
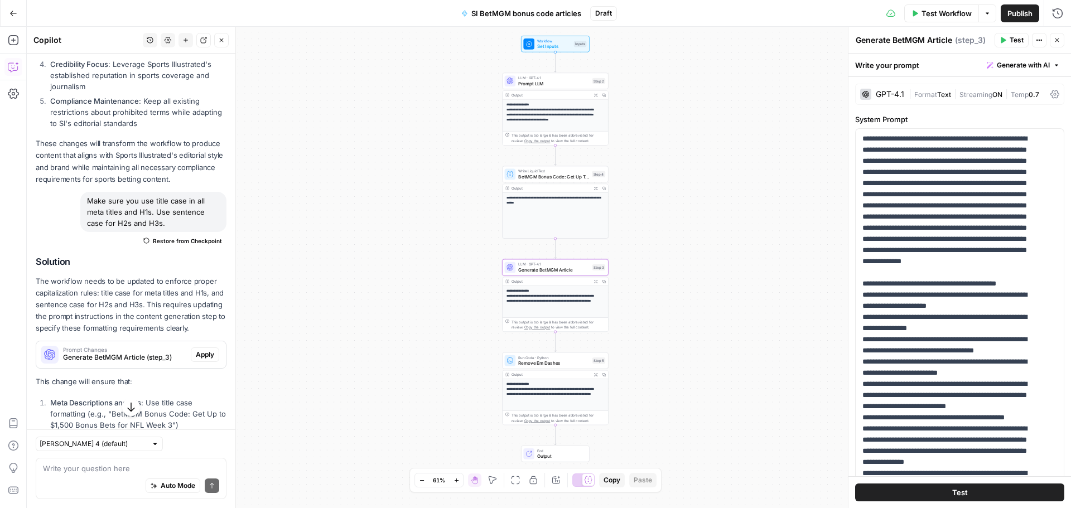
click at [198, 360] on span "Apply" at bounding box center [205, 355] width 18 height 10
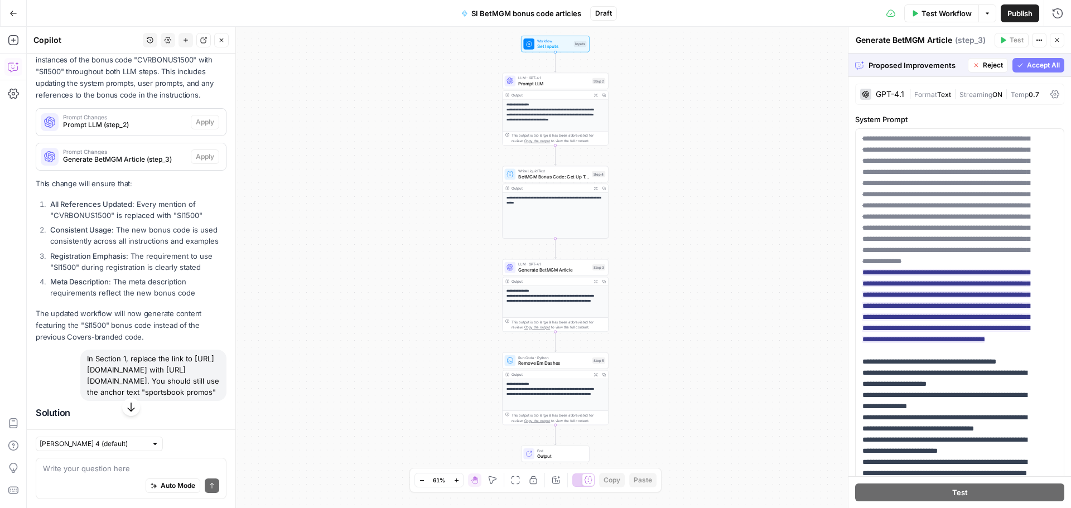
scroll to position [811, 0]
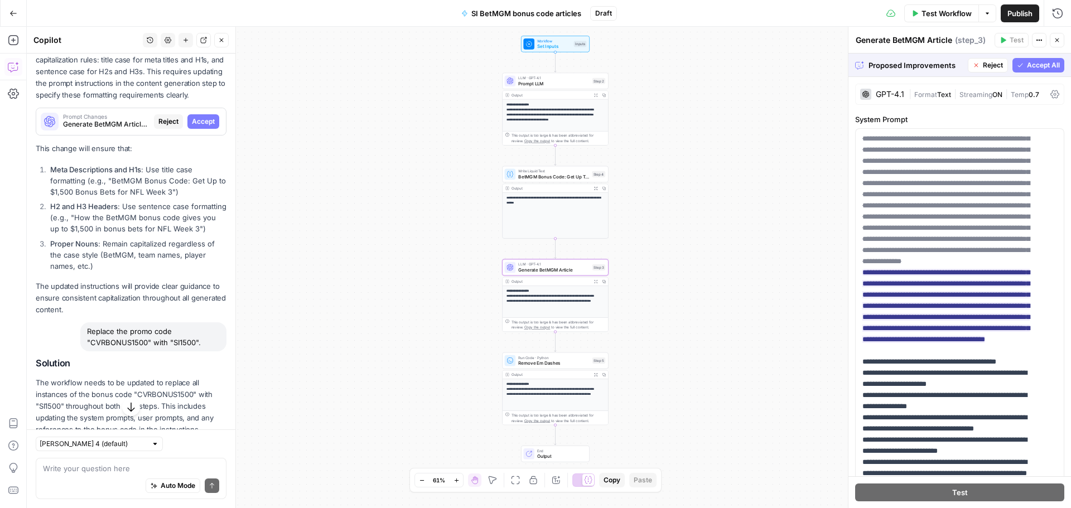
click at [202, 134] on div "Prompt Changes Generate BetMGM Article (step_3) Reject Accept" at bounding box center [131, 121] width 190 height 27
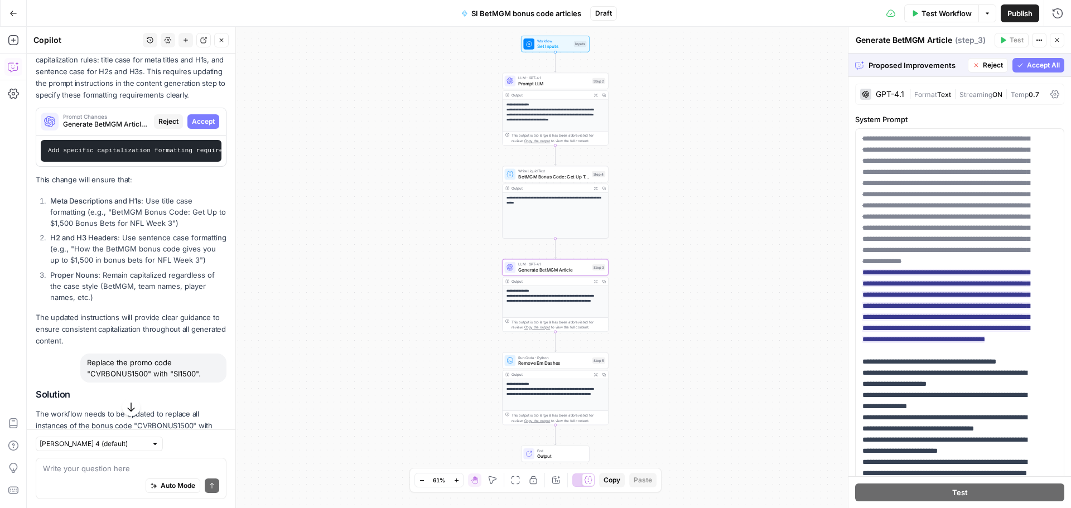
click at [201, 127] on span "Accept" at bounding box center [203, 122] width 23 height 10
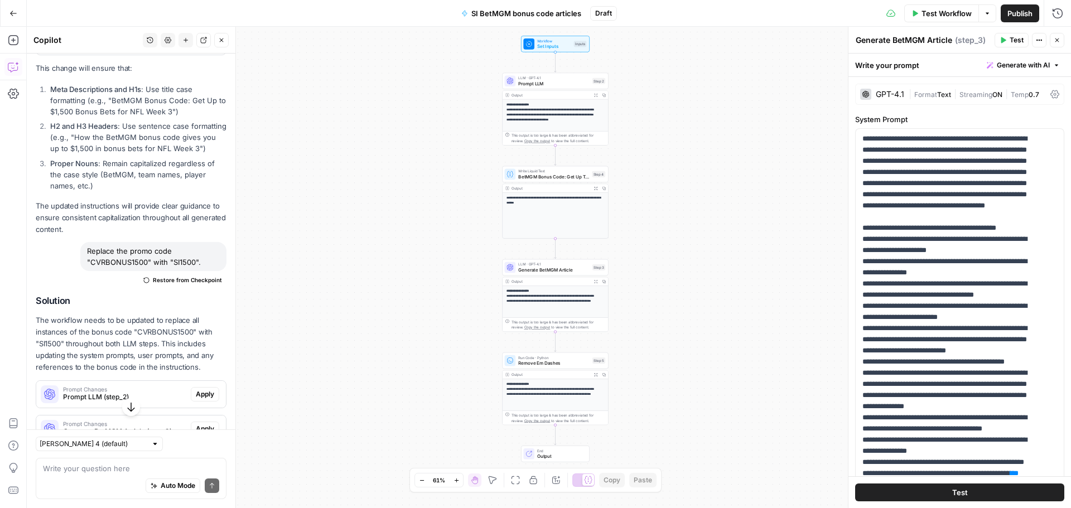
scroll to position [1126, 0]
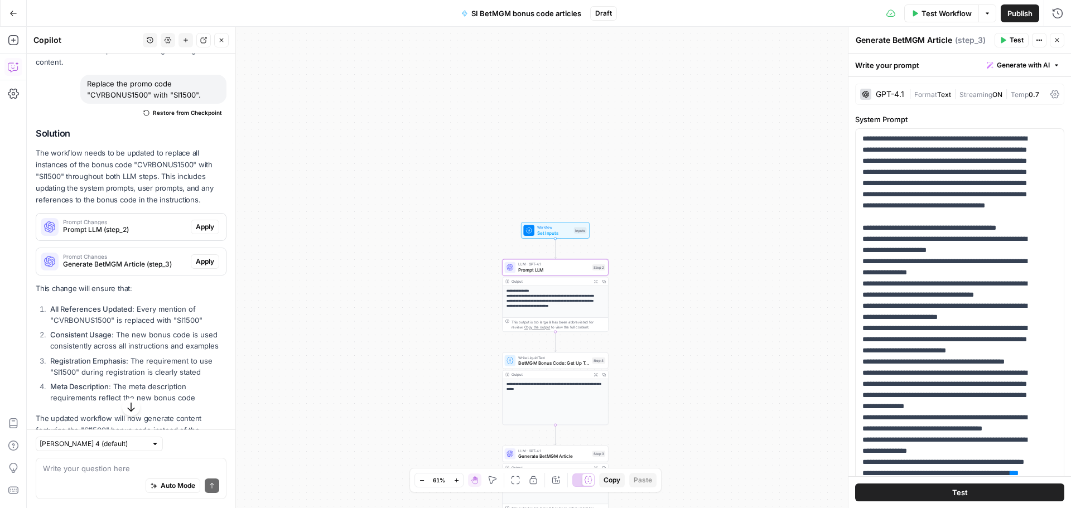
click at [196, 232] on span "Apply" at bounding box center [205, 227] width 18 height 10
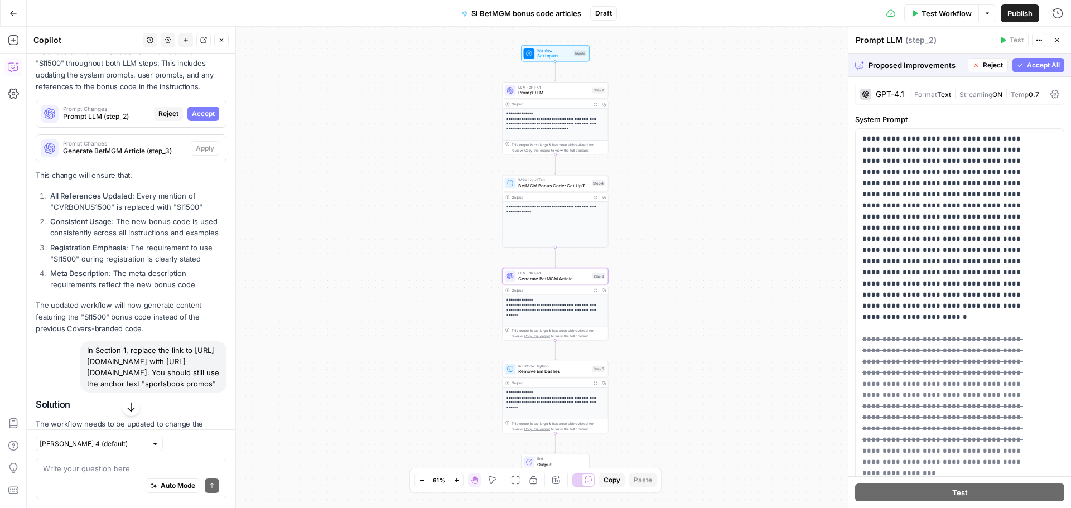
scroll to position [1074, 0]
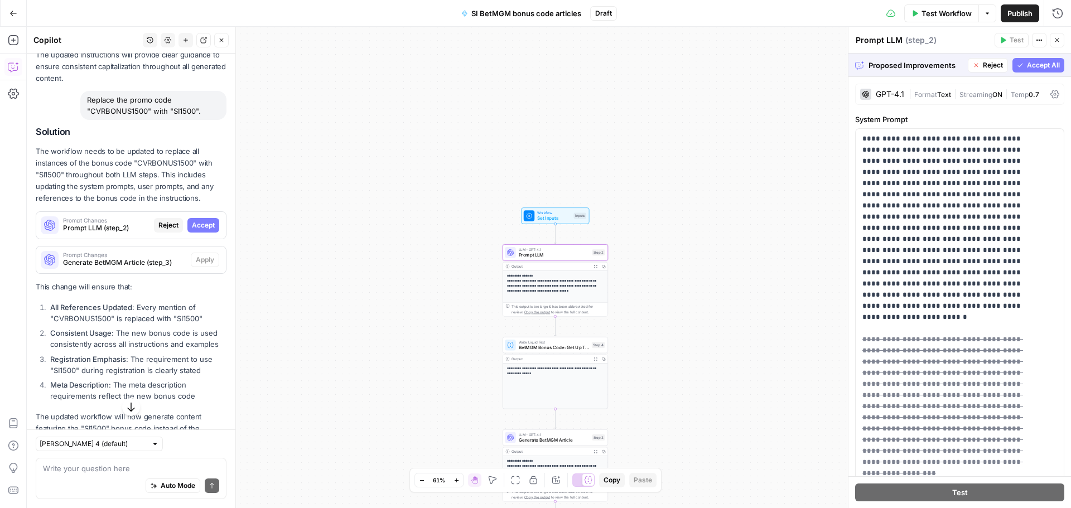
click at [205, 230] on span "Accept" at bounding box center [203, 225] width 23 height 10
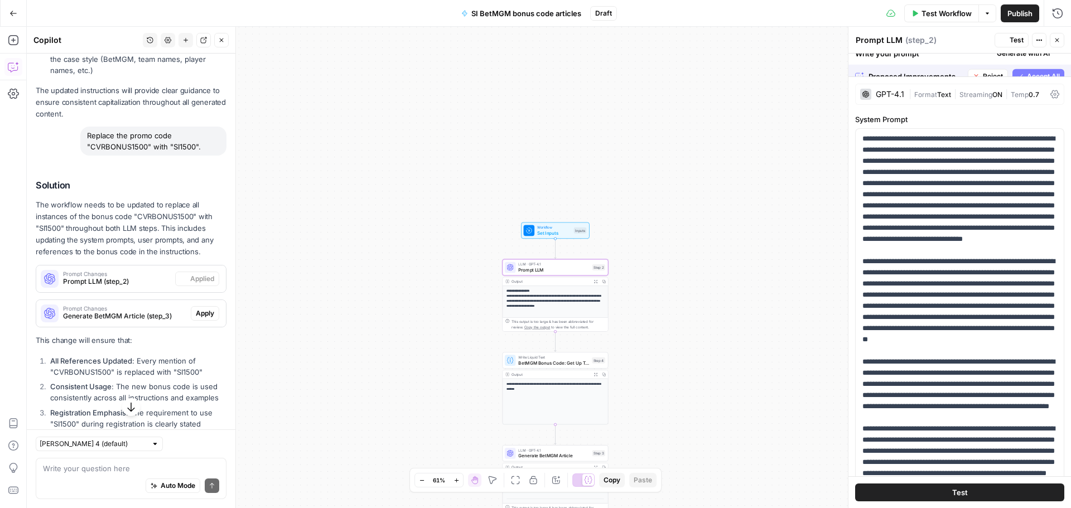
scroll to position [1110, 0]
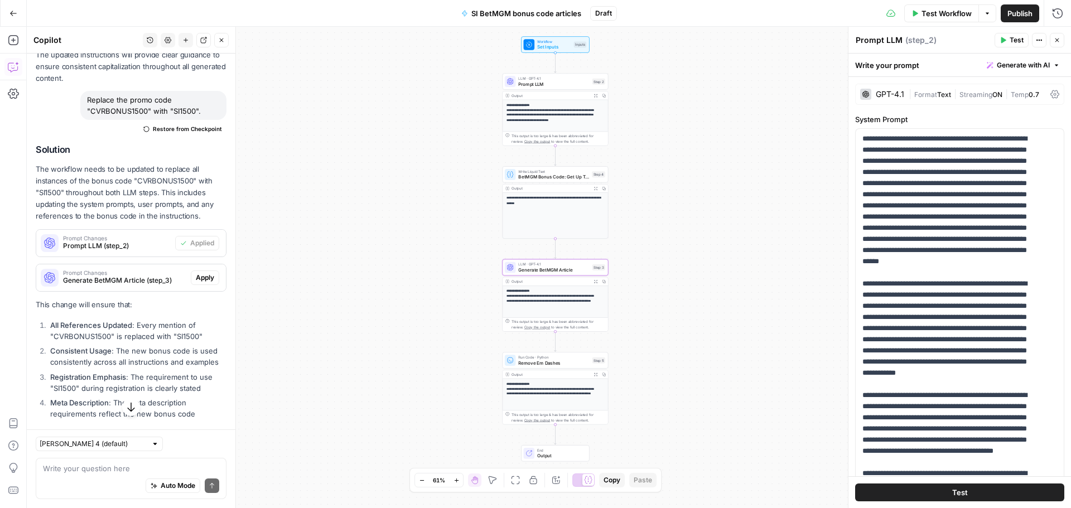
click at [196, 283] on span "Apply" at bounding box center [205, 278] width 18 height 10
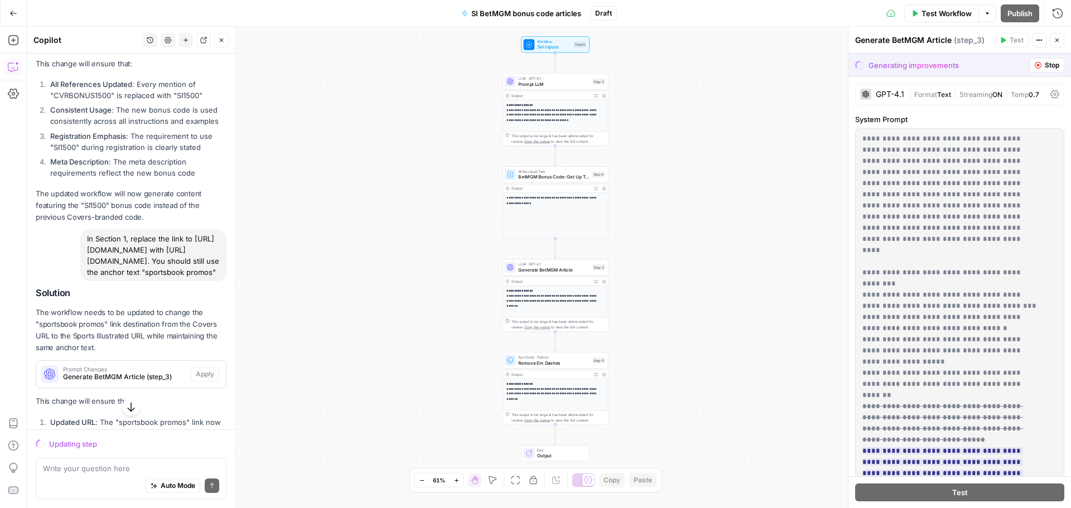
scroll to position [1130, 0]
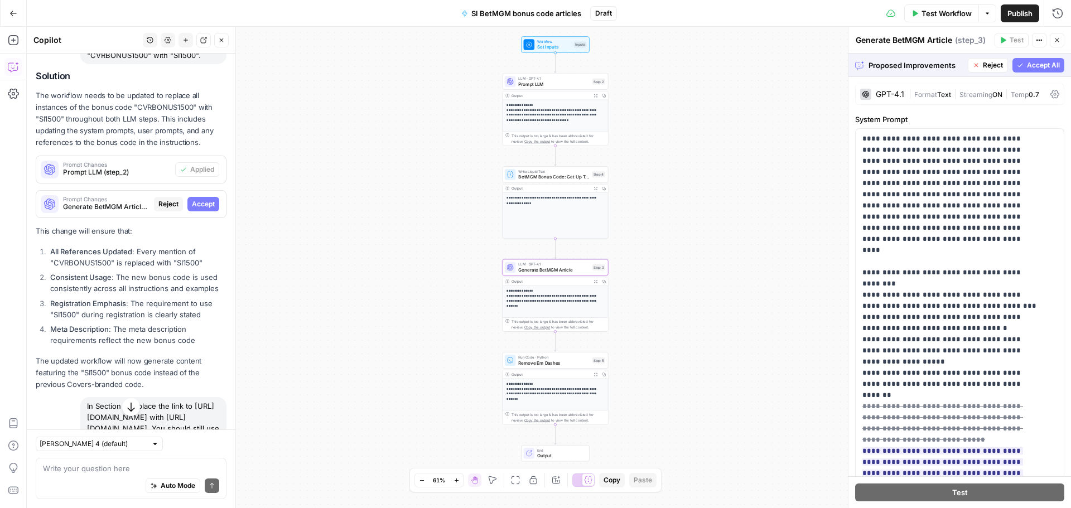
click at [193, 209] on span "Accept" at bounding box center [203, 204] width 23 height 10
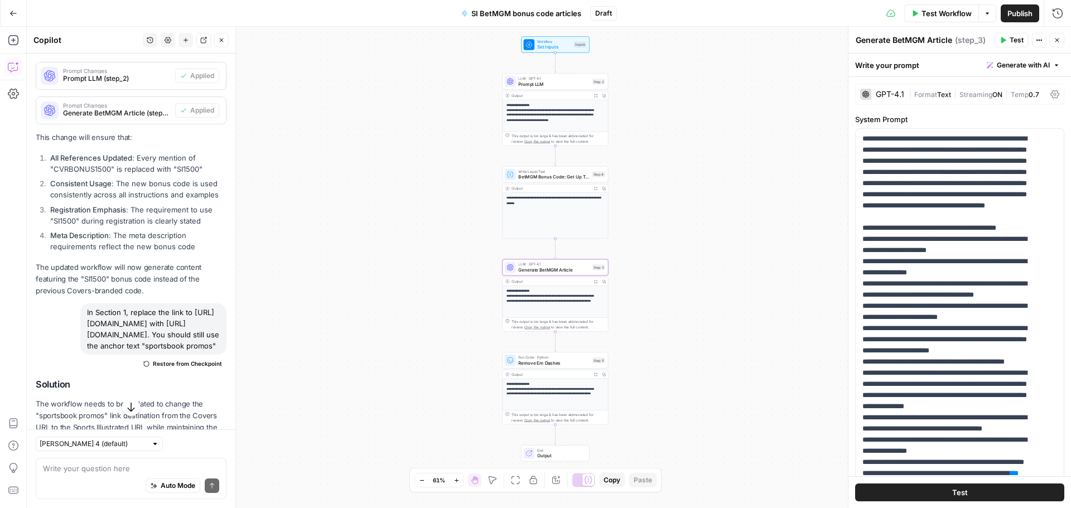
scroll to position [1592, 0]
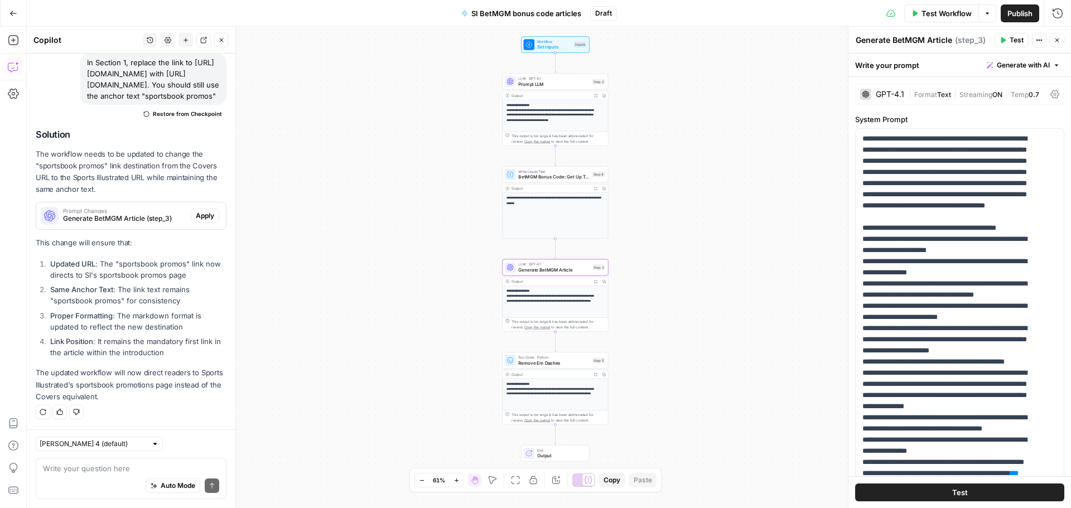
click at [198, 216] on span "Apply" at bounding box center [205, 216] width 18 height 10
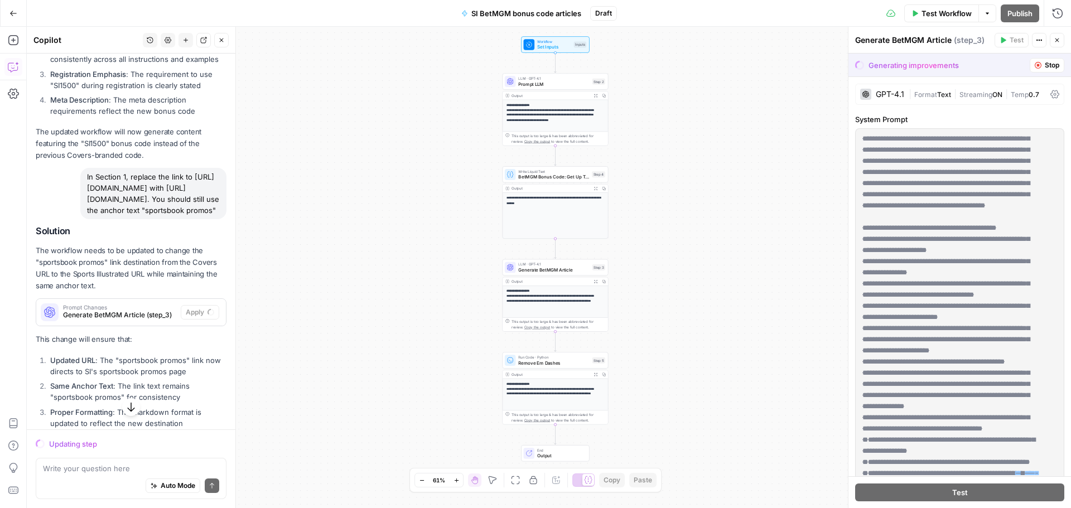
scroll to position [1520, 0]
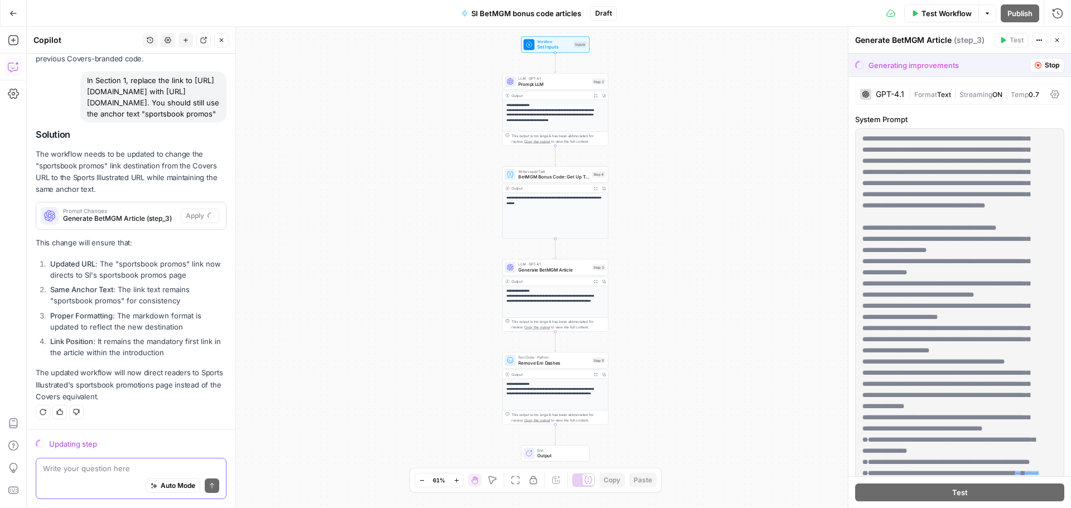
click at [90, 466] on textarea at bounding box center [131, 468] width 176 height 11
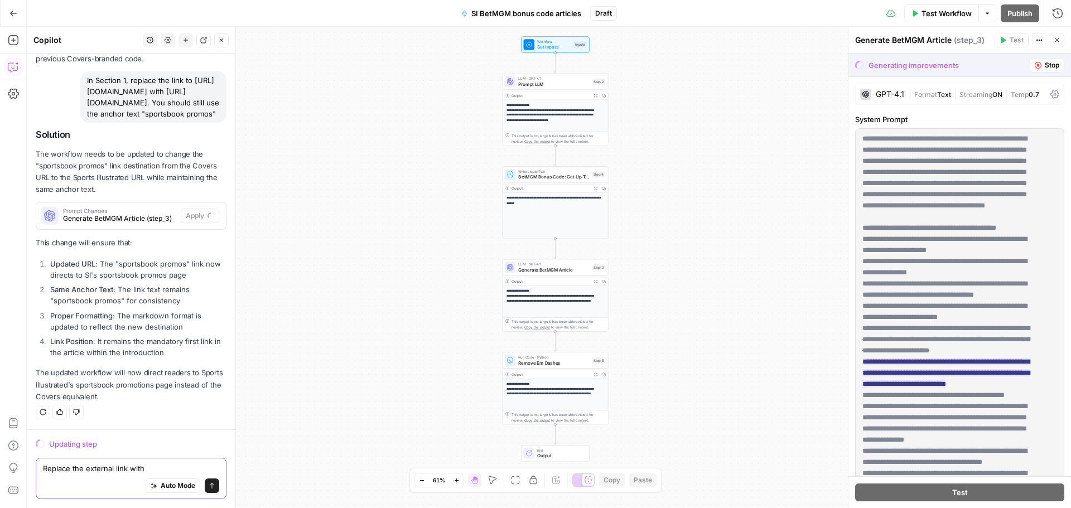
paste textarea "[URL][DOMAIN_NAME]"
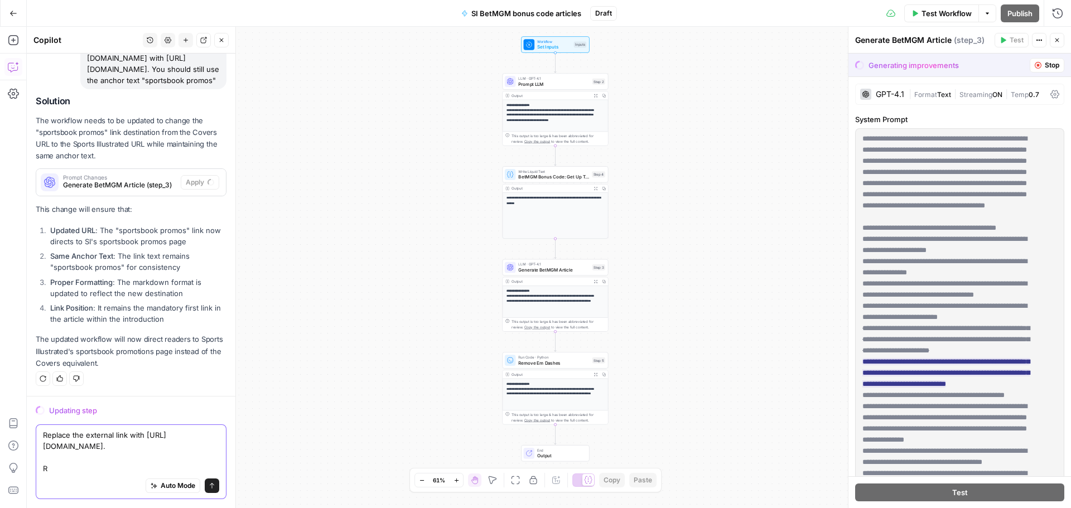
scroll to position [1565, 0]
paste textarea "[URL][DOMAIN_NAME]"
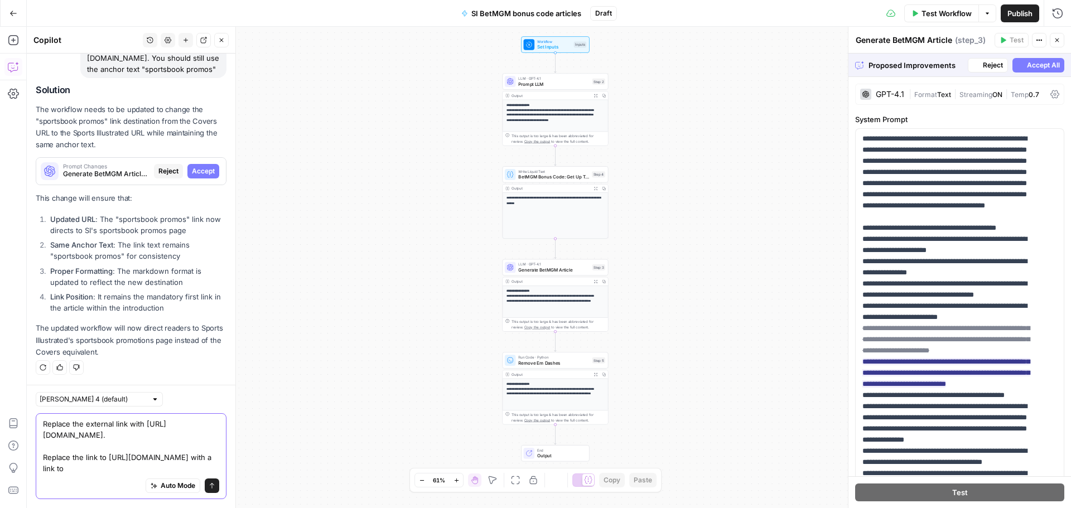
paste textarea "[URL][DOMAIN_NAME]"
type textarea "Replace the external link with [URL][DOMAIN_NAME]. Replace the link to [URL][DO…"
click at [208, 485] on button "Send" at bounding box center [212, 486] width 15 height 15
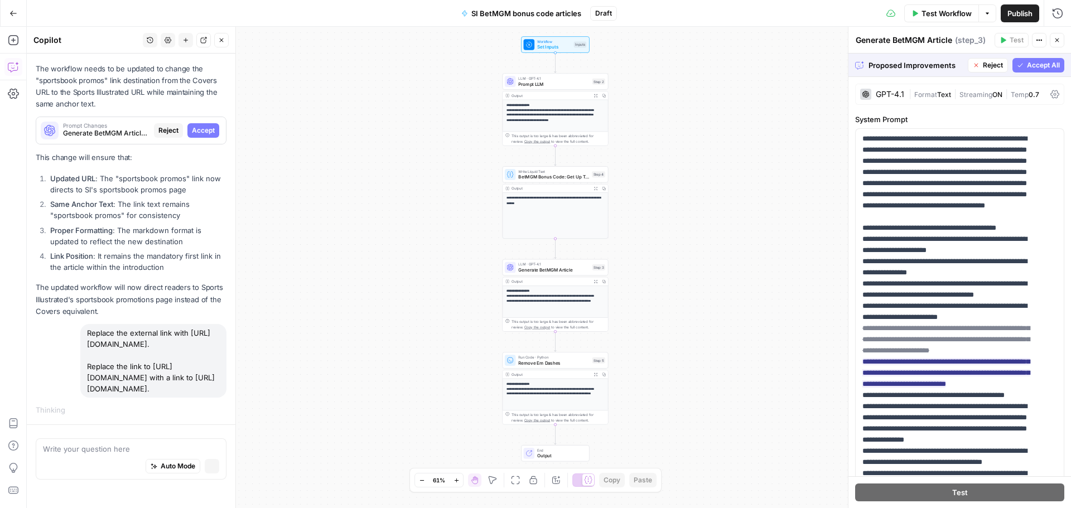
scroll to position [1619, 0]
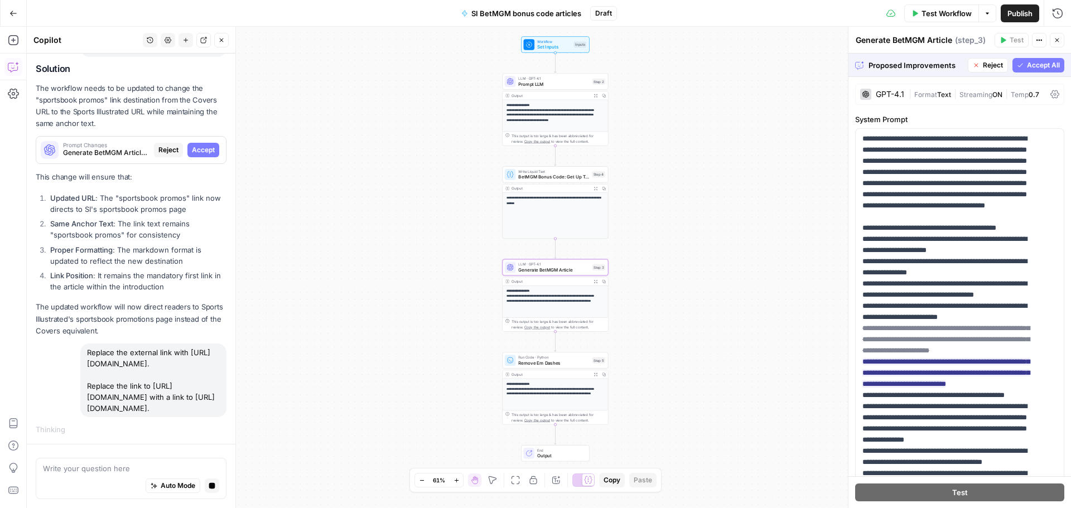
click at [204, 145] on span "Accept" at bounding box center [203, 150] width 23 height 10
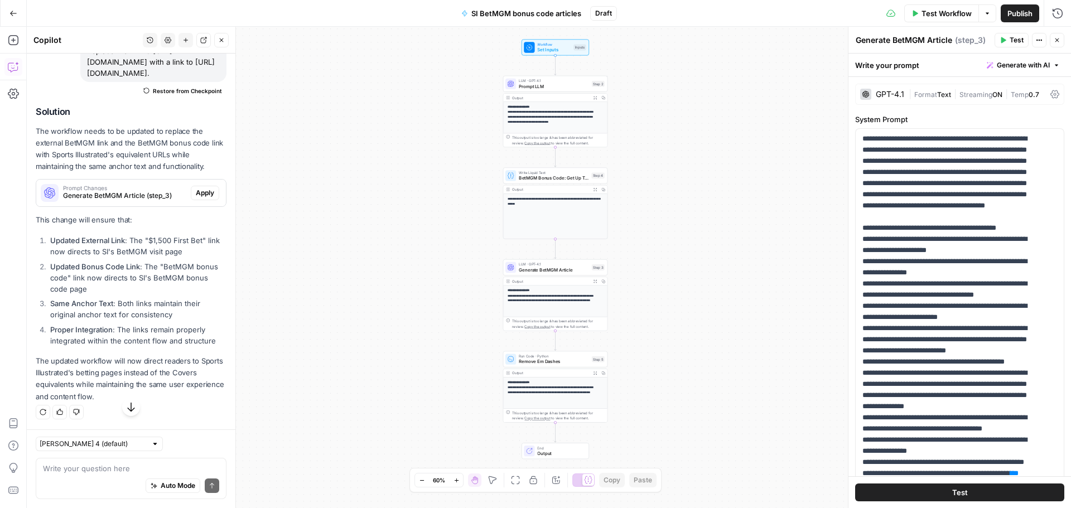
scroll to position [2026, 0]
click at [196, 189] on span "Apply" at bounding box center [205, 193] width 18 height 10
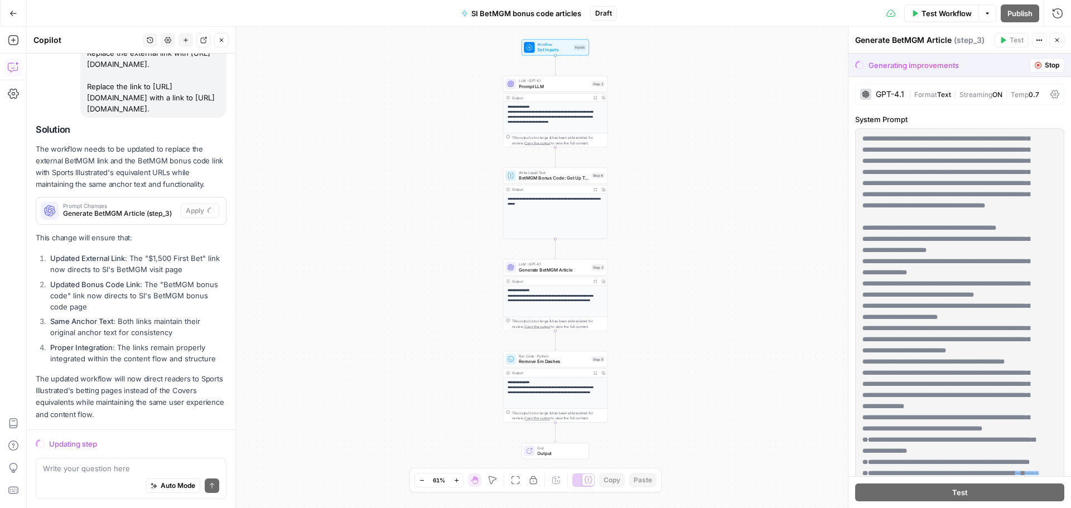
scroll to position [1937, 0]
